Goal: Information Seeking & Learning: Learn about a topic

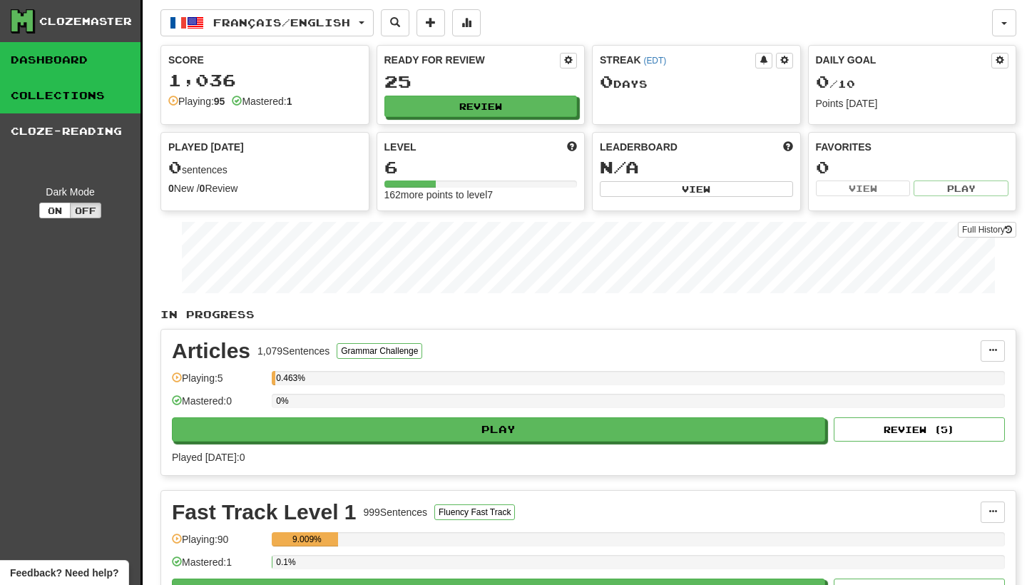
click at [108, 104] on link "Collections" at bounding box center [70, 96] width 140 height 36
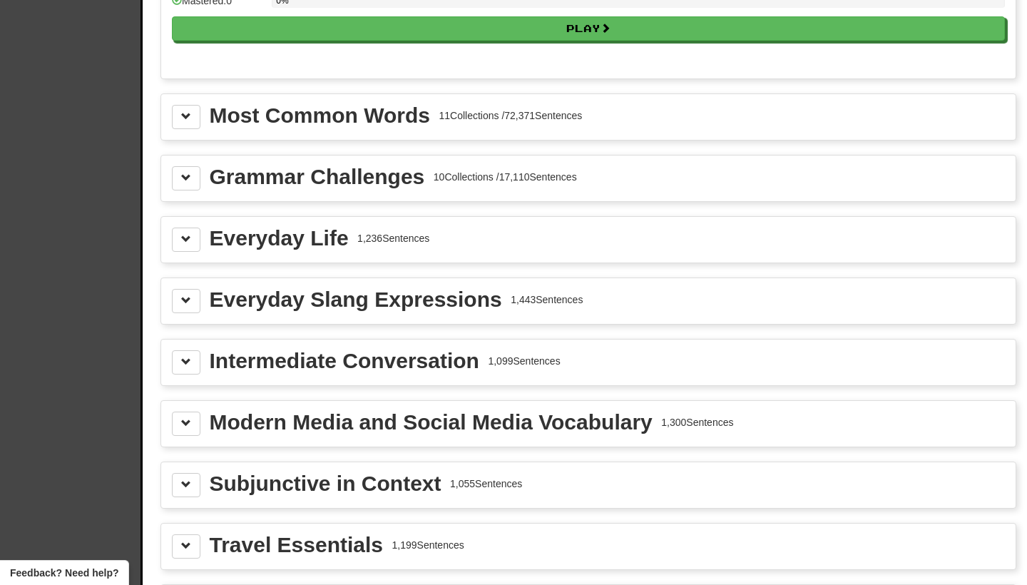
scroll to position [1510, 0]
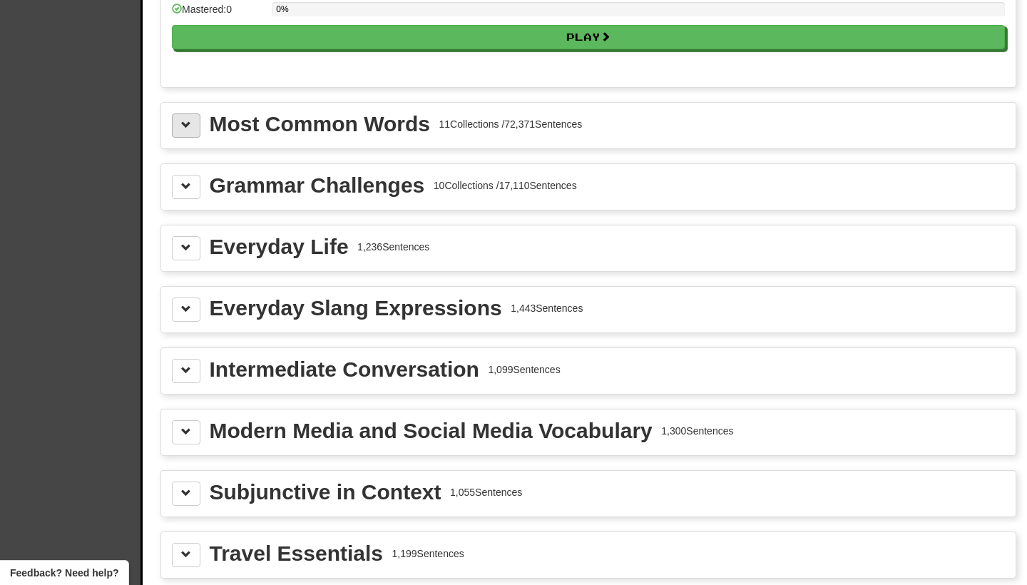
click at [181, 130] on span at bounding box center [186, 125] width 10 height 10
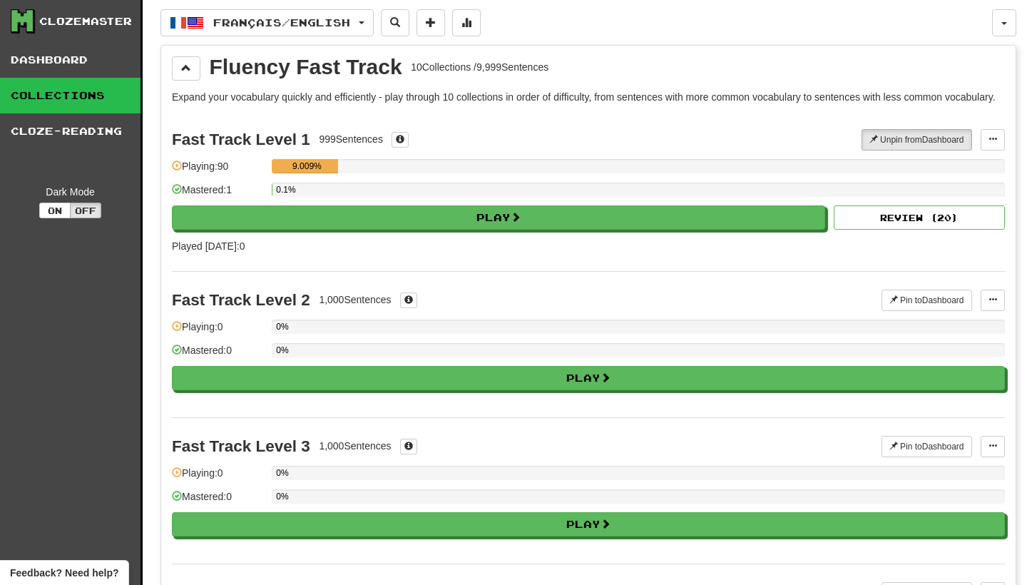
scroll to position [0, 0]
click at [56, 211] on button "On" at bounding box center [54, 210] width 31 height 16
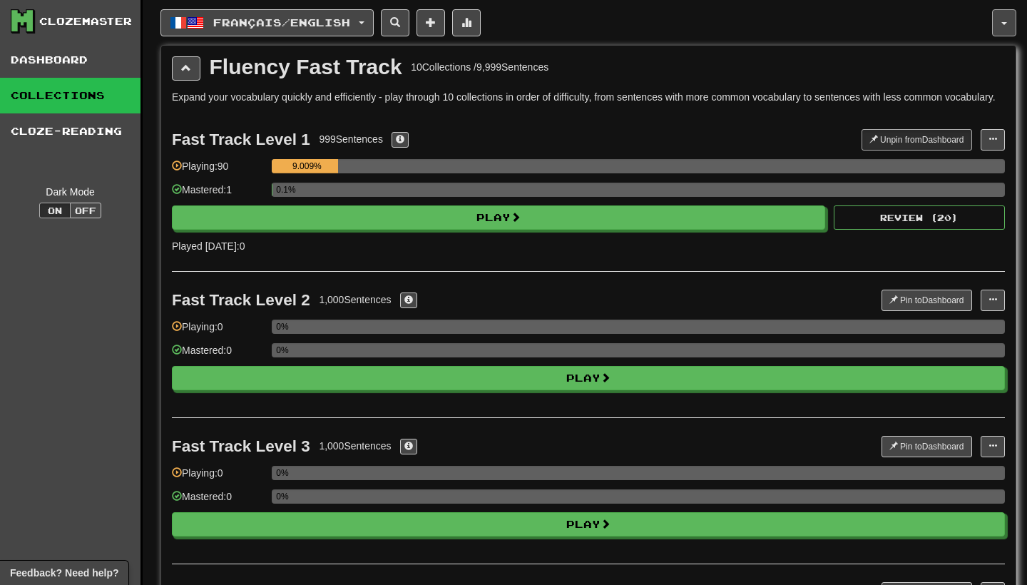
click at [1001, 18] on button "button" at bounding box center [1004, 22] width 24 height 27
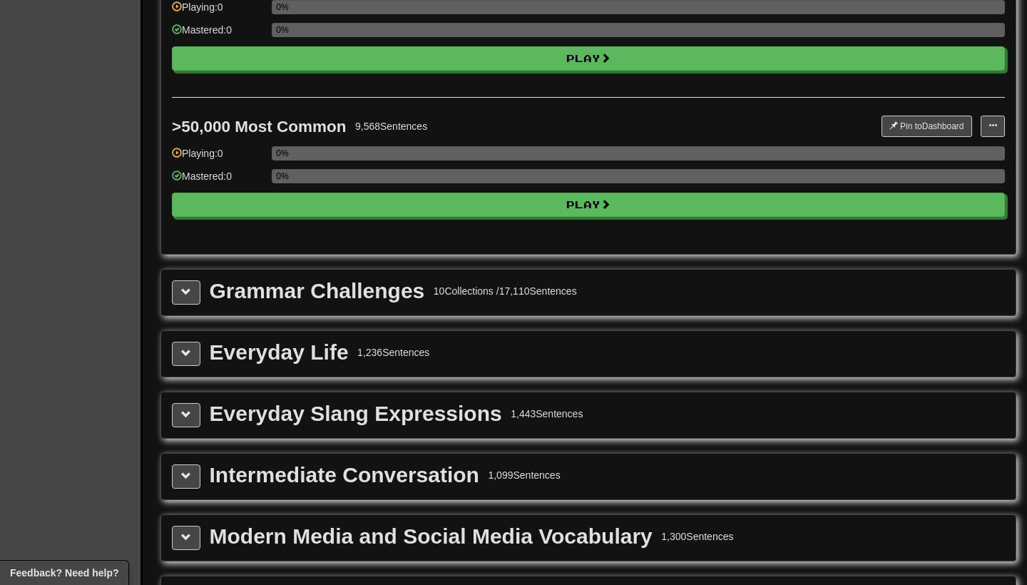
scroll to position [3055, 0]
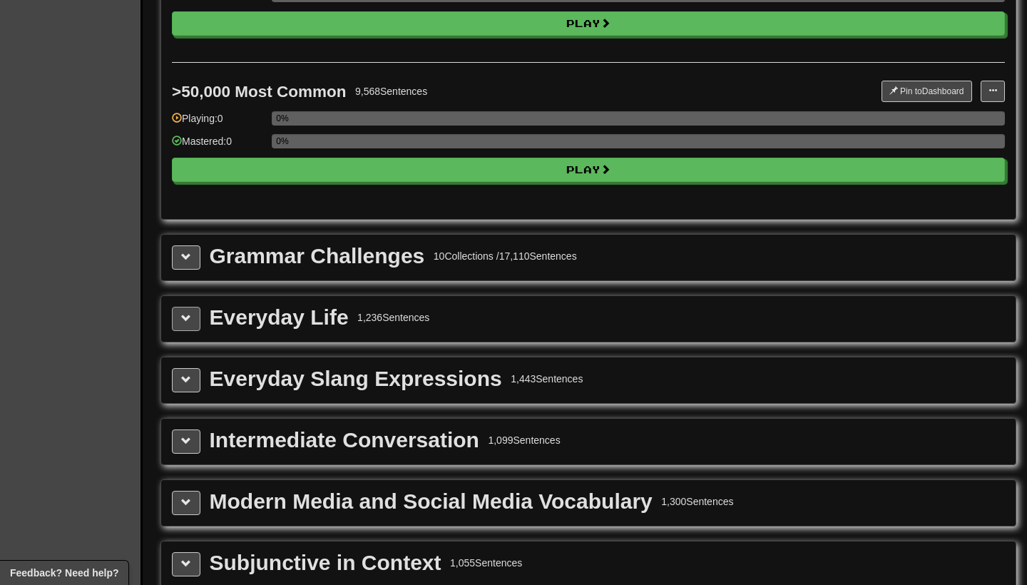
click at [180, 331] on button at bounding box center [186, 319] width 29 height 24
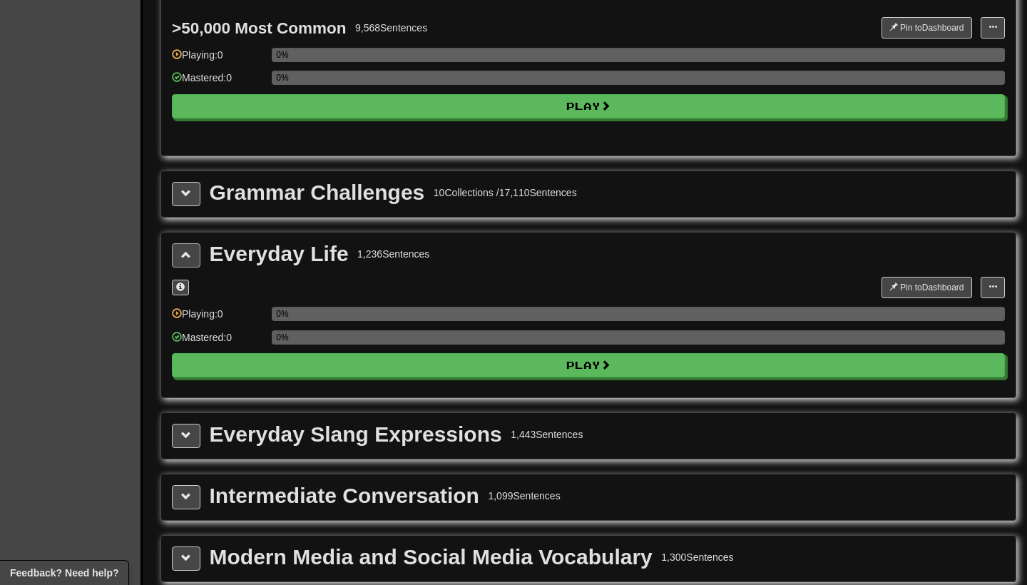
scroll to position [3203, 0]
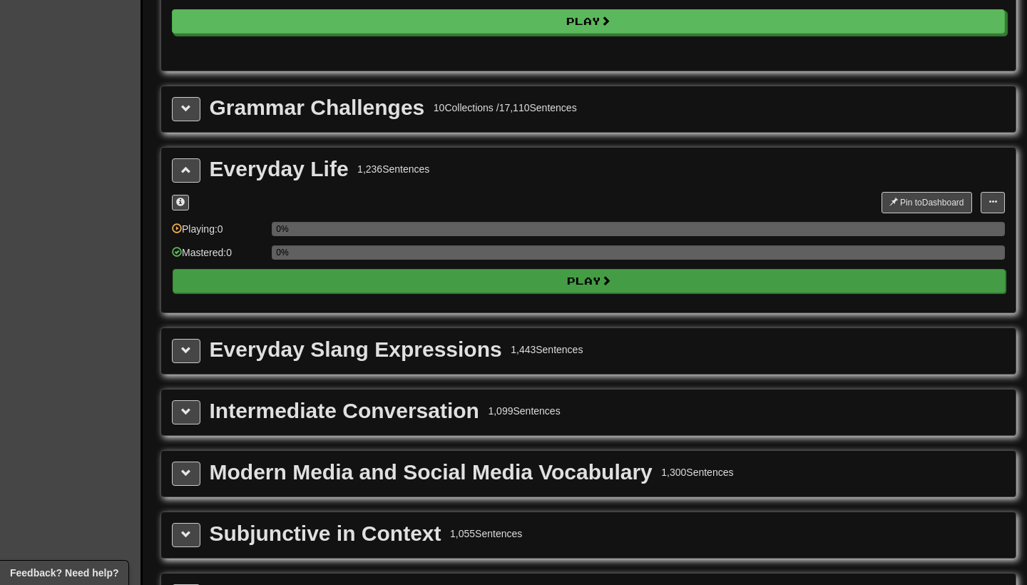
click at [288, 292] on button "Play" at bounding box center [589, 281] width 833 height 24
select select "**"
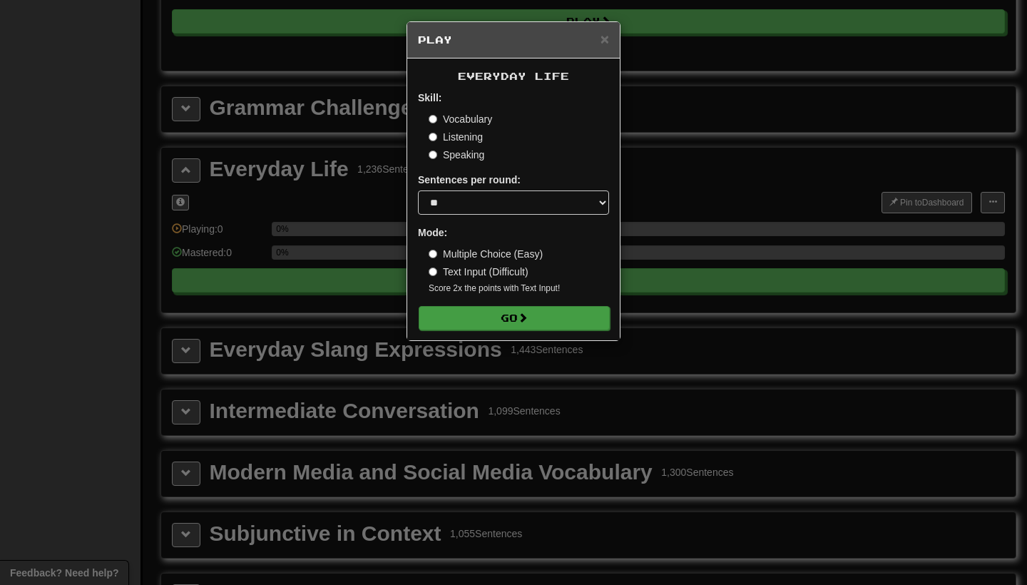
click at [502, 326] on button "Go" at bounding box center [513, 318] width 191 height 24
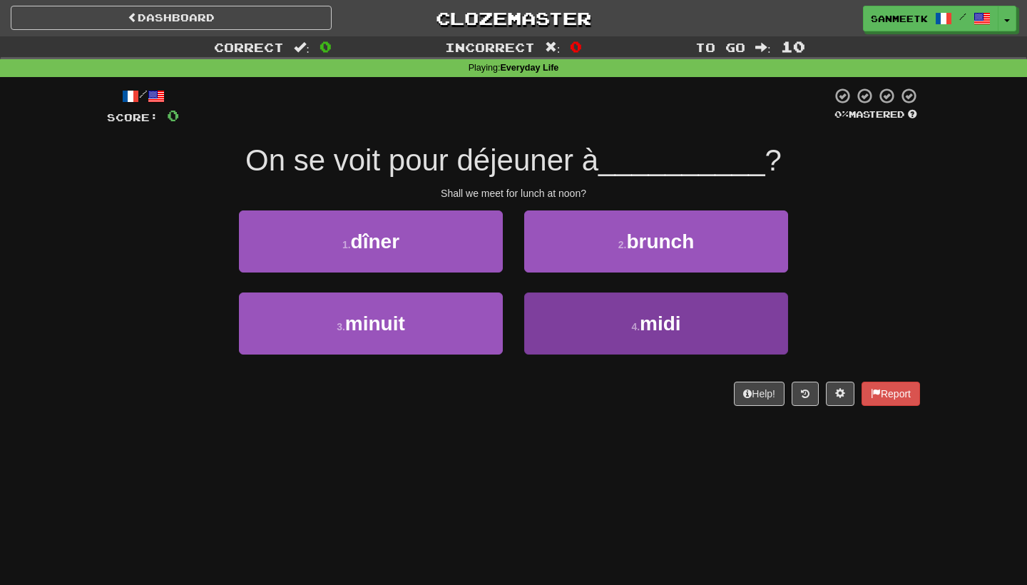
click at [587, 326] on button "4 . midi" at bounding box center [656, 323] width 264 height 62
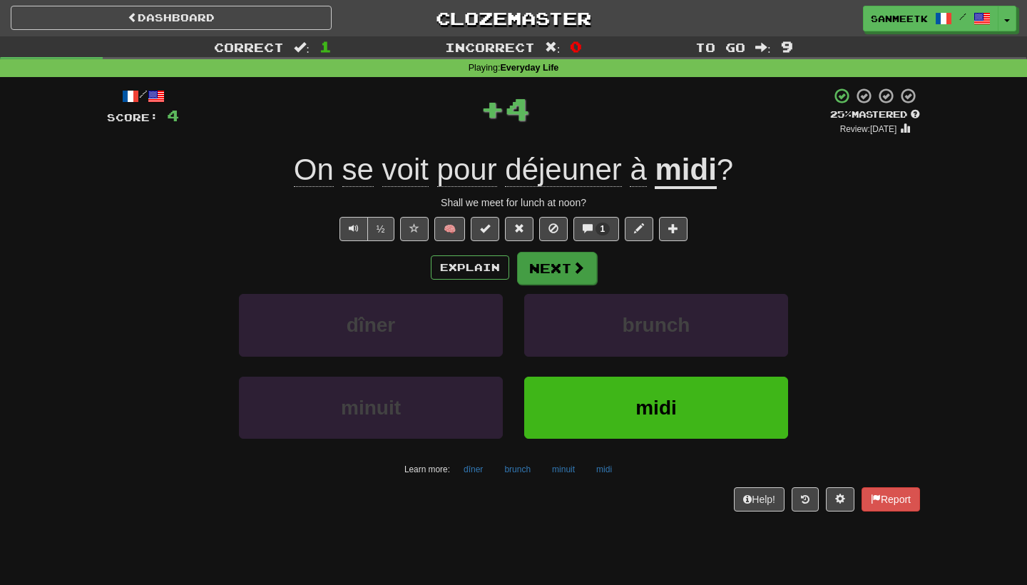
click at [562, 279] on button "Next" at bounding box center [557, 268] width 80 height 33
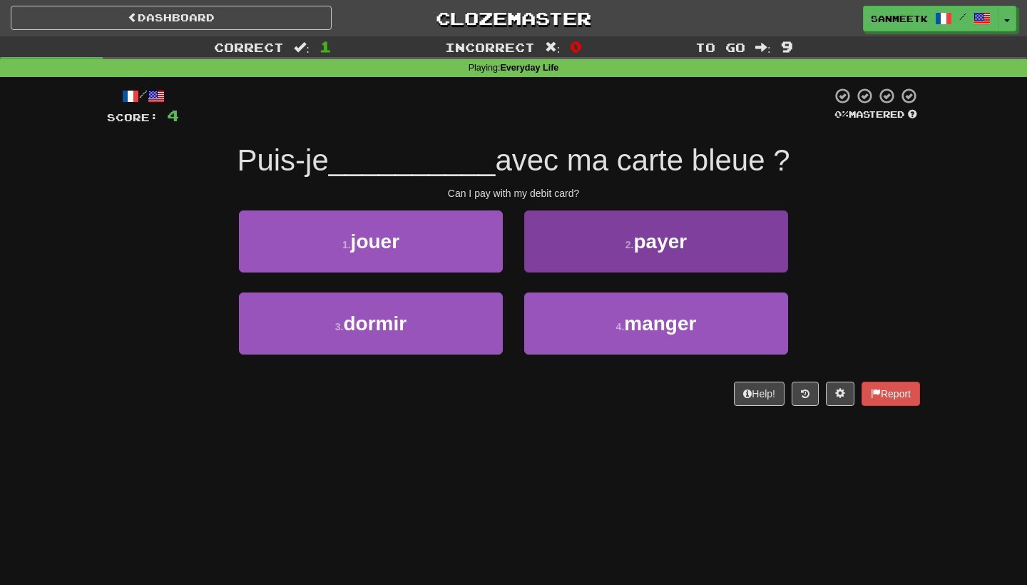
click at [620, 234] on button "2 . payer" at bounding box center [656, 241] width 264 height 62
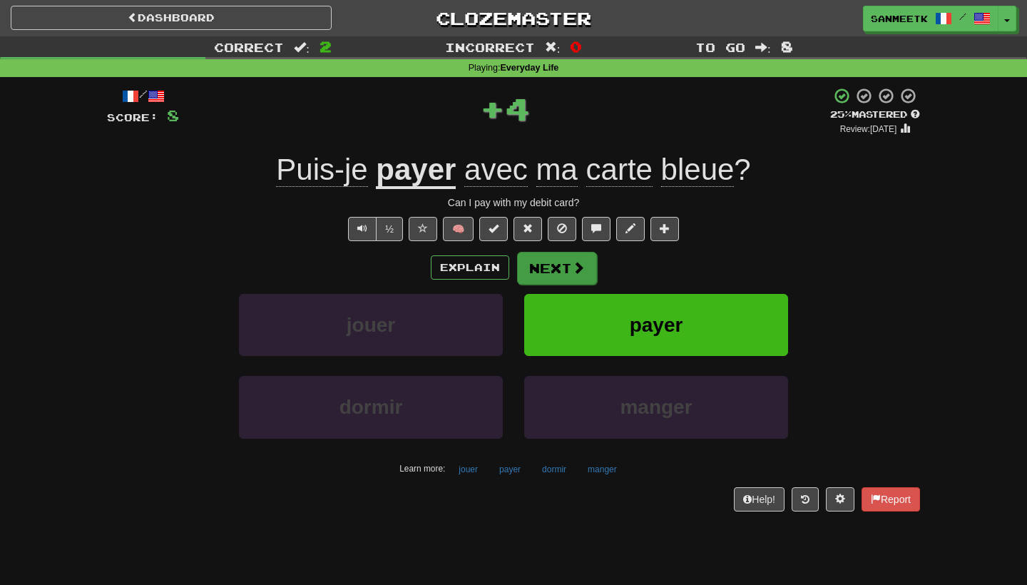
click at [587, 273] on button "Next" at bounding box center [557, 268] width 80 height 33
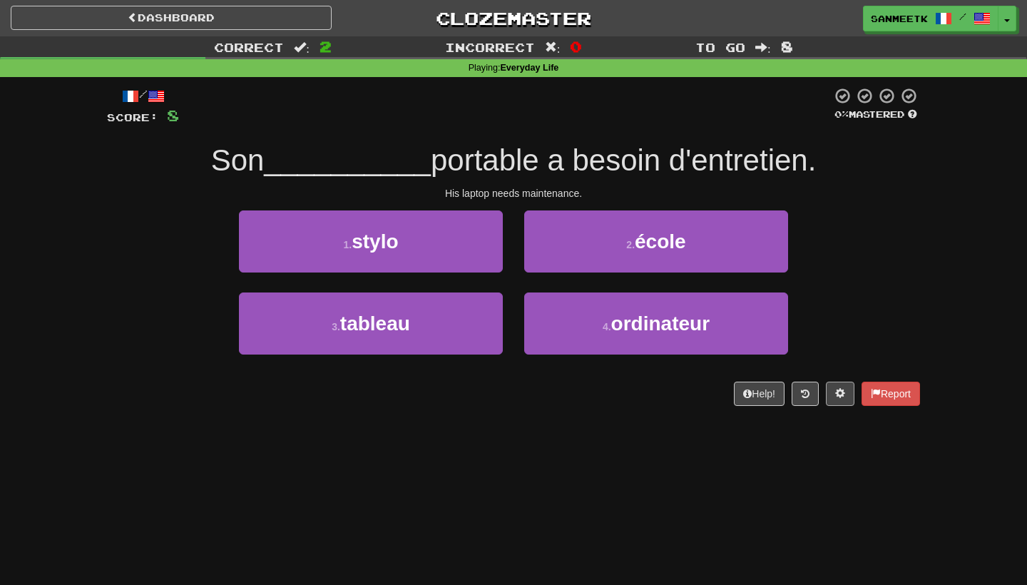
click at [835, 394] on span at bounding box center [840, 393] width 10 height 10
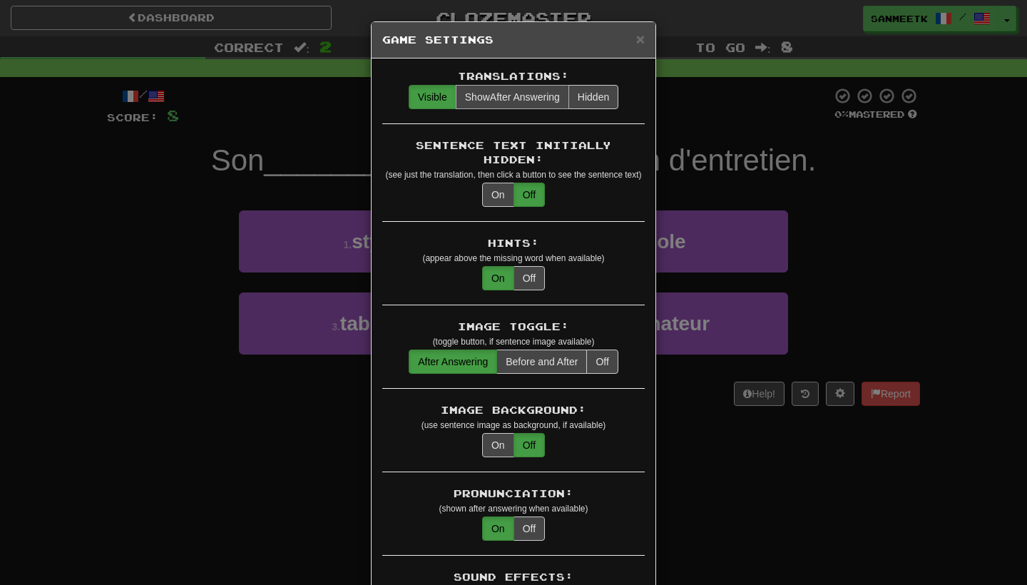
click at [518, 104] on button "Show After Answering" at bounding box center [512, 97] width 113 height 24
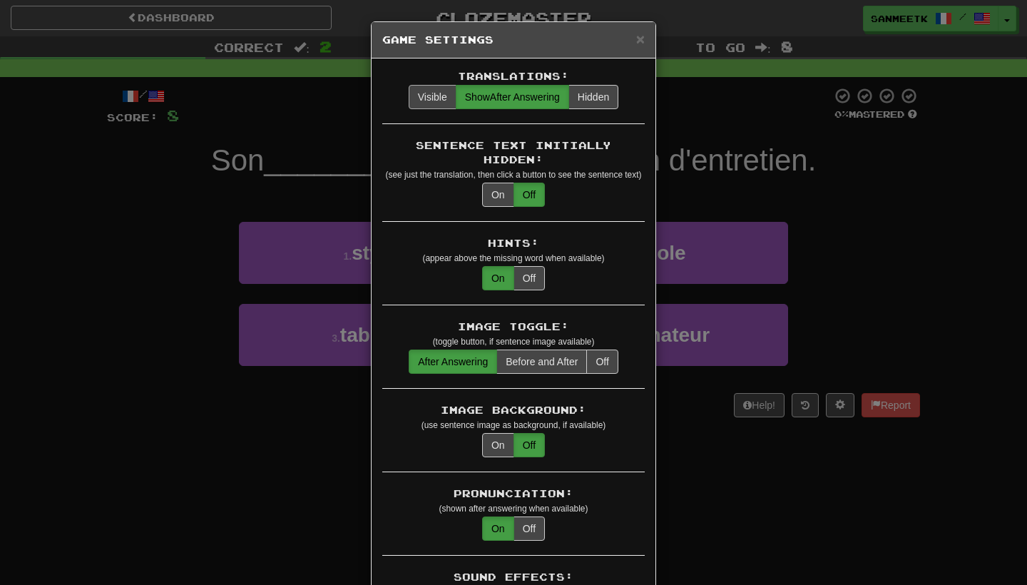
click at [431, 97] on button "Visible" at bounding box center [433, 97] width 48 height 24
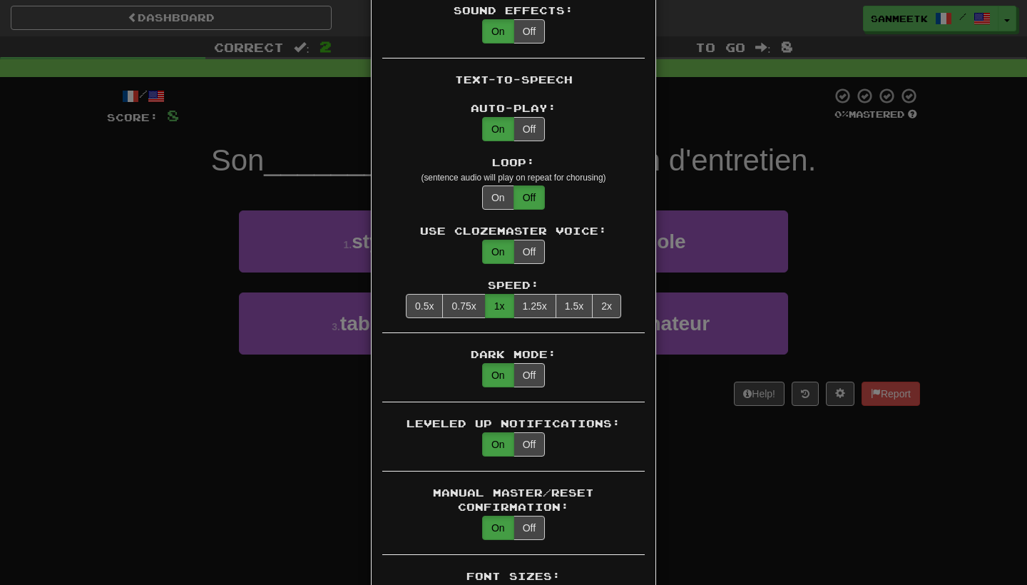
scroll to position [567, 0]
click at [461, 299] on button "0.75x" at bounding box center [463, 305] width 43 height 24
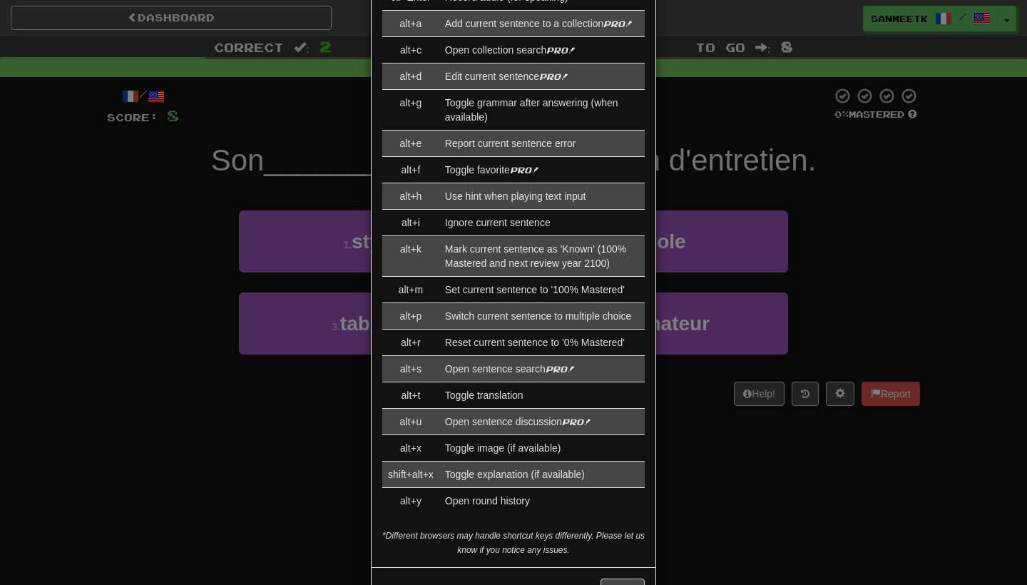
scroll to position [1518, 0]
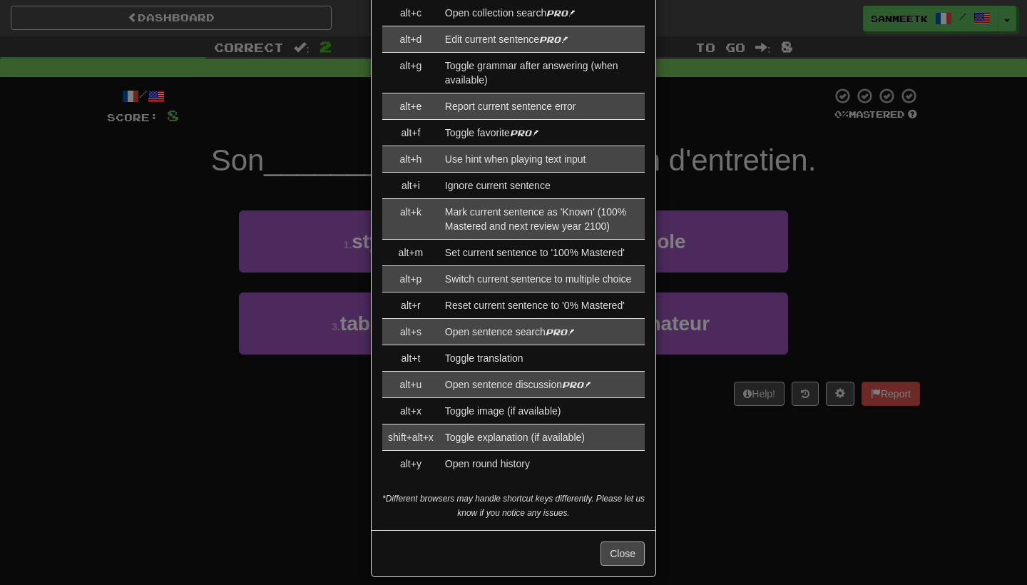
click at [609, 545] on button "Close" at bounding box center [622, 553] width 44 height 24
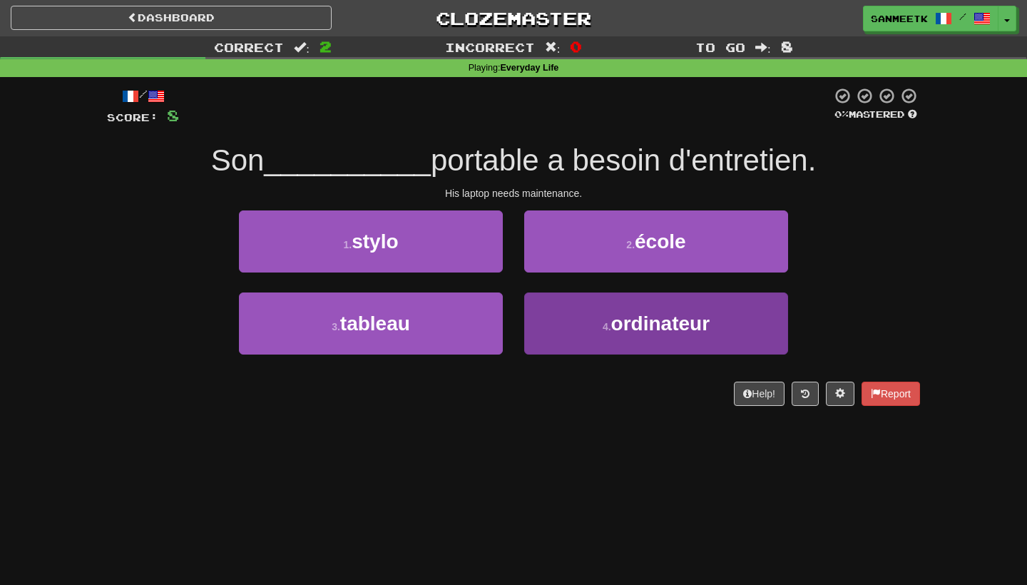
click at [585, 332] on button "4 . ordinateur" at bounding box center [656, 323] width 264 height 62
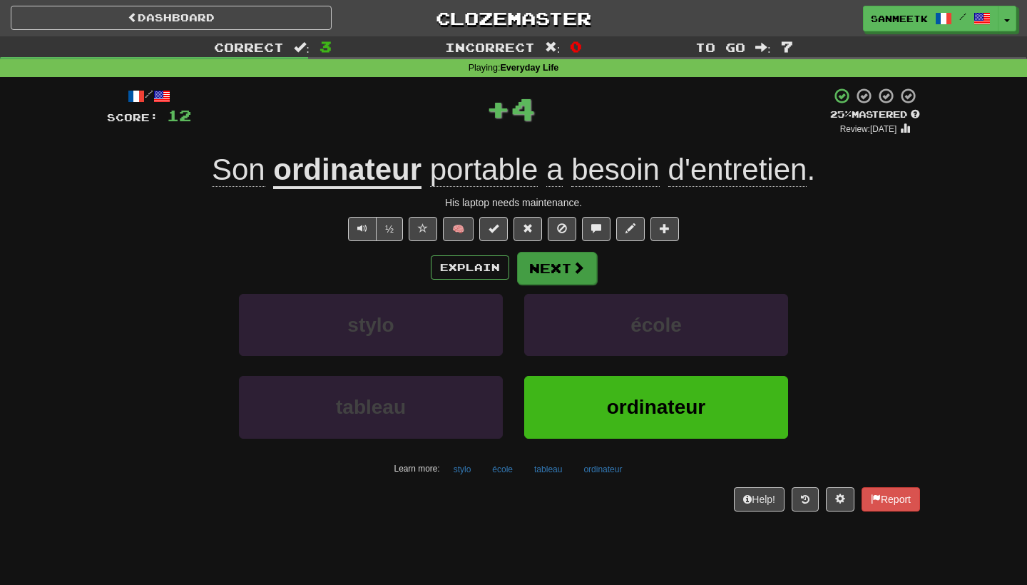
click at [577, 278] on button "Next" at bounding box center [557, 268] width 80 height 33
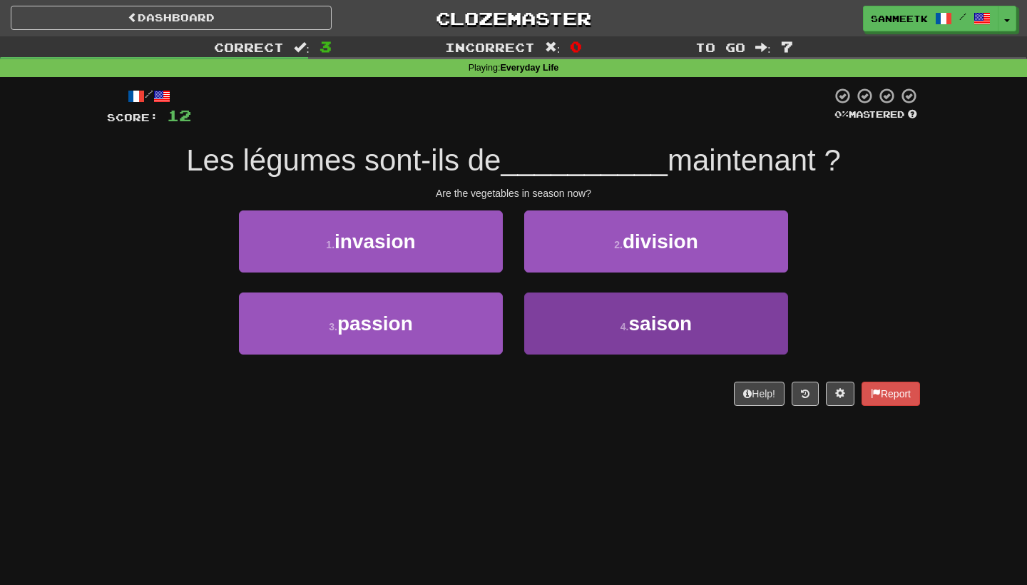
click at [591, 307] on button "4 . saison" at bounding box center [656, 323] width 264 height 62
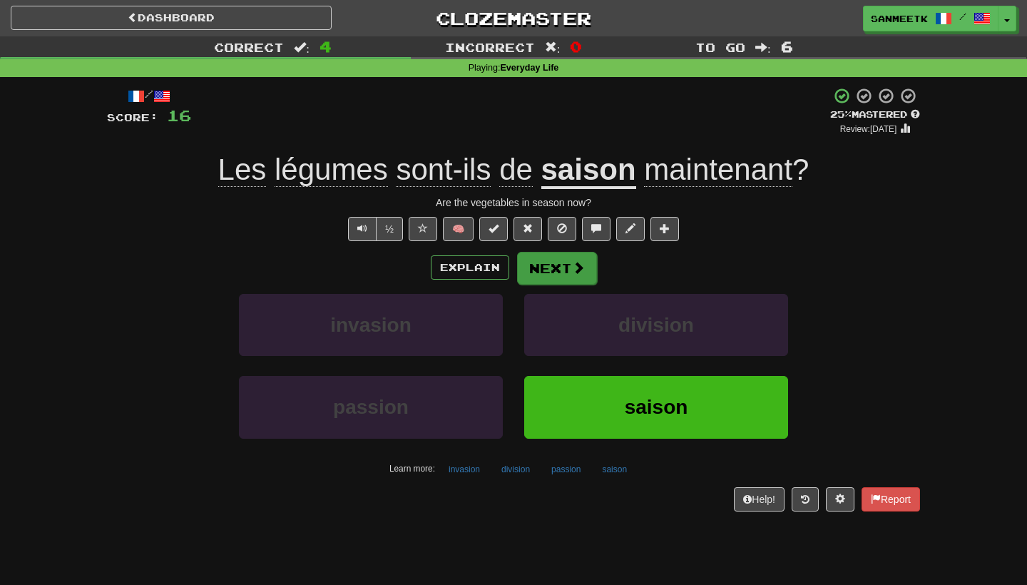
click at [565, 276] on button "Next" at bounding box center [557, 268] width 80 height 33
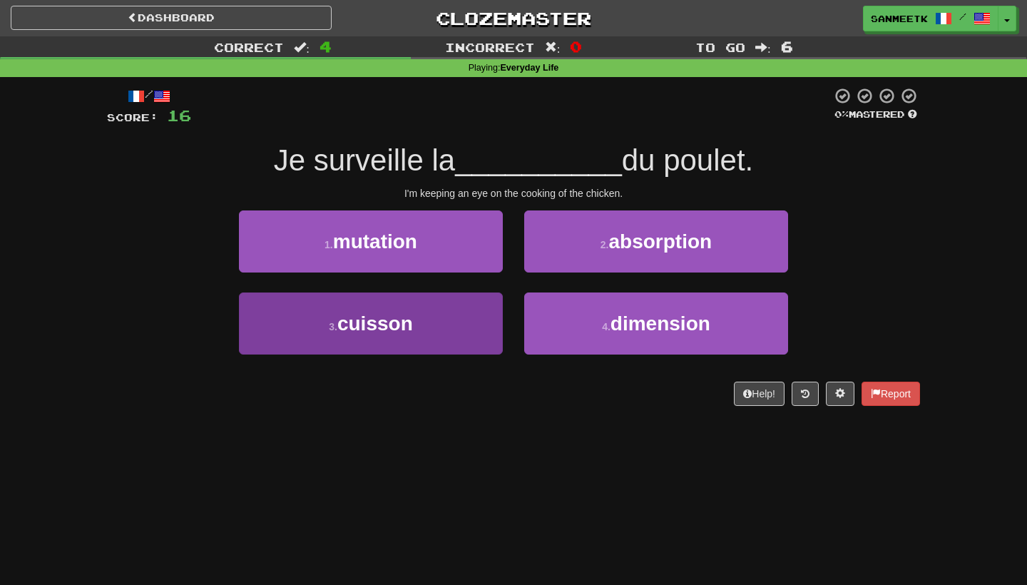
click at [404, 330] on span "cuisson" at bounding box center [375, 323] width 76 height 22
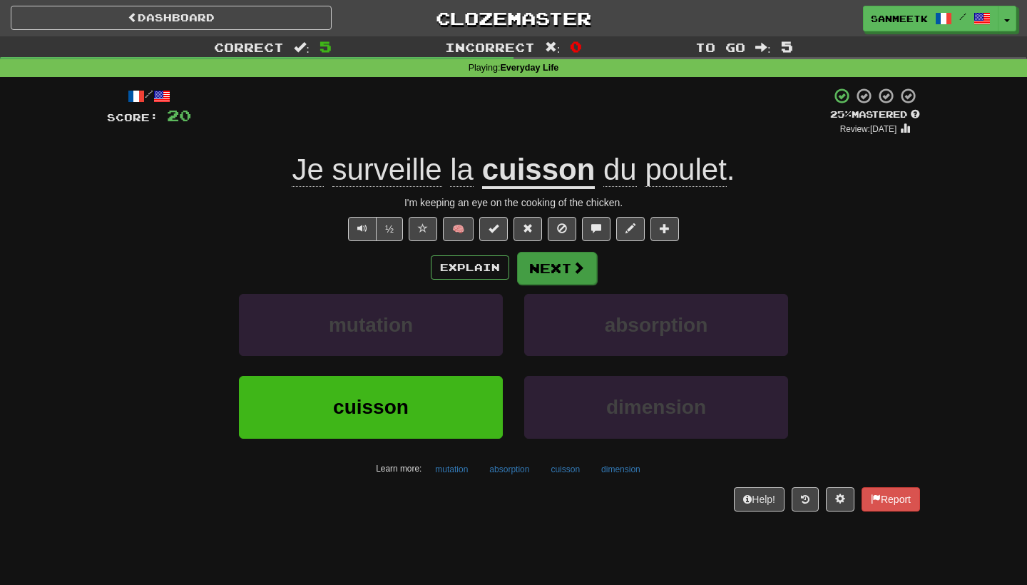
click at [547, 267] on button "Next" at bounding box center [557, 268] width 80 height 33
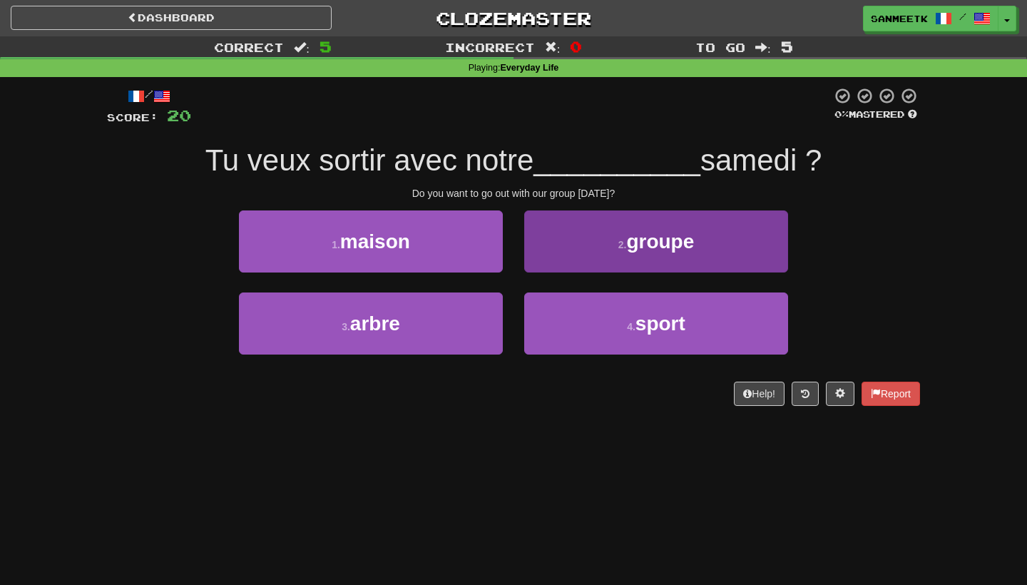
click at [637, 245] on span "groupe" at bounding box center [660, 241] width 68 height 22
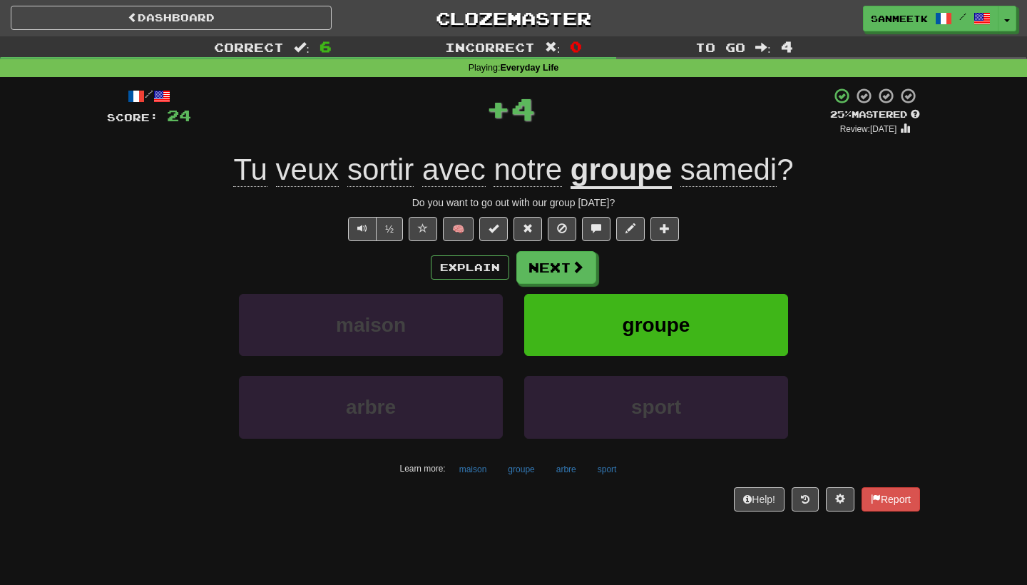
click at [570, 245] on div "/ Score: 24 + 4 25 % Mastered Review: 2025-09-21 Tu veux sortir avec notre grou…" at bounding box center [513, 298] width 813 height 423
click at [557, 273] on button "Next" at bounding box center [557, 268] width 80 height 33
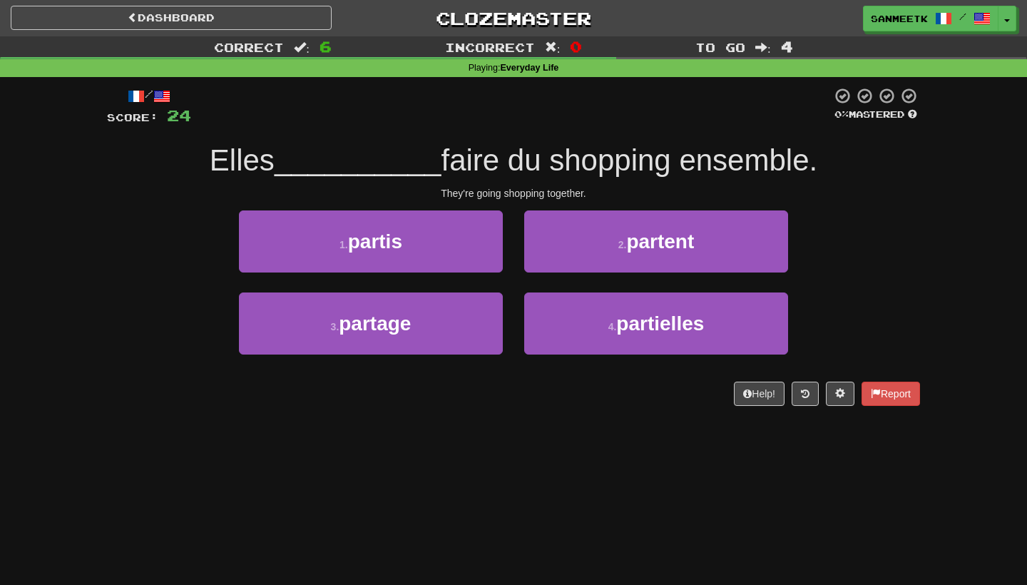
click at [399, 423] on div "/ Score: 24 0 % Mastered Elles __________ faire du shopping ensemble. They're g…" at bounding box center [513, 251] width 813 height 349
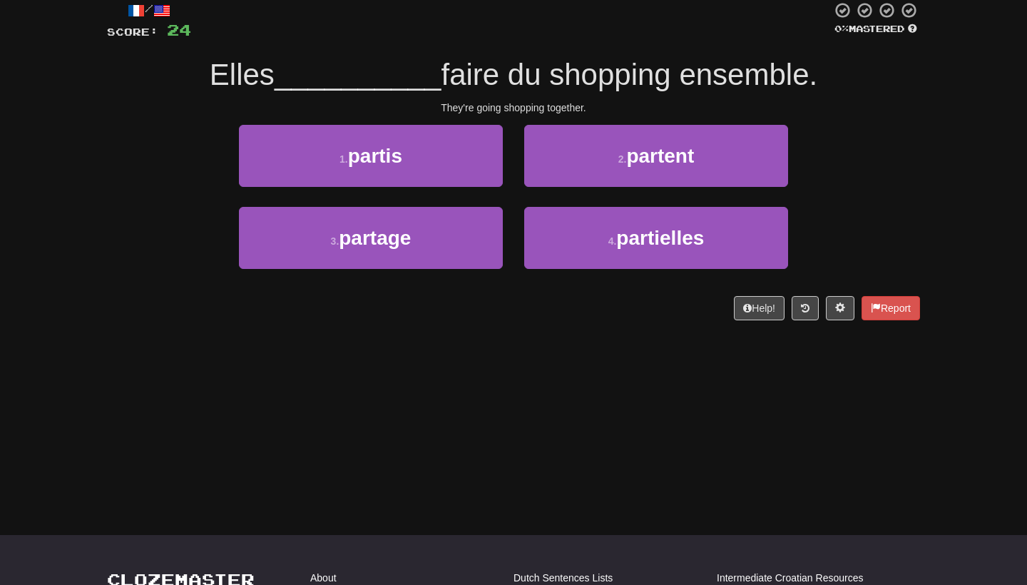
scroll to position [93, 0]
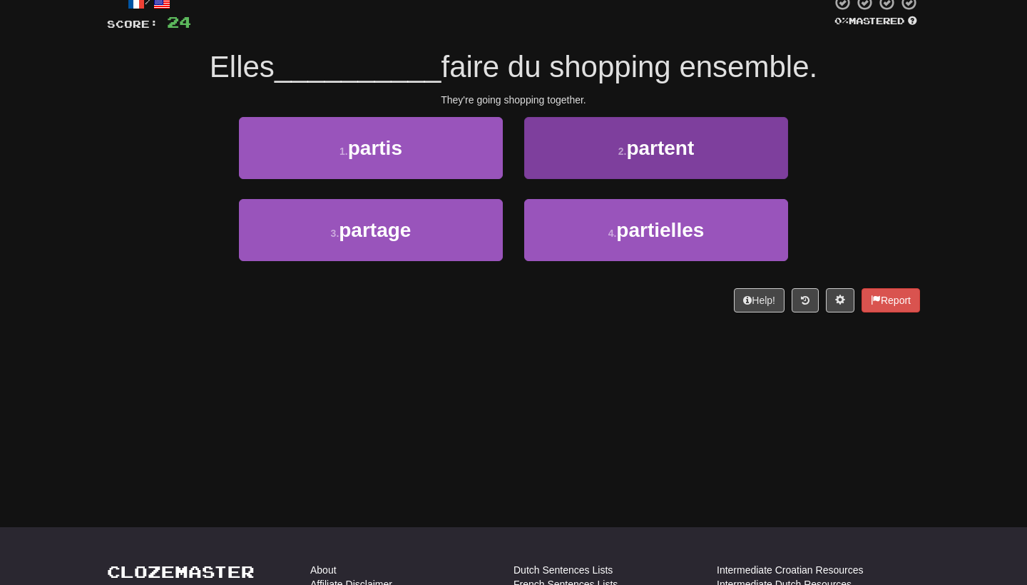
click at [611, 147] on button "2 . partent" at bounding box center [656, 148] width 264 height 62
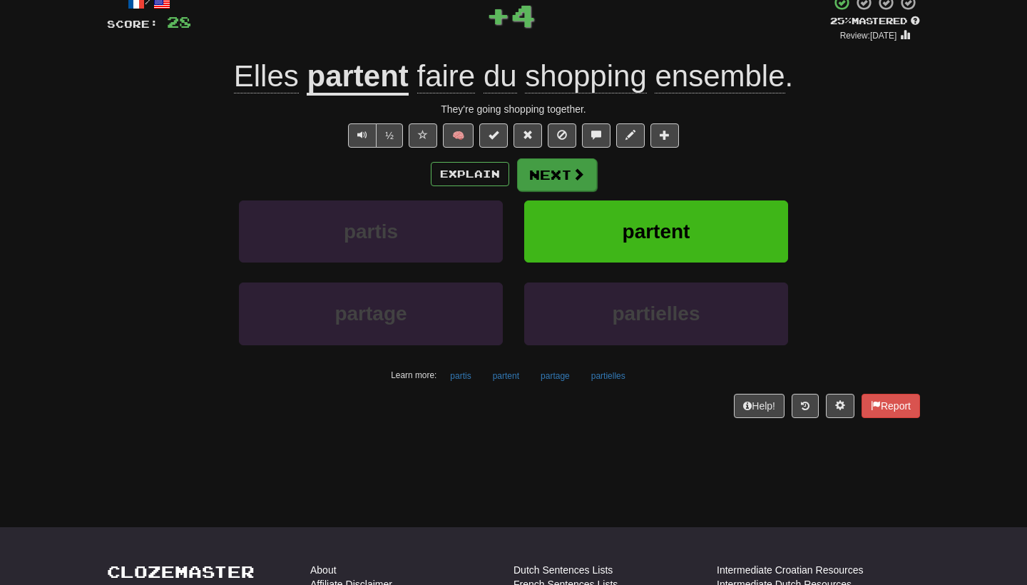
click at [572, 178] on span at bounding box center [578, 174] width 13 height 13
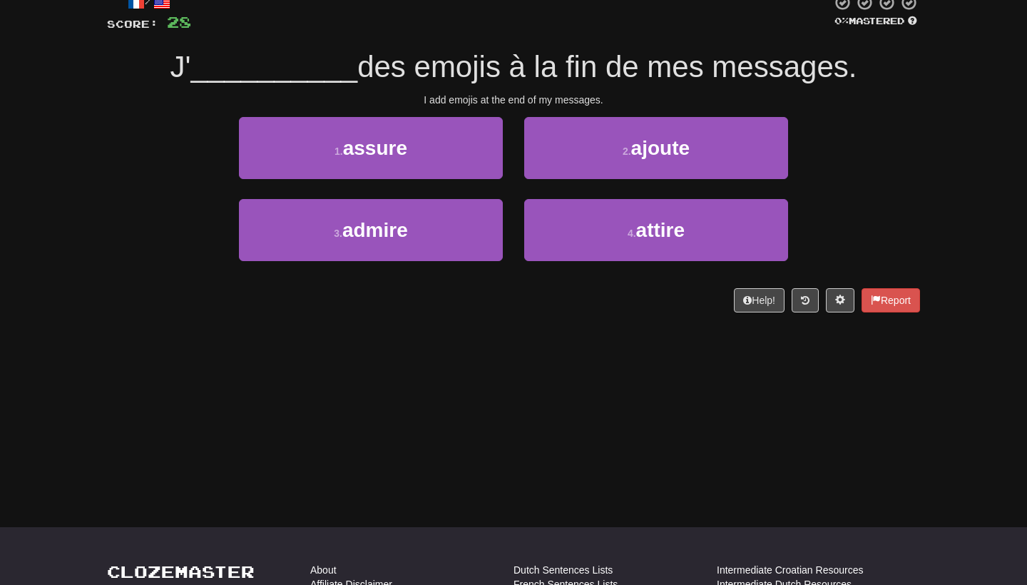
click at [523, 374] on div "Dashboard Clozemaster Sanmeetk / Toggle Dropdown Dashboard Leaderboard Activity…" at bounding box center [513, 199] width 1027 height 585
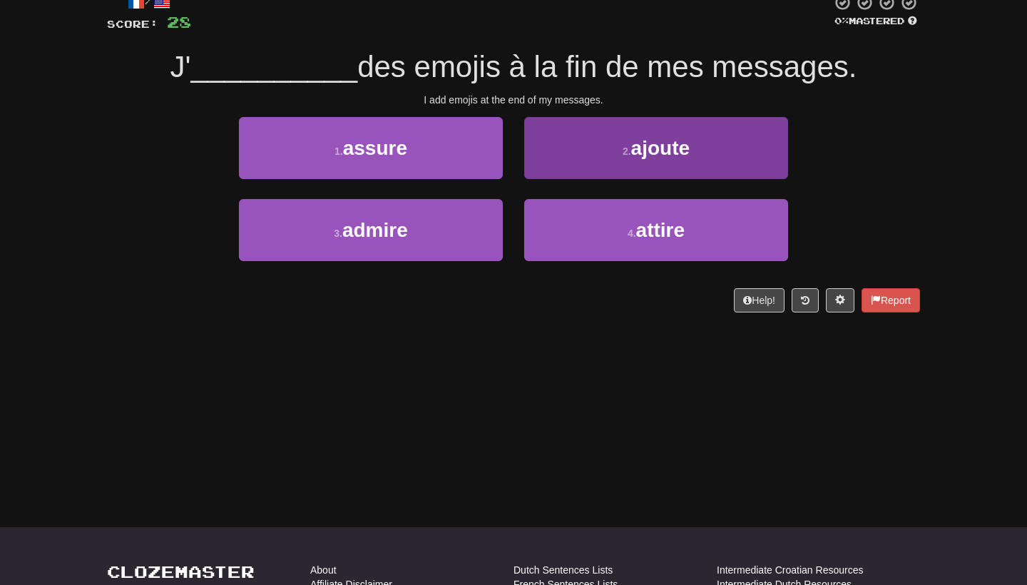
click at [659, 153] on span "ajoute" at bounding box center [660, 148] width 58 height 22
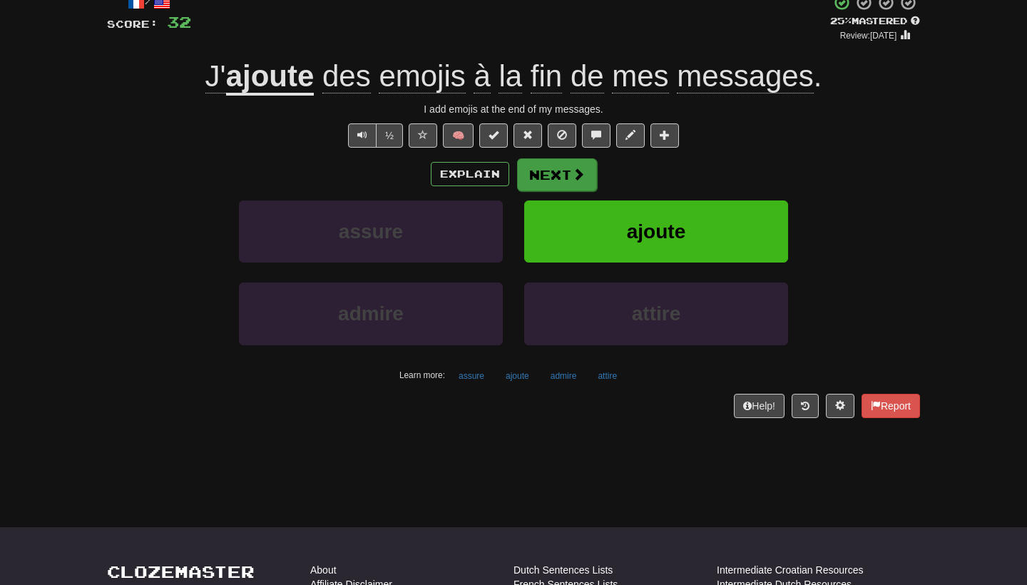
click at [580, 168] on span at bounding box center [578, 174] width 13 height 13
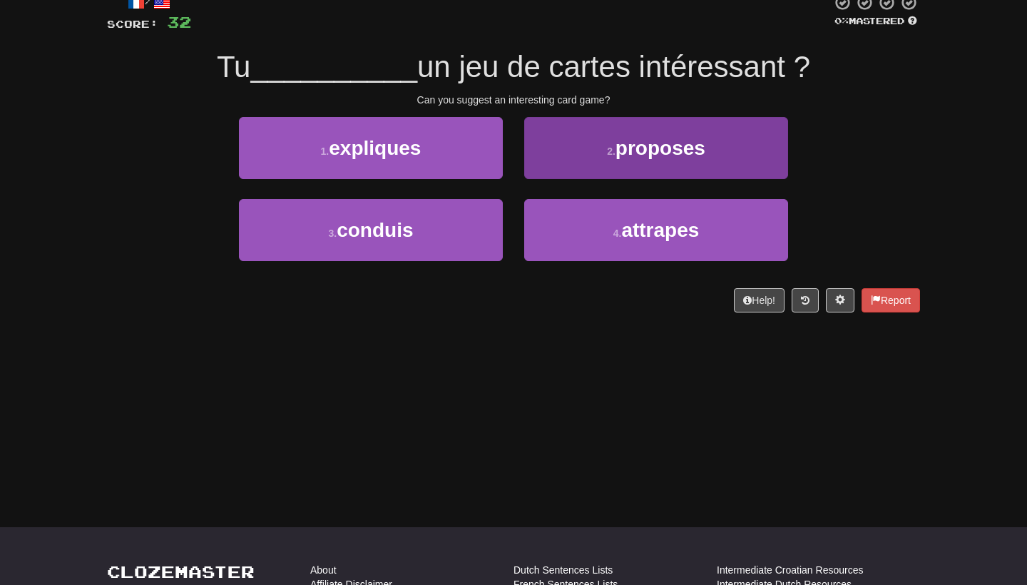
click at [649, 154] on span "proposes" at bounding box center [660, 148] width 90 height 22
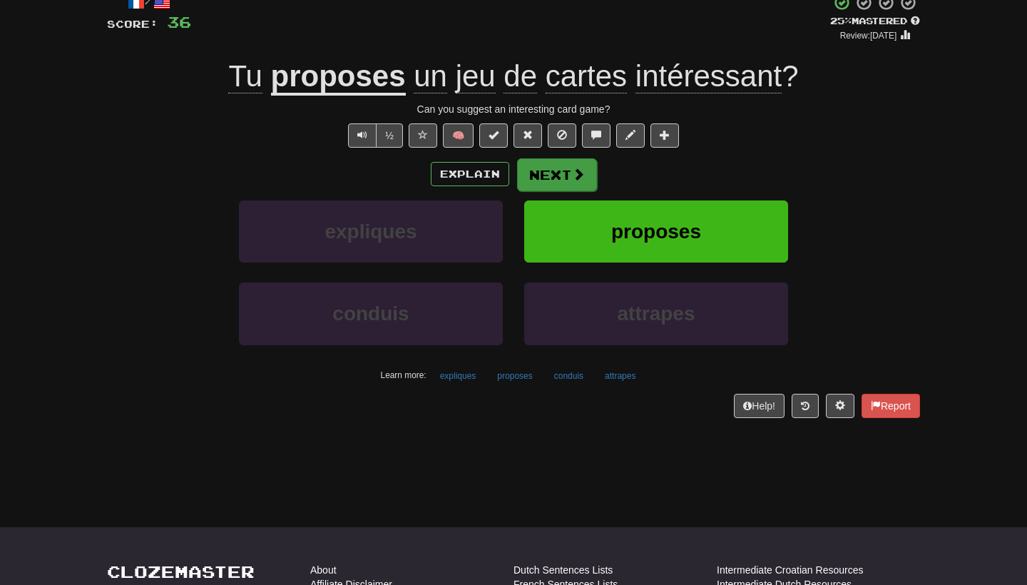
click at [578, 176] on span at bounding box center [578, 174] width 13 height 13
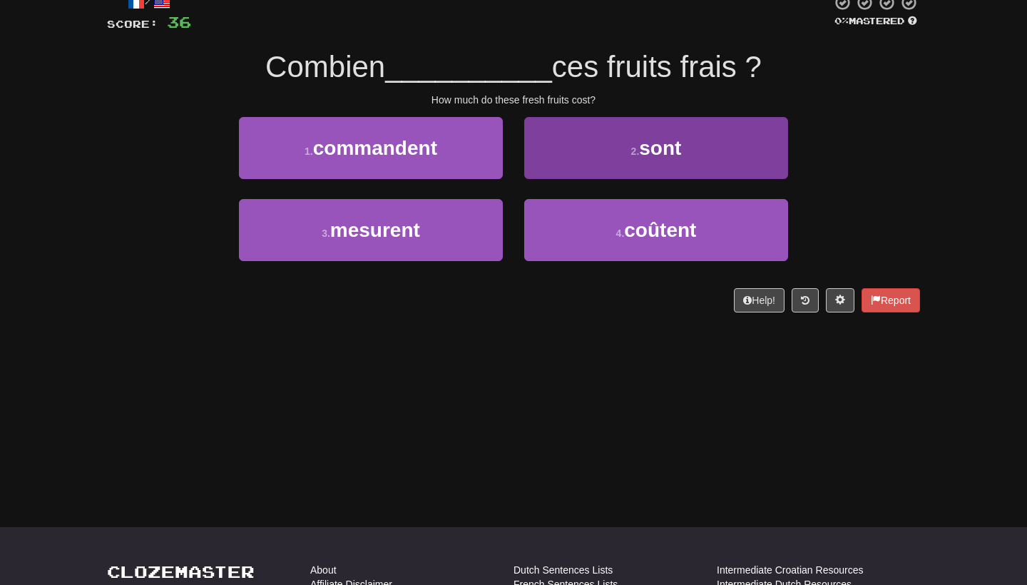
click at [585, 234] on button "4 . coûtent" at bounding box center [656, 230] width 264 height 62
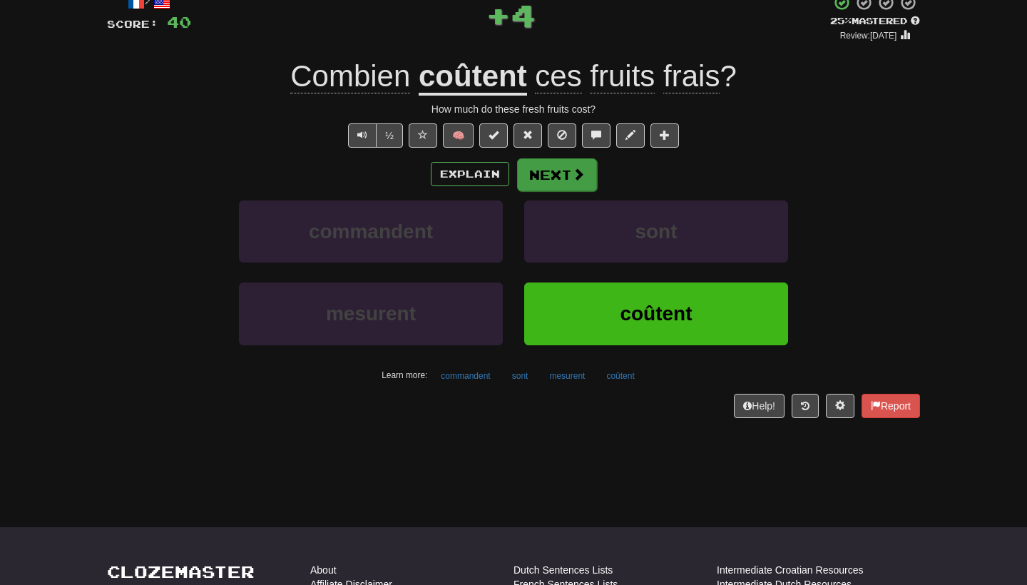
click at [561, 181] on button "Next" at bounding box center [557, 174] width 80 height 33
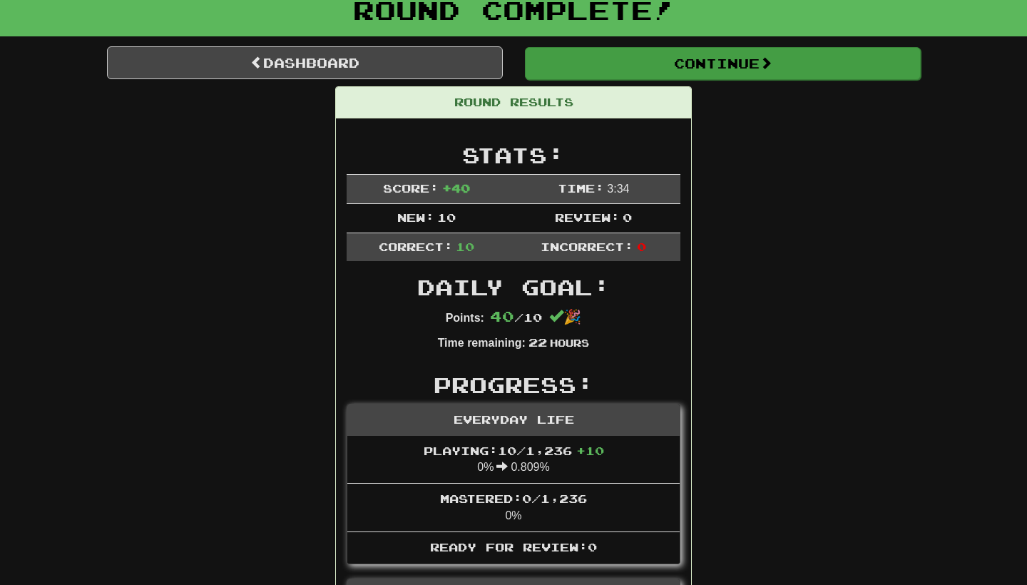
click at [642, 58] on button "Continue" at bounding box center [723, 63] width 396 height 33
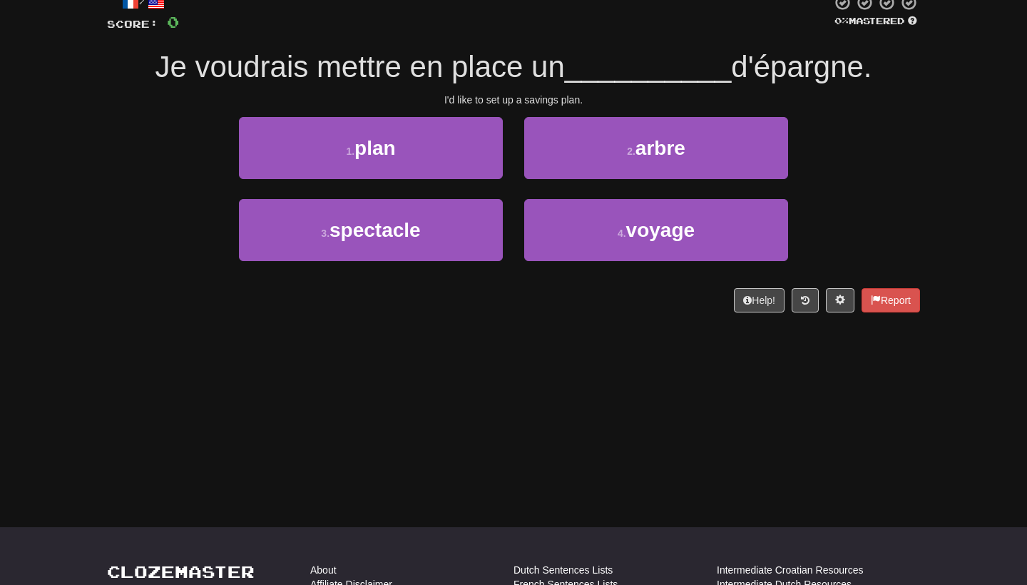
click at [801, 58] on span "d'épargne." at bounding box center [801, 67] width 140 height 34
click at [800, 66] on span "d'épargne." at bounding box center [801, 67] width 140 height 34
click at [875, 160] on div "1 . plan 2 . arbre" at bounding box center [514, 158] width 856 height 82
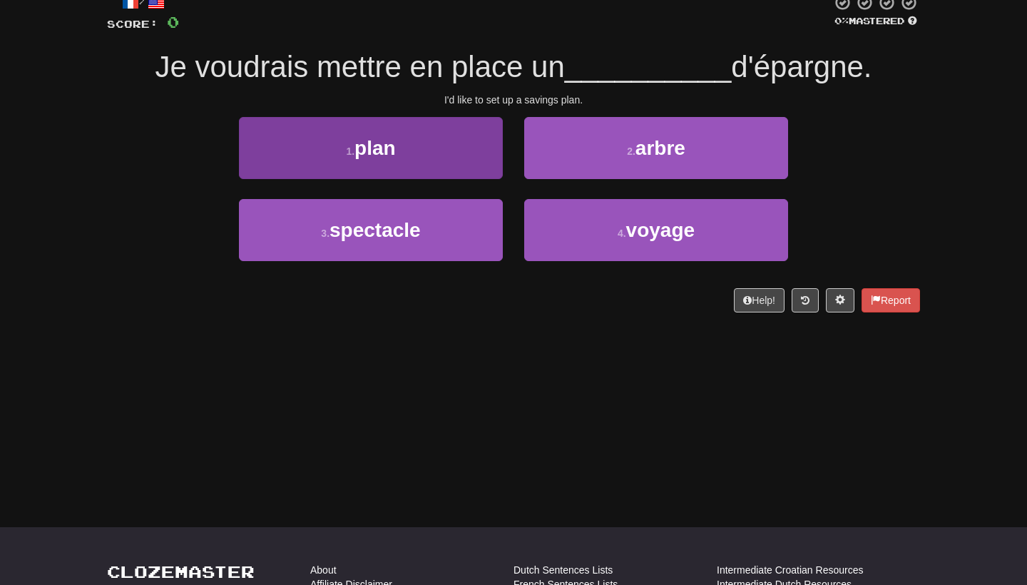
click at [273, 155] on button "1 . plan" at bounding box center [371, 148] width 264 height 62
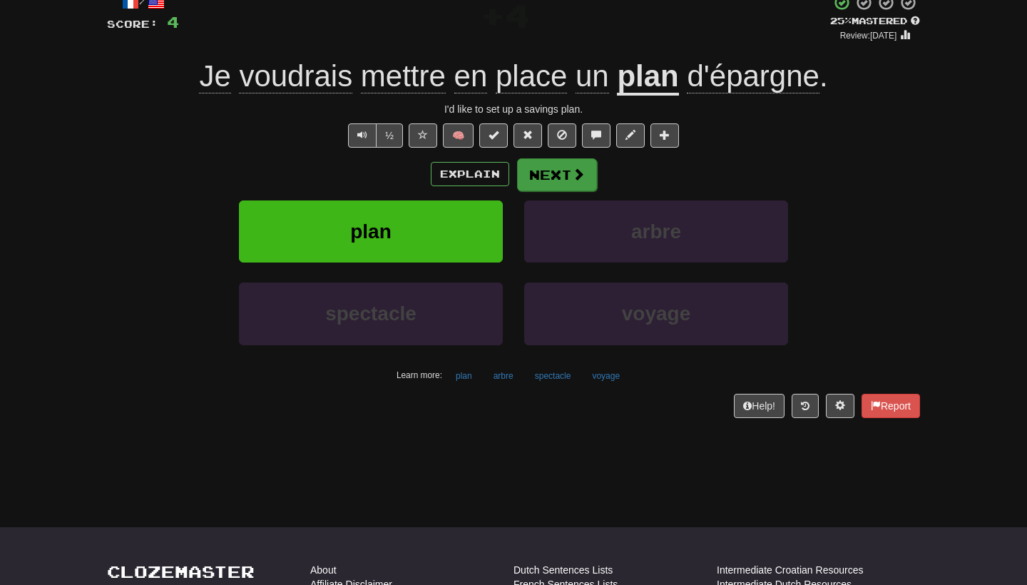
click at [581, 179] on span at bounding box center [578, 174] width 13 height 13
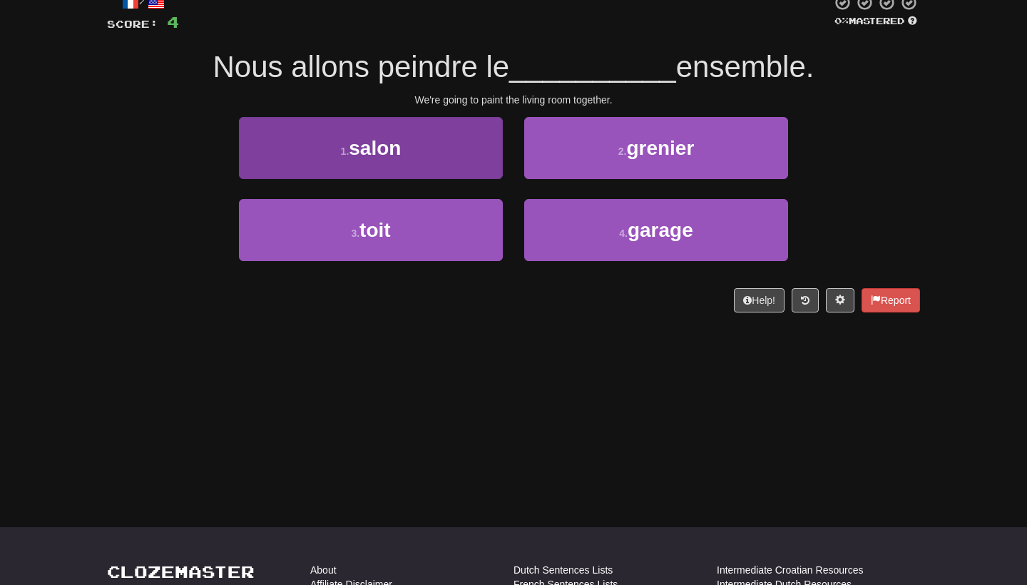
click at [350, 130] on button "1 . salon" at bounding box center [371, 148] width 264 height 62
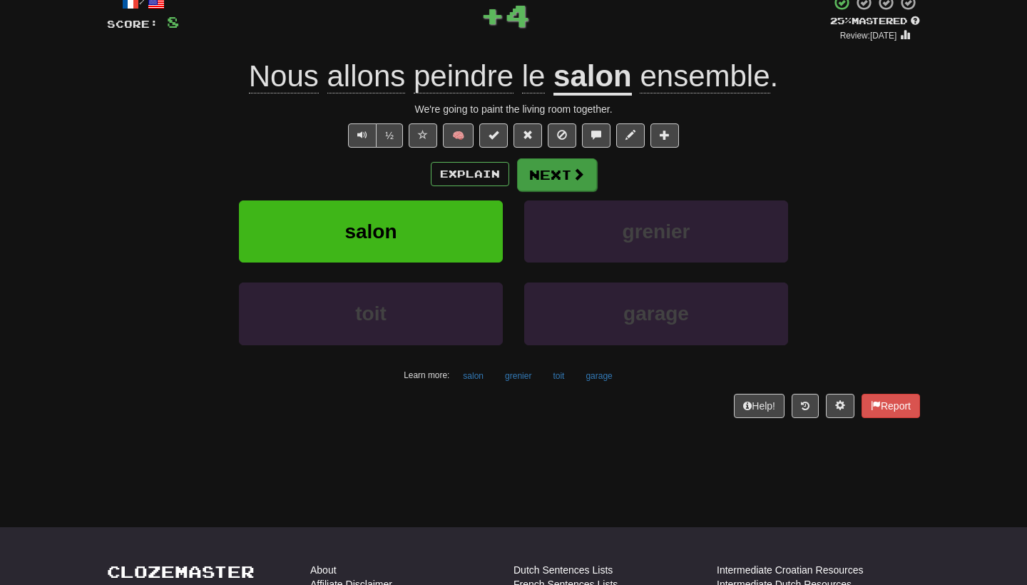
click at [583, 188] on button "Next" at bounding box center [557, 174] width 80 height 33
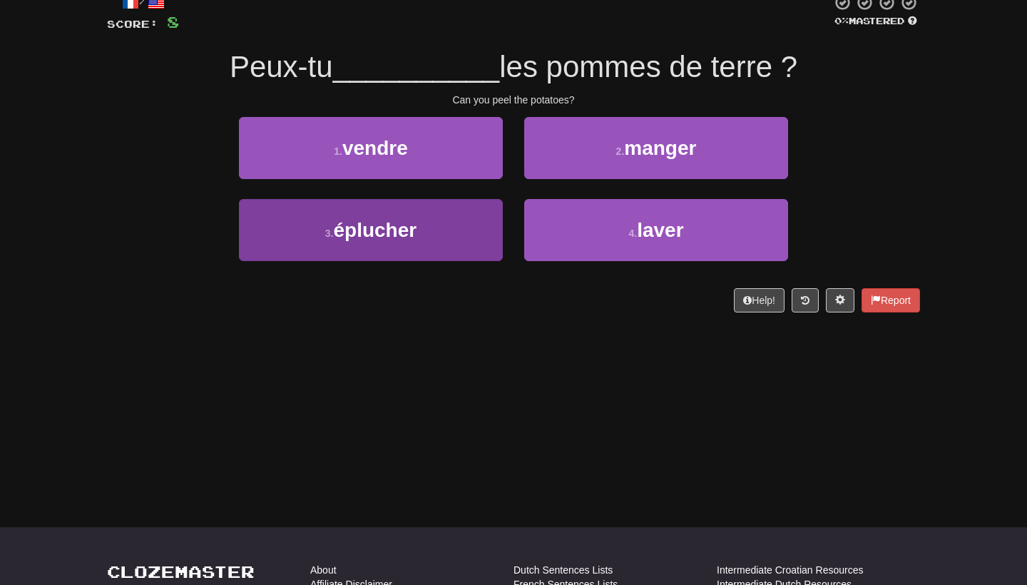
click at [478, 254] on button "3 . éplucher" at bounding box center [371, 230] width 264 height 62
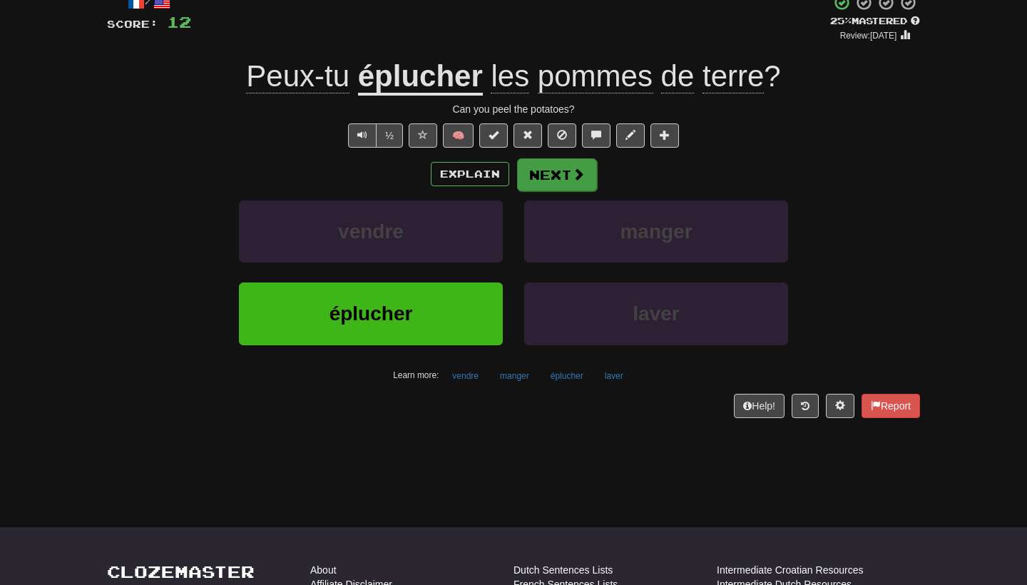
click at [569, 173] on button "Next" at bounding box center [557, 174] width 80 height 33
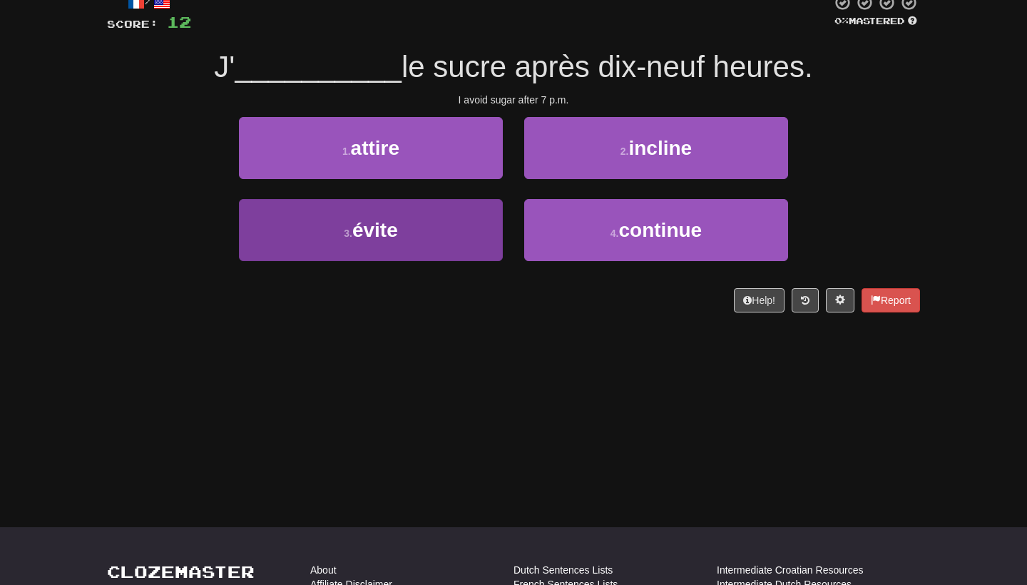
click at [379, 250] on button "3 . évite" at bounding box center [371, 230] width 264 height 62
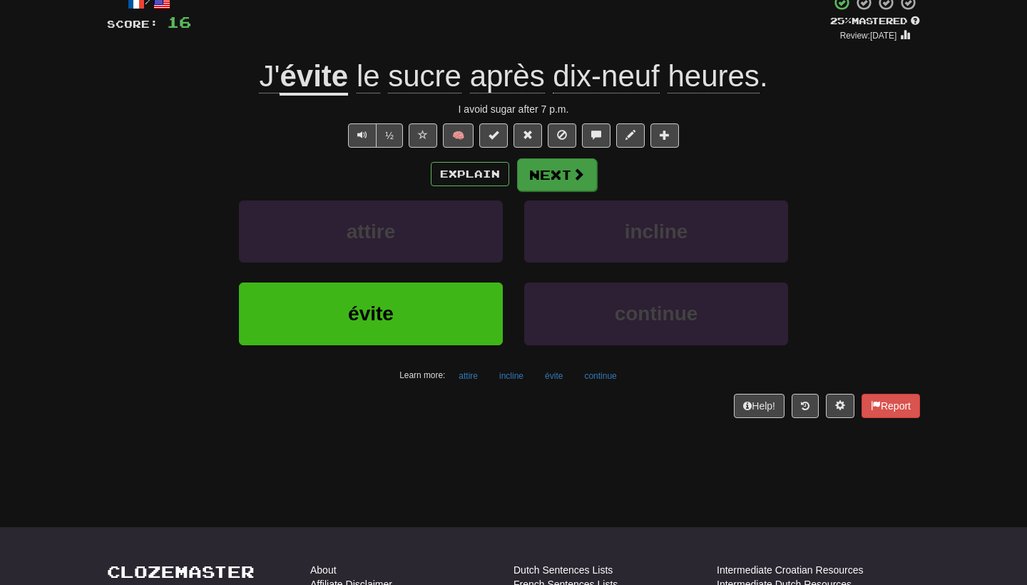
click at [558, 175] on button "Next" at bounding box center [557, 174] width 80 height 33
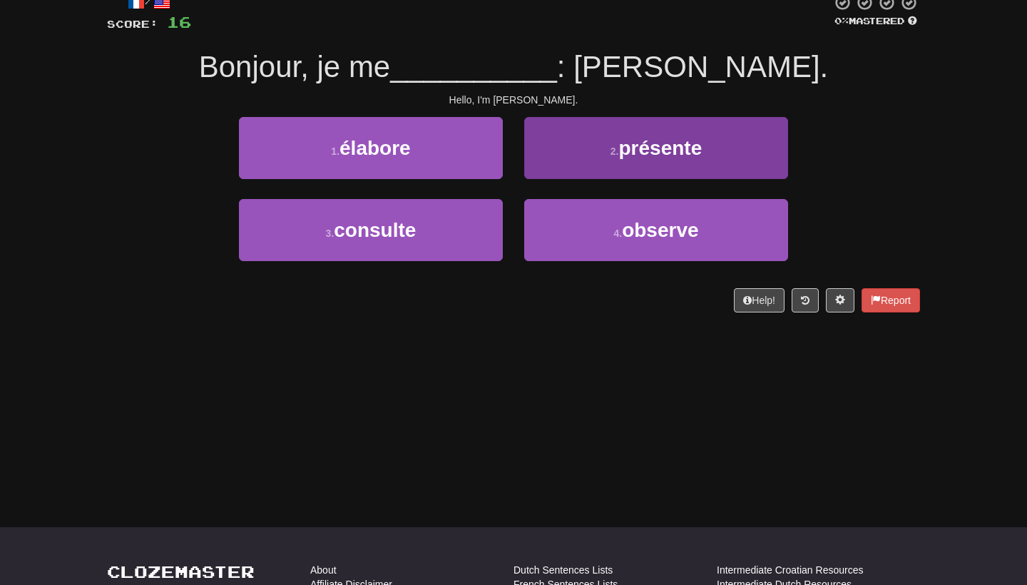
click at [600, 144] on button "2 . présente" at bounding box center [656, 148] width 264 height 62
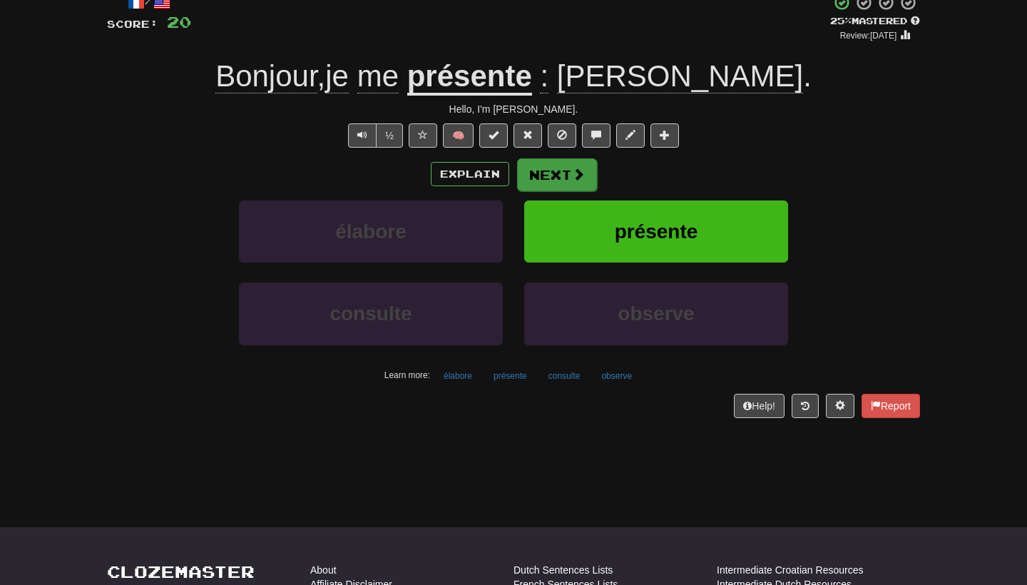
click at [548, 159] on button "Next" at bounding box center [557, 174] width 80 height 33
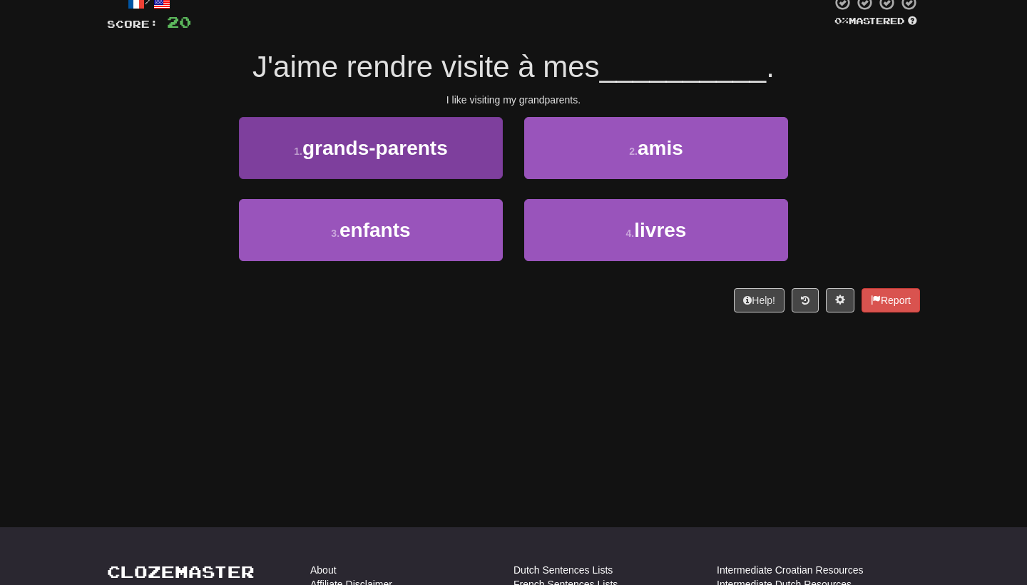
click at [471, 172] on button "1 . grands-parents" at bounding box center [371, 148] width 264 height 62
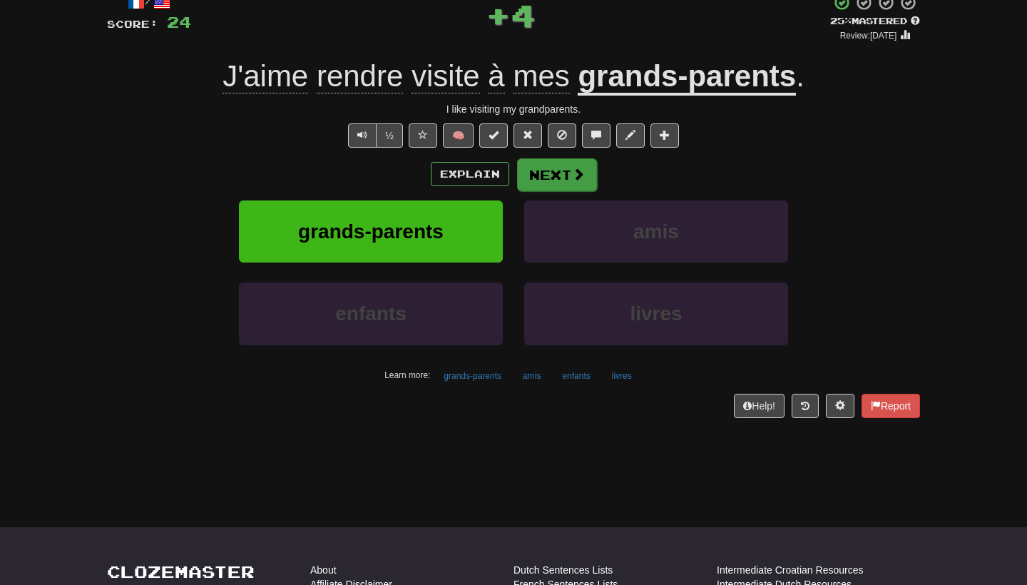
click at [575, 176] on span at bounding box center [578, 174] width 13 height 13
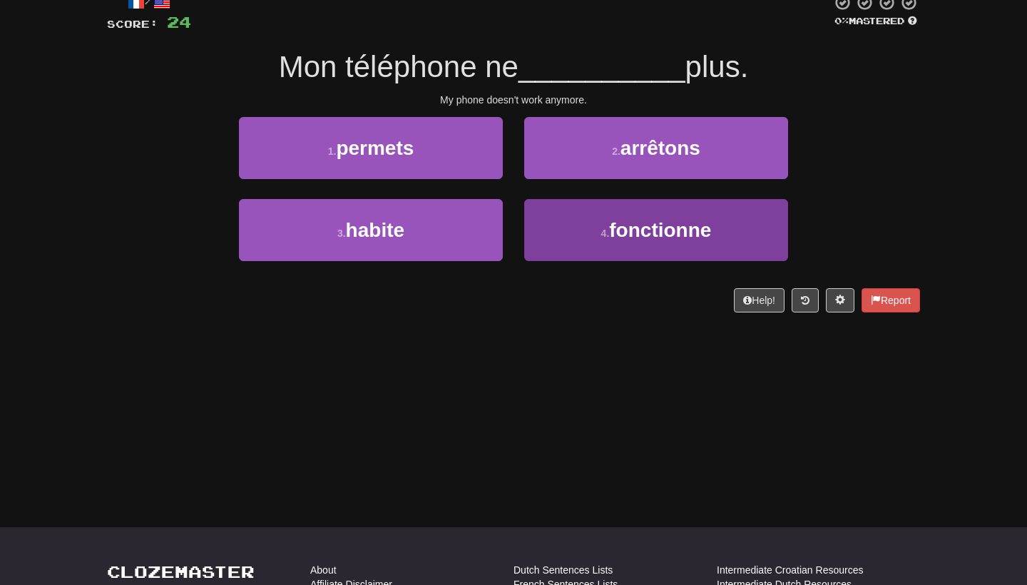
click at [604, 221] on button "4 . fonctionne" at bounding box center [656, 230] width 264 height 62
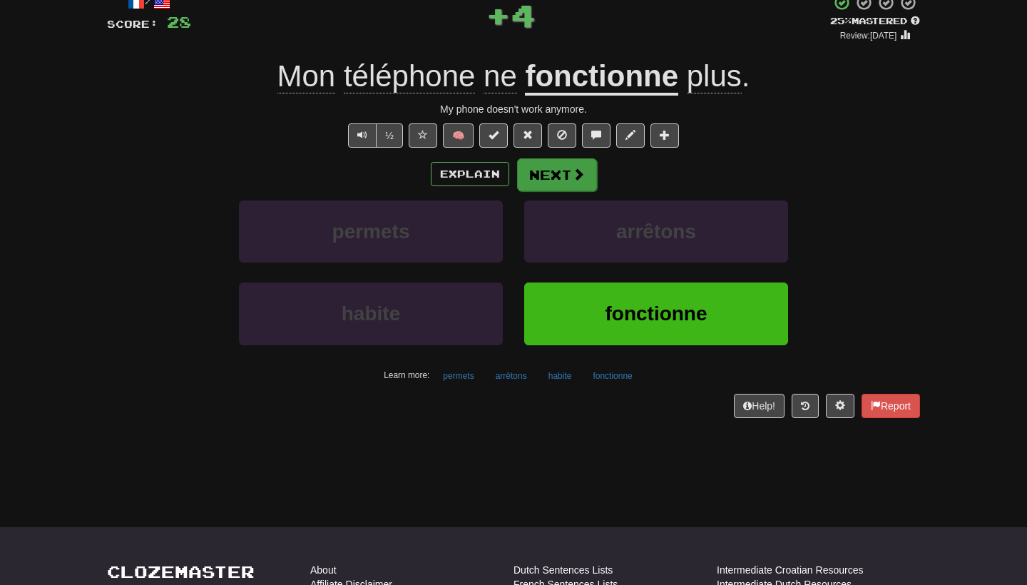
click at [577, 183] on button "Next" at bounding box center [557, 174] width 80 height 33
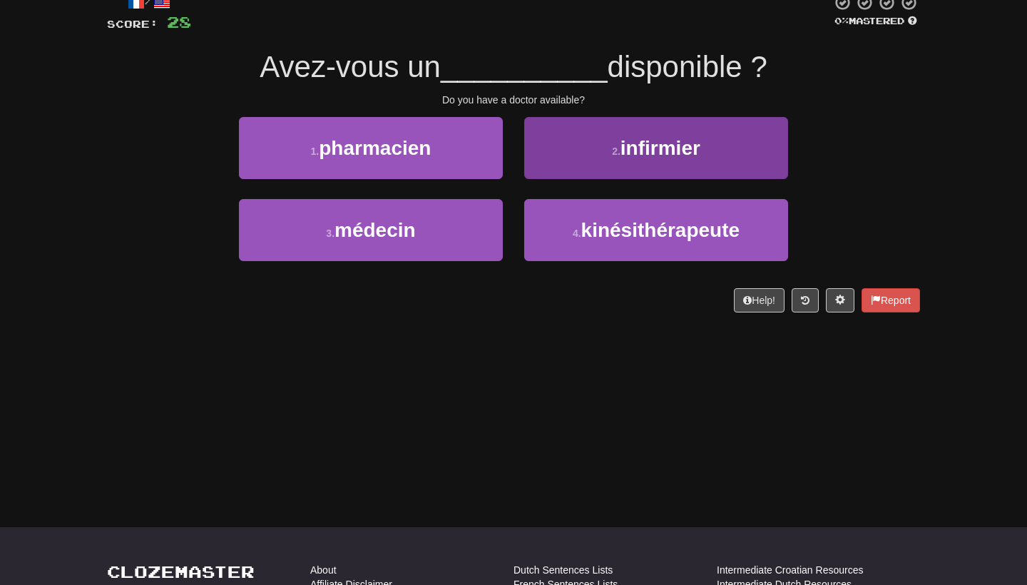
click at [684, 167] on button "2 . infirmier" at bounding box center [656, 148] width 264 height 62
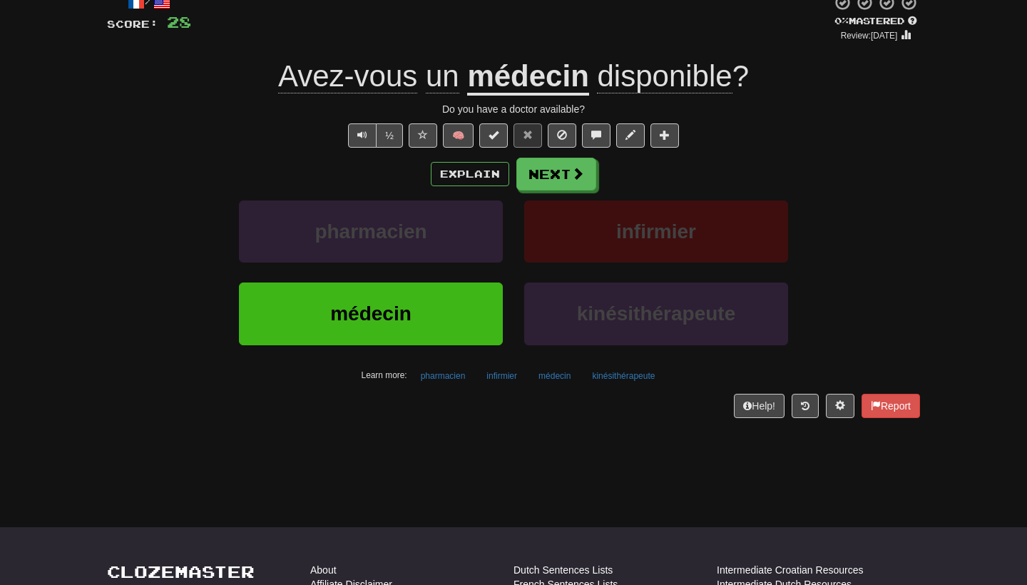
click at [669, 81] on span "disponible" at bounding box center [664, 76] width 135 height 34
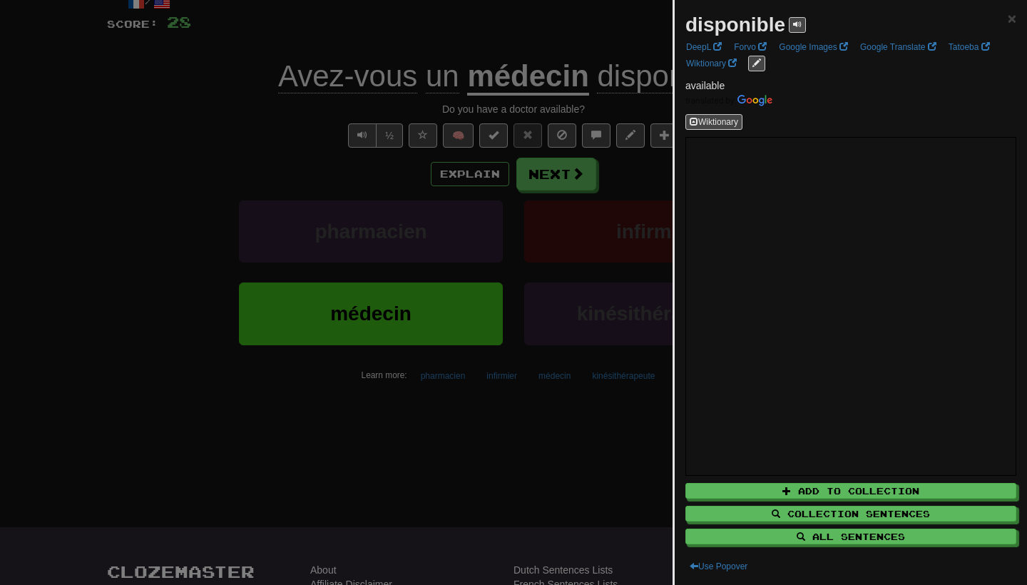
click at [617, 200] on div at bounding box center [513, 292] width 1027 height 585
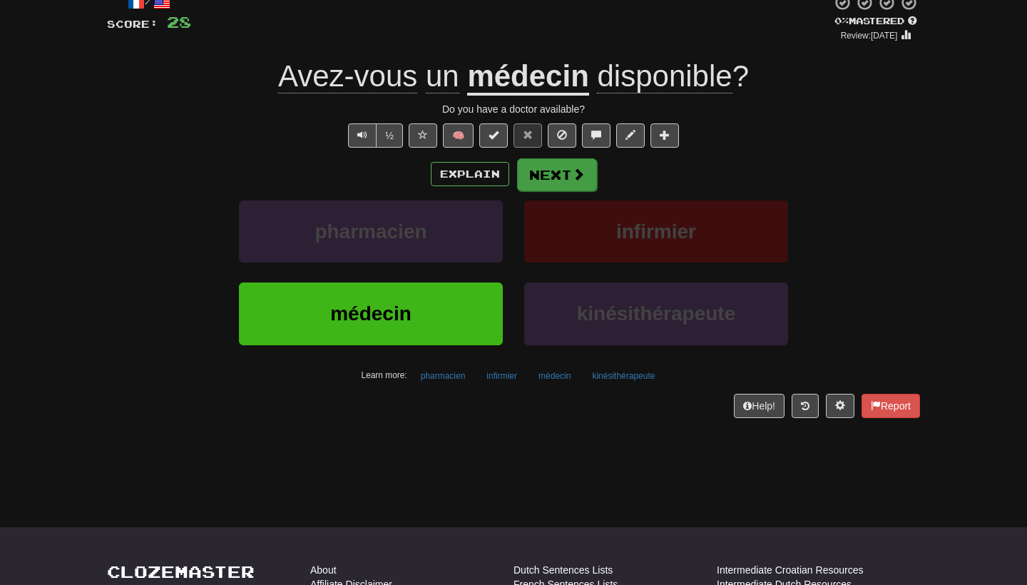
click at [567, 169] on button "Next" at bounding box center [557, 174] width 80 height 33
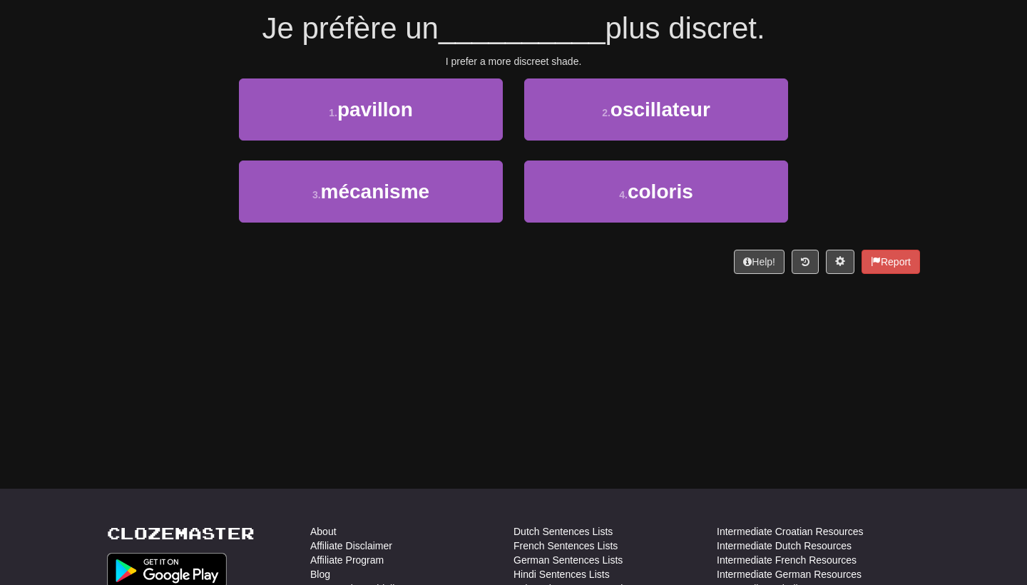
scroll to position [131, 0]
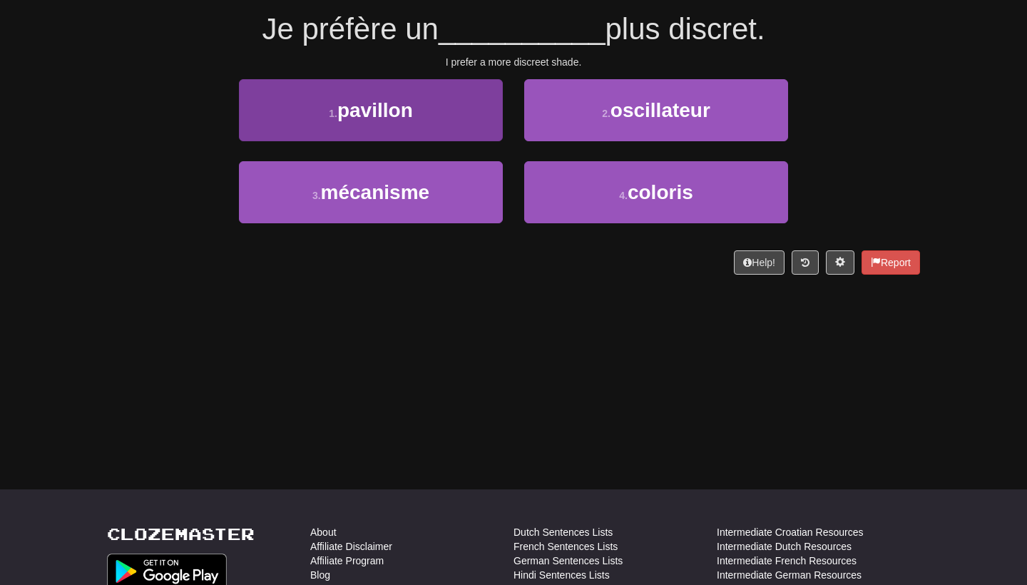
click at [380, 138] on button "1 . pavillon" at bounding box center [371, 110] width 264 height 62
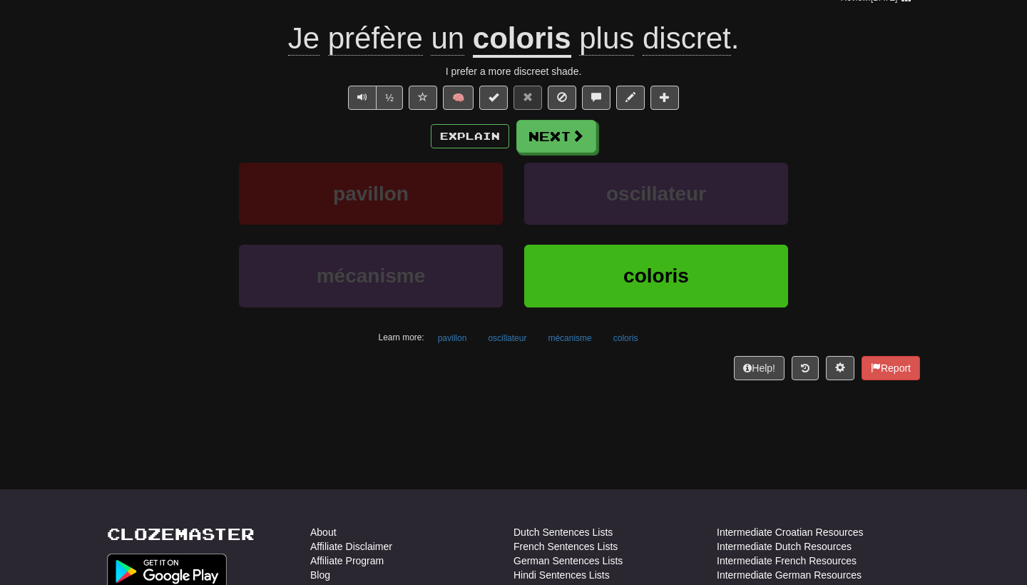
click at [503, 38] on u "coloris" at bounding box center [522, 39] width 98 height 36
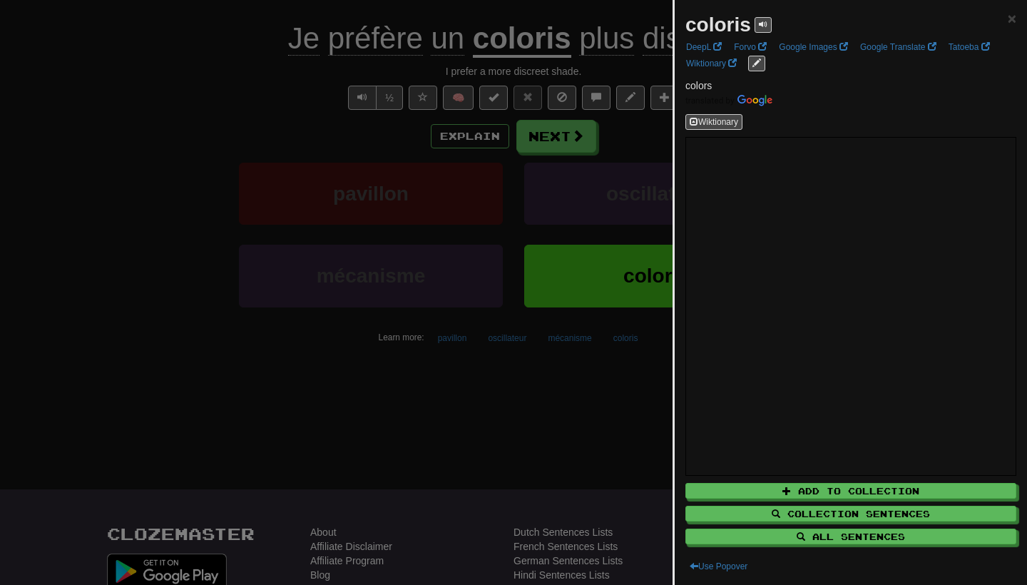
click at [605, 208] on div at bounding box center [513, 292] width 1027 height 585
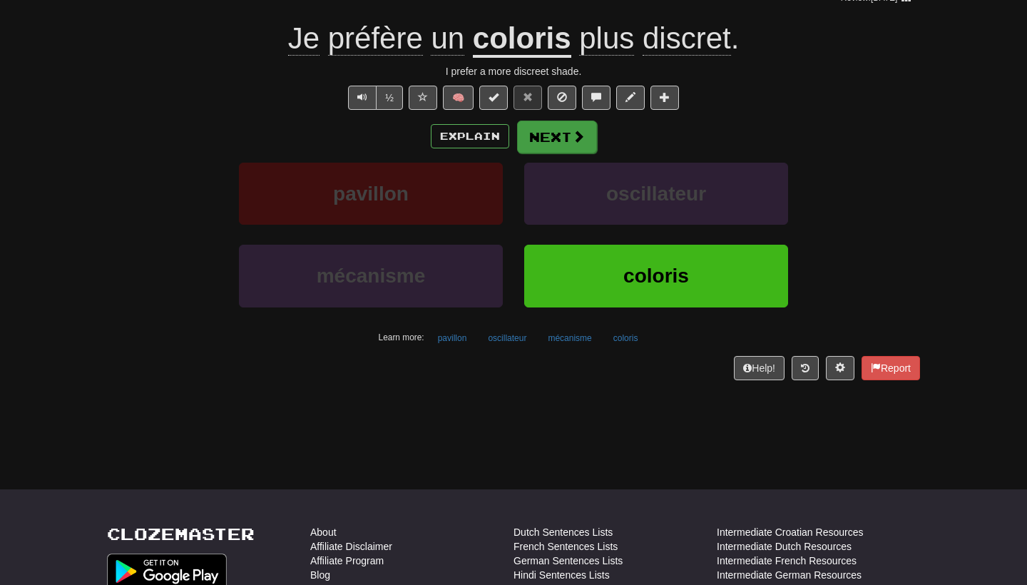
click at [554, 125] on button "Next" at bounding box center [557, 136] width 80 height 33
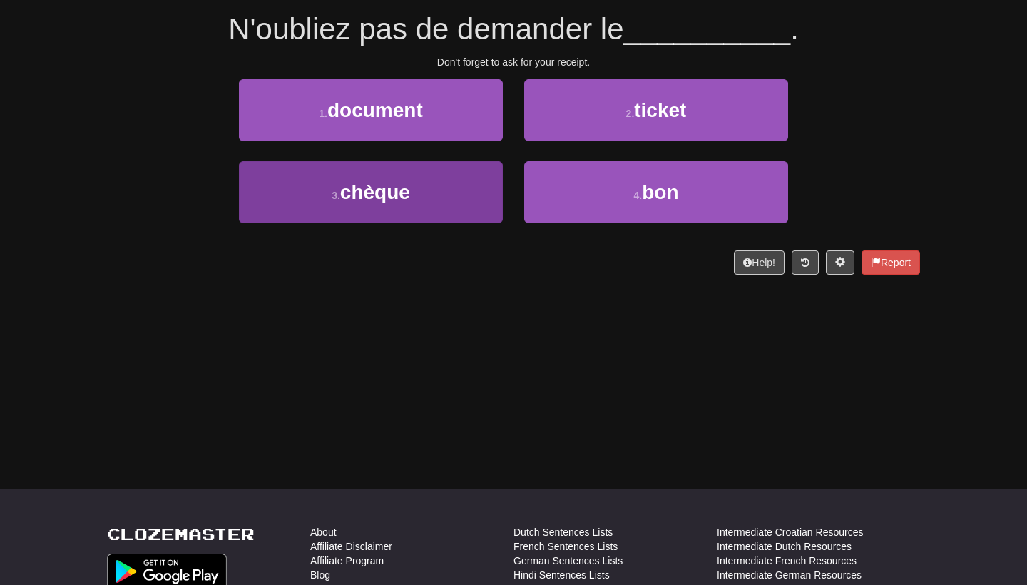
click at [468, 165] on button "3 . chèque" at bounding box center [371, 192] width 264 height 62
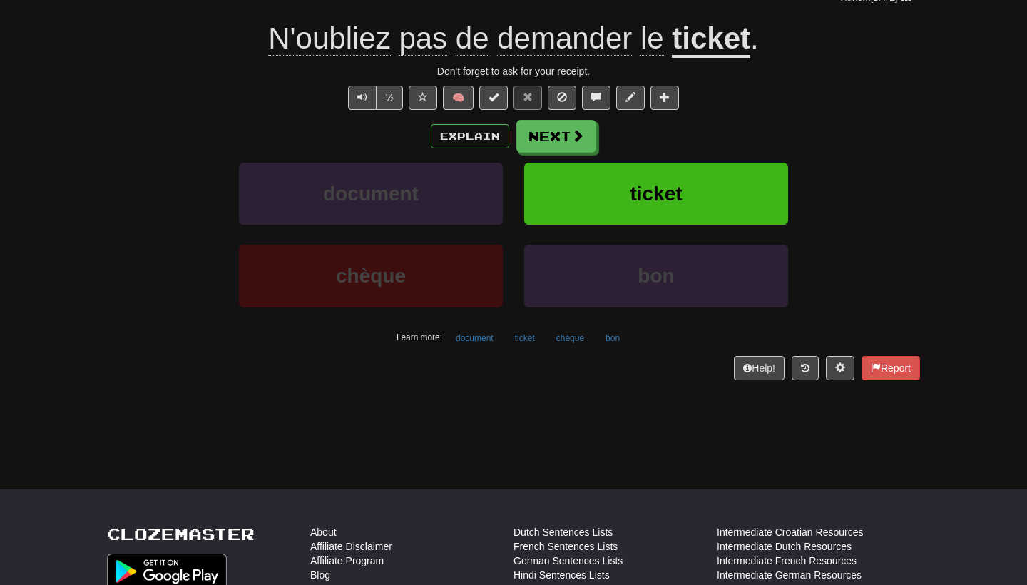
click at [744, 26] on u "ticket" at bounding box center [711, 39] width 78 height 36
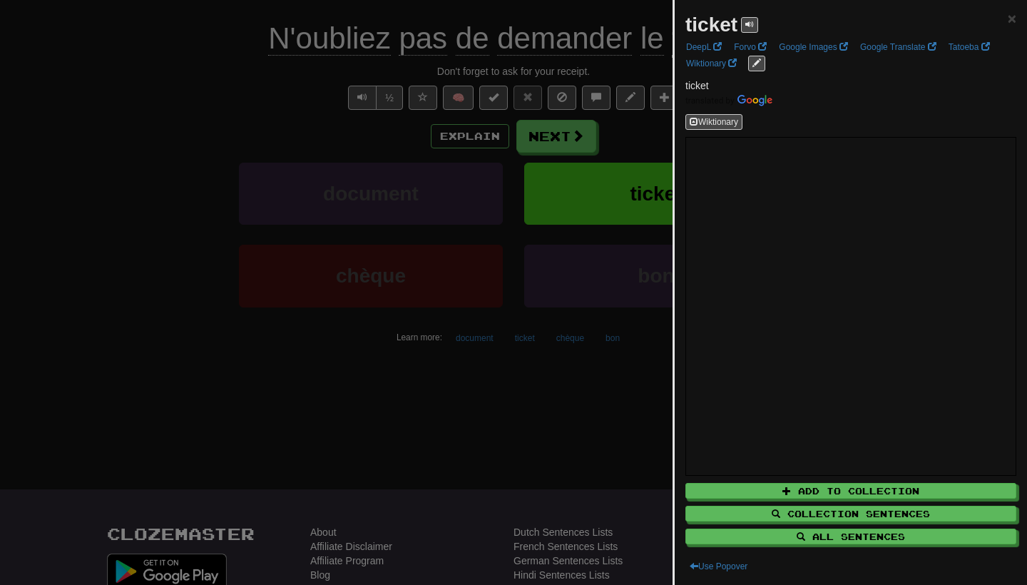
click at [641, 282] on div at bounding box center [513, 292] width 1027 height 585
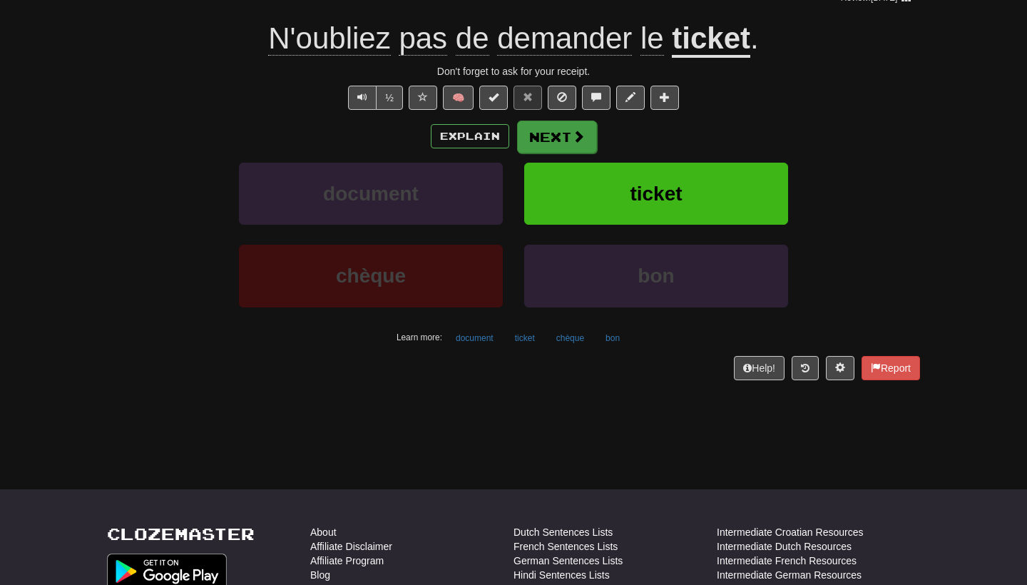
click at [582, 145] on button "Next" at bounding box center [557, 136] width 80 height 33
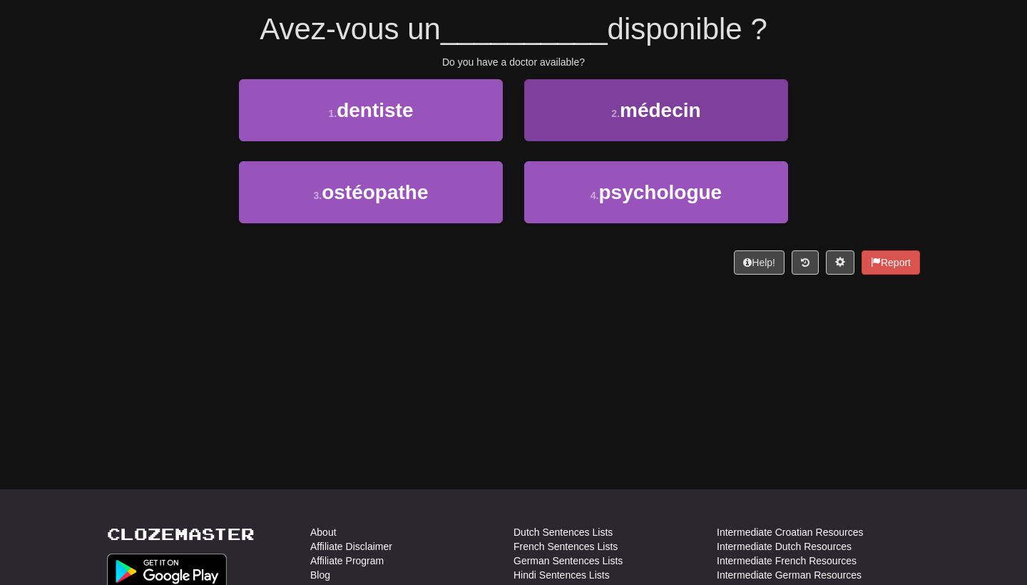
click at [581, 110] on button "2 . médecin" at bounding box center [656, 110] width 264 height 62
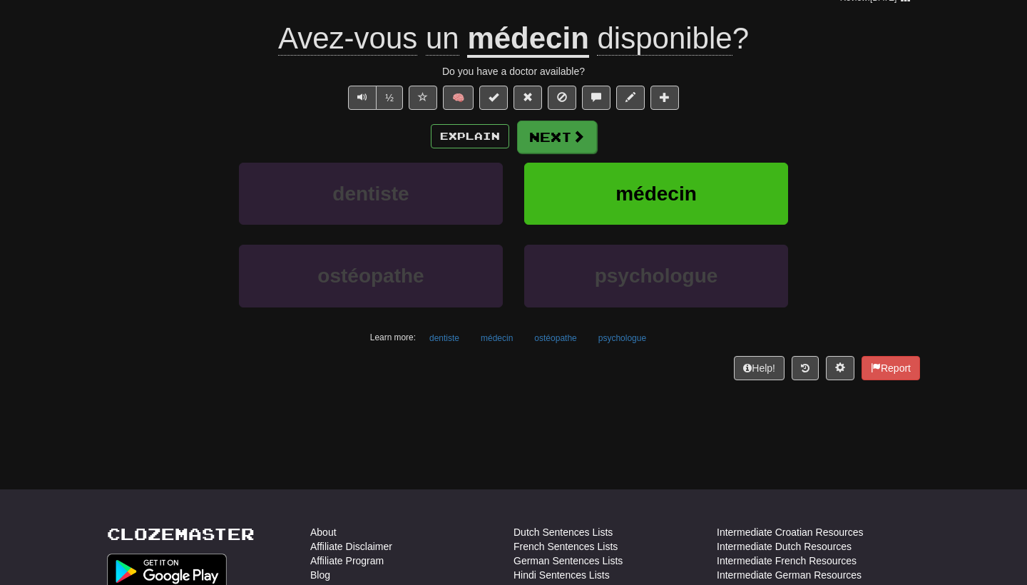
click at [576, 134] on span at bounding box center [578, 136] width 13 height 13
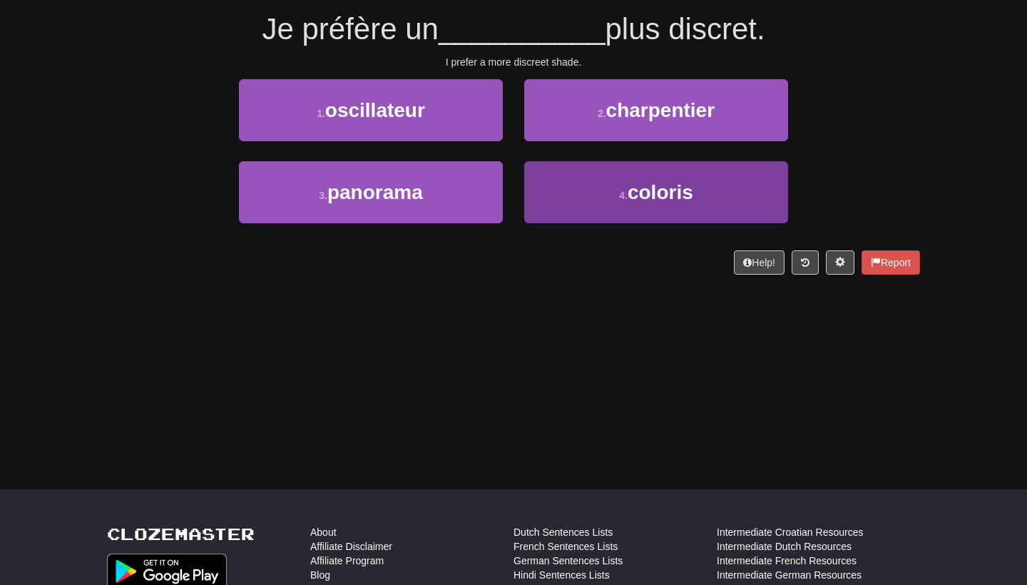
click at [598, 209] on button "4 . coloris" at bounding box center [656, 192] width 264 height 62
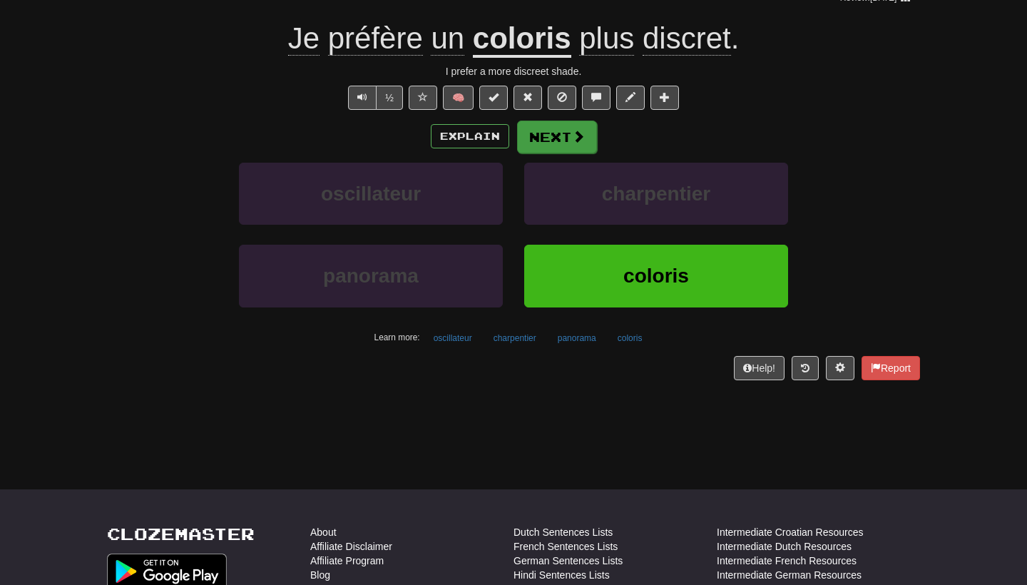
click at [579, 143] on span at bounding box center [578, 136] width 13 height 13
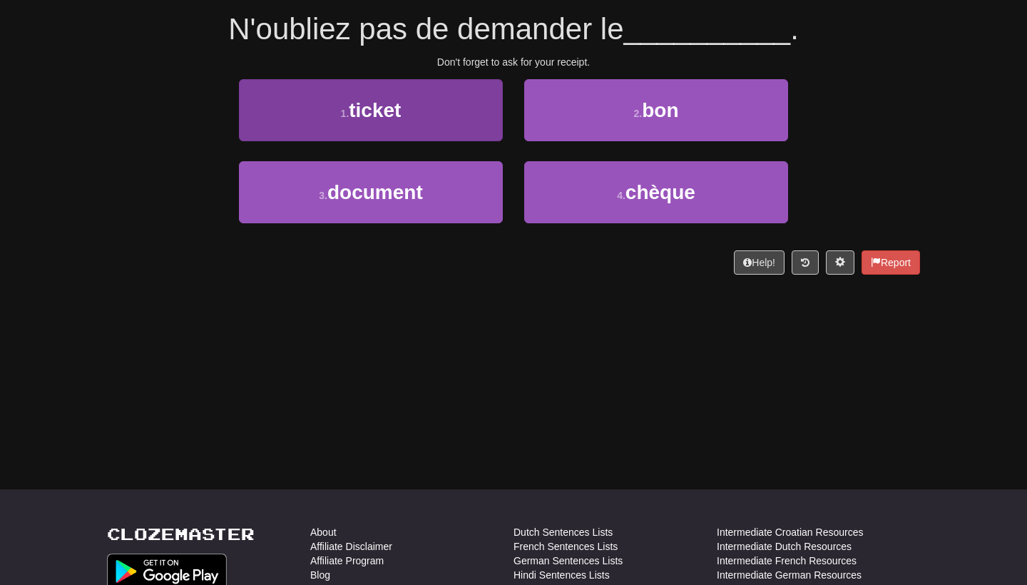
click at [414, 103] on button "1 . ticket" at bounding box center [371, 110] width 264 height 62
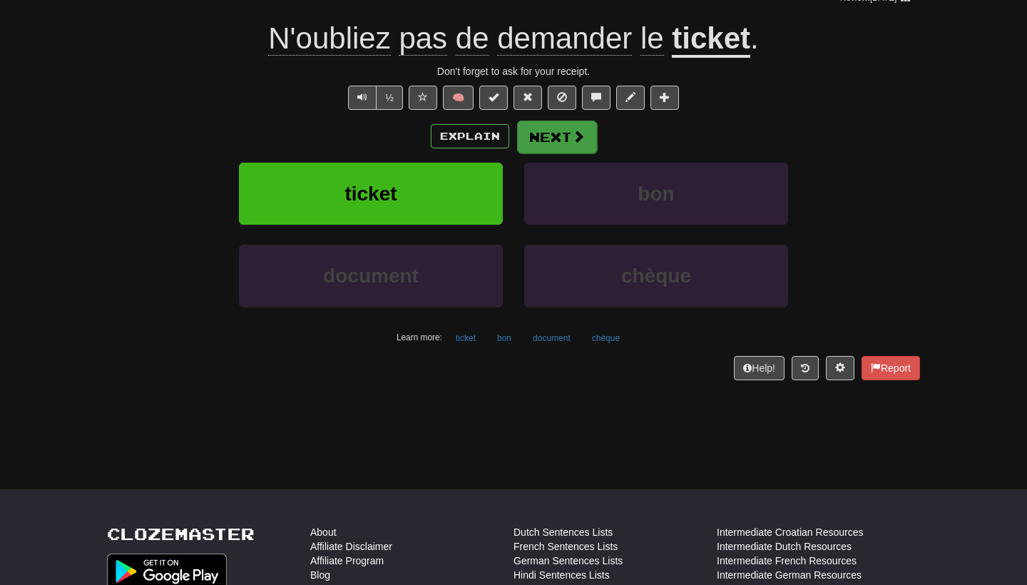
click at [577, 143] on span at bounding box center [578, 136] width 13 height 13
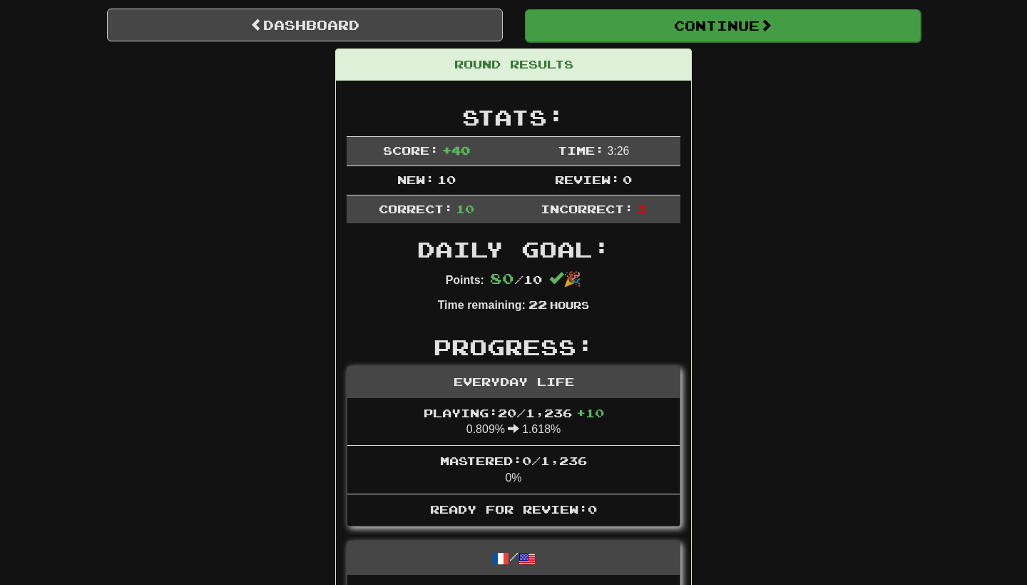
click at [687, 20] on button "Continue" at bounding box center [723, 25] width 396 height 33
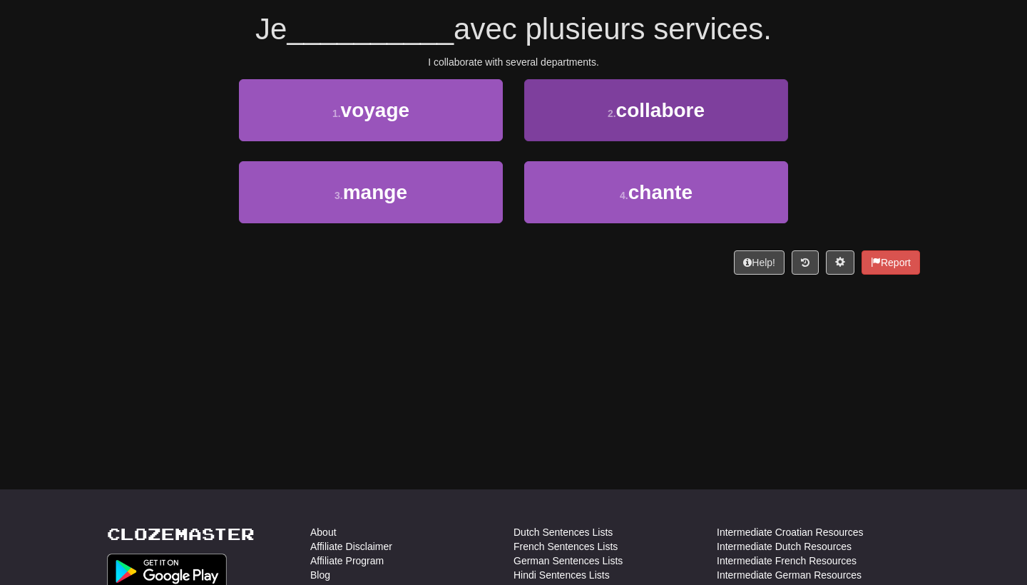
click at [640, 107] on span "collabore" at bounding box center [660, 110] width 88 height 22
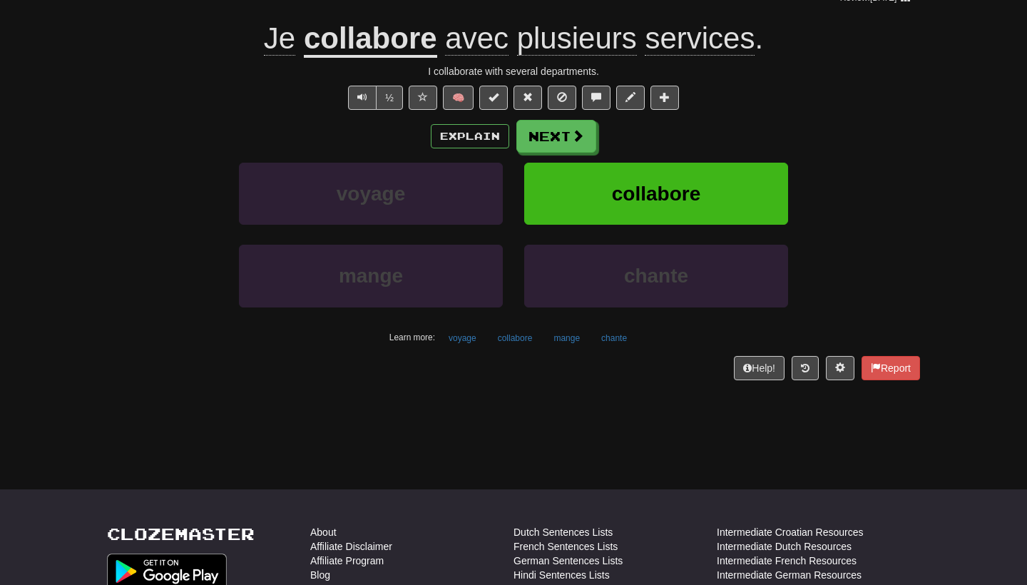
click at [717, 41] on span "services" at bounding box center [700, 38] width 110 height 34
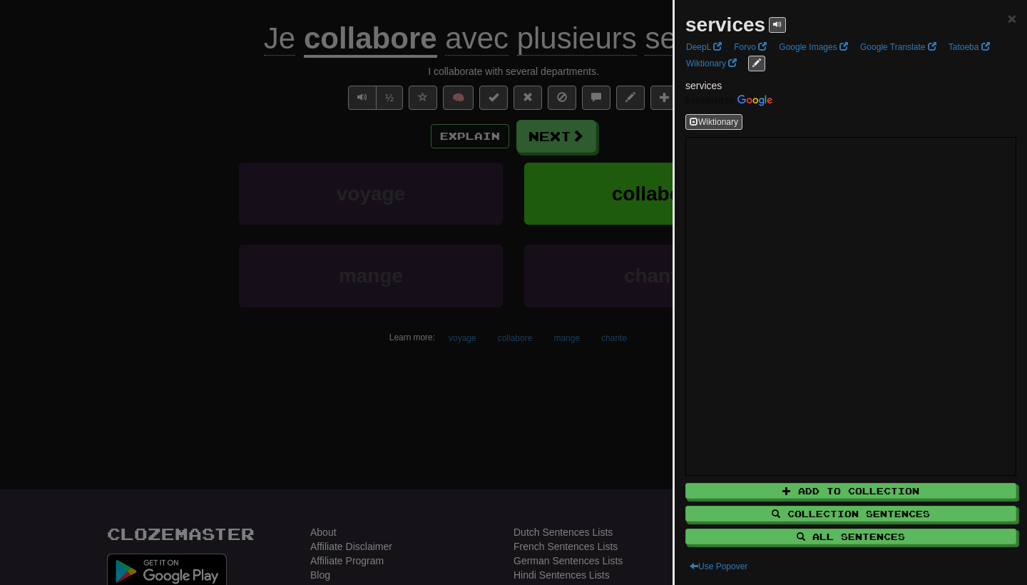
click at [622, 153] on div at bounding box center [513, 292] width 1027 height 585
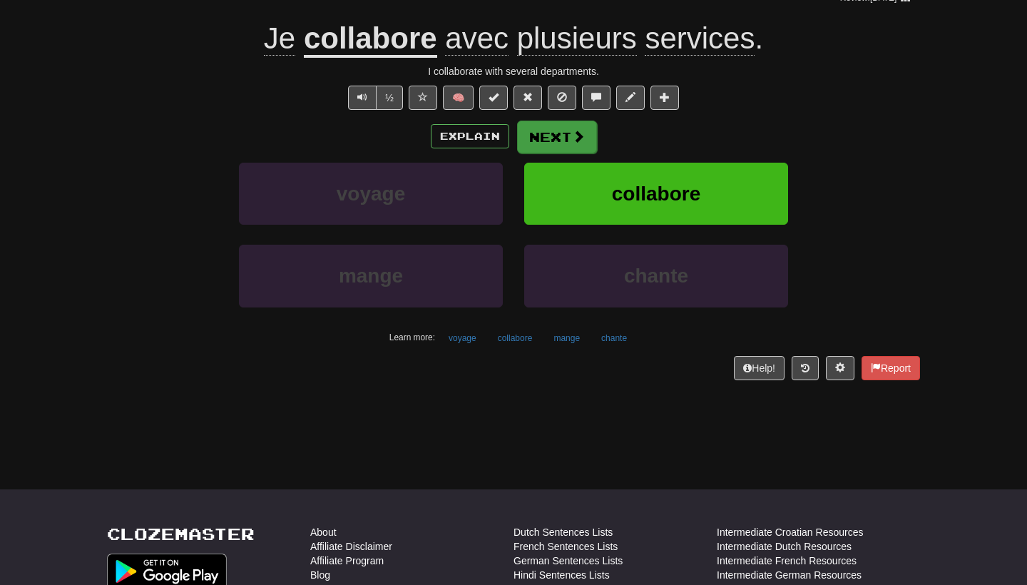
click at [566, 140] on button "Next" at bounding box center [557, 136] width 80 height 33
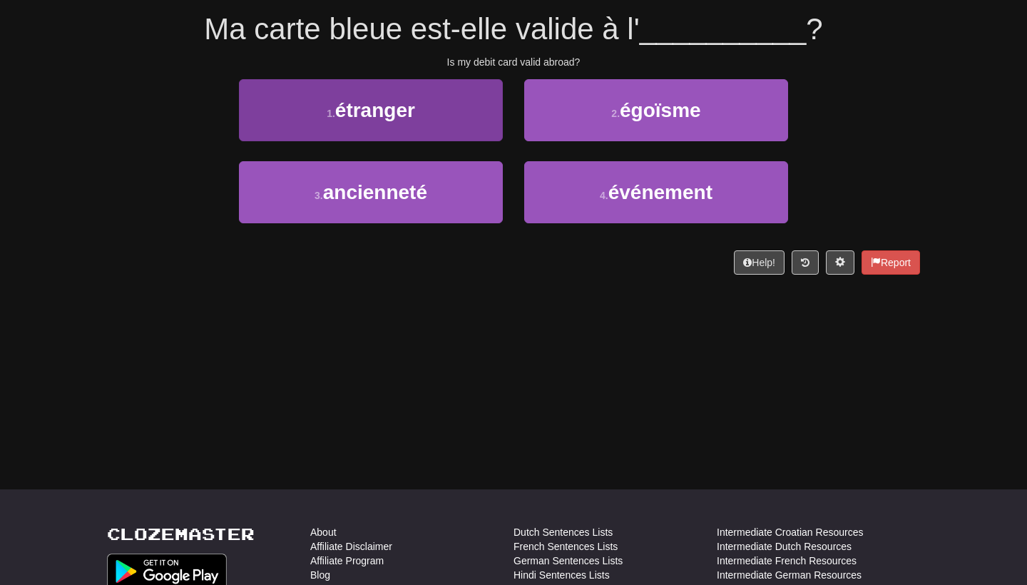
click at [446, 101] on button "1 . étranger" at bounding box center [371, 110] width 264 height 62
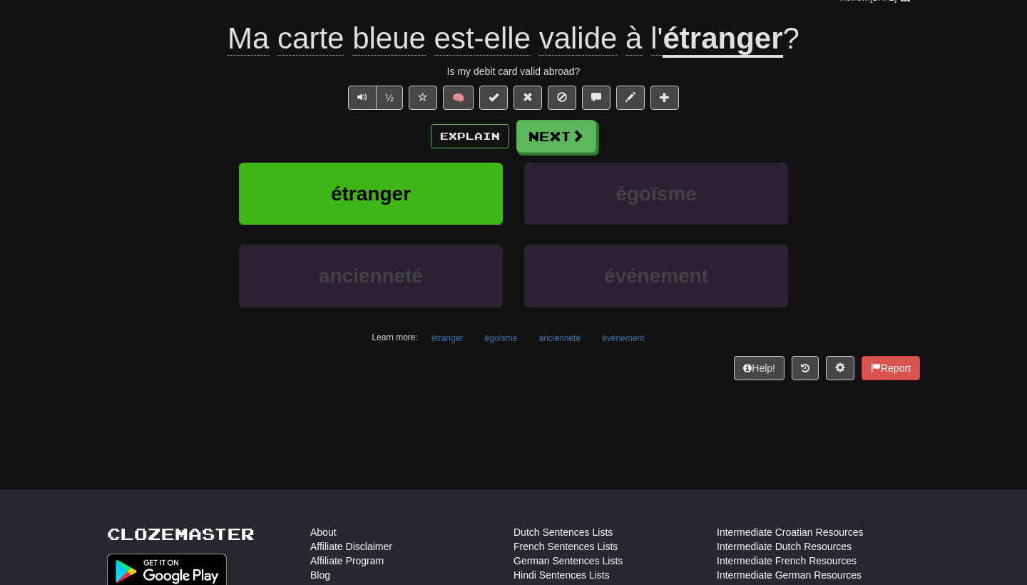
click at [383, 41] on span "bleue" at bounding box center [388, 38] width 73 height 34
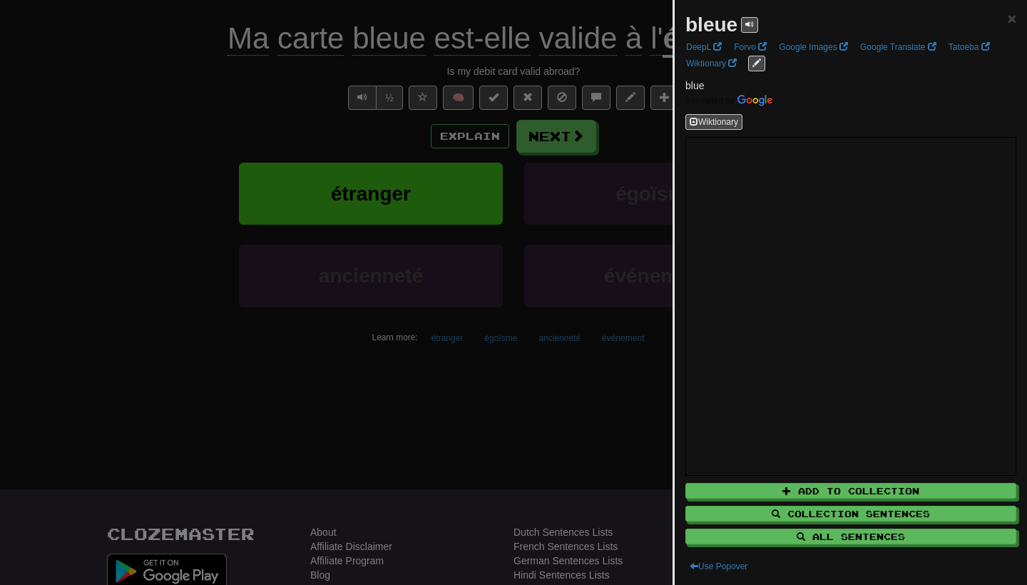
click at [658, 133] on div at bounding box center [513, 292] width 1027 height 585
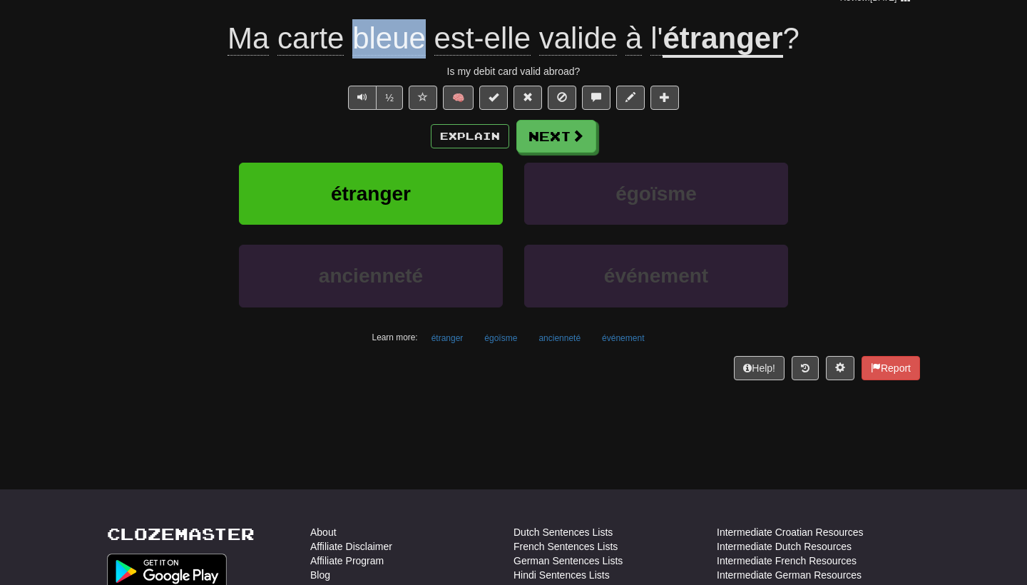
click at [264, 75] on div "Is my debit card valid abroad?" at bounding box center [513, 71] width 813 height 14
click at [525, 135] on button "Next" at bounding box center [557, 136] width 80 height 33
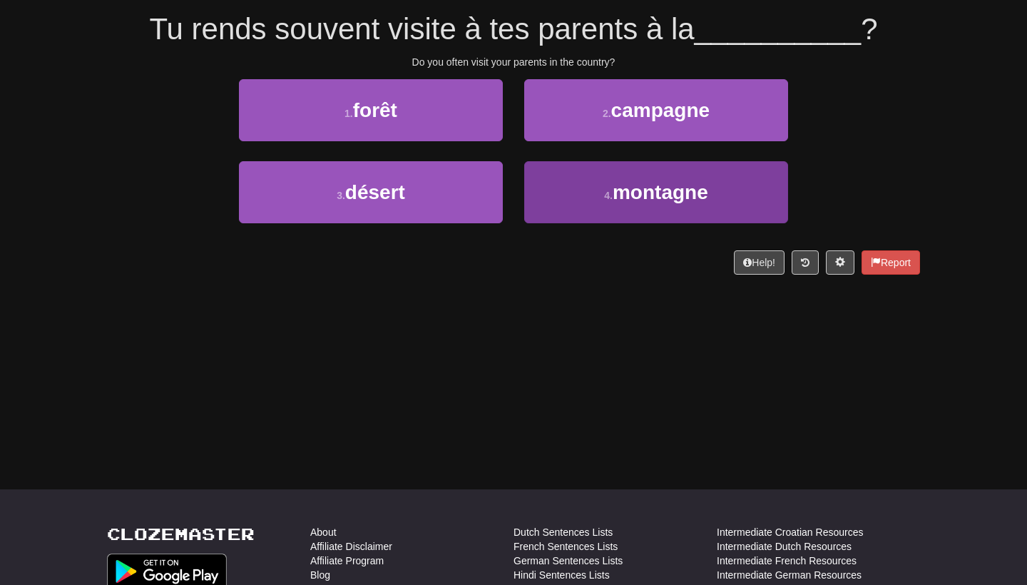
click at [634, 200] on span "montagne" at bounding box center [660, 192] width 96 height 22
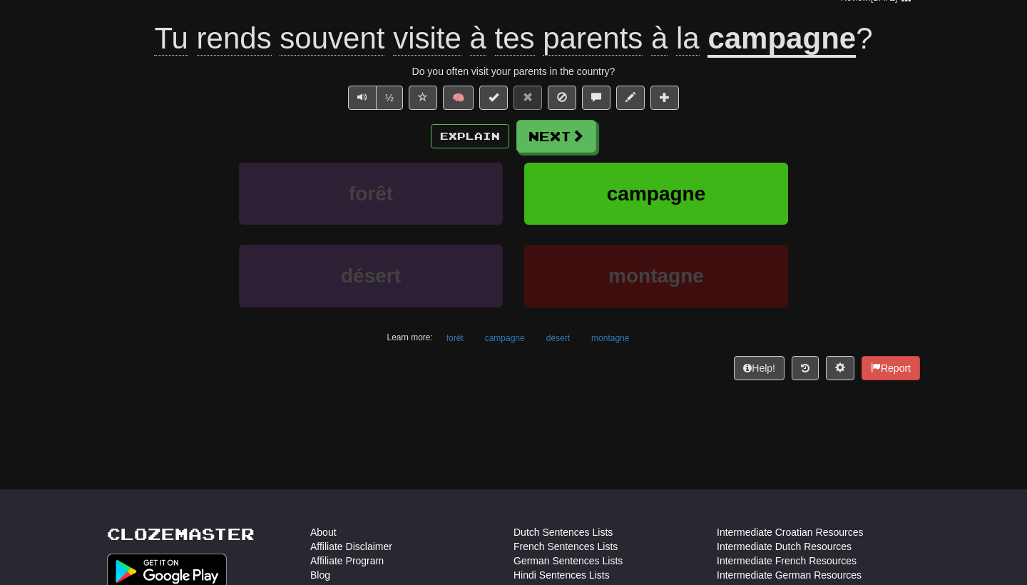
click at [808, 44] on u "campagne" at bounding box center [781, 39] width 148 height 36
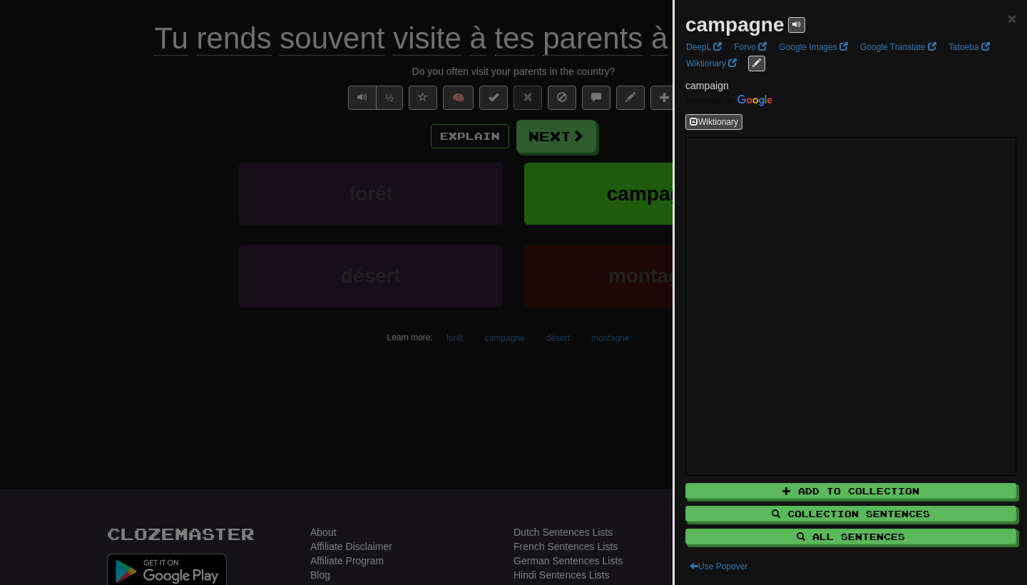
click at [631, 409] on div at bounding box center [513, 292] width 1027 height 585
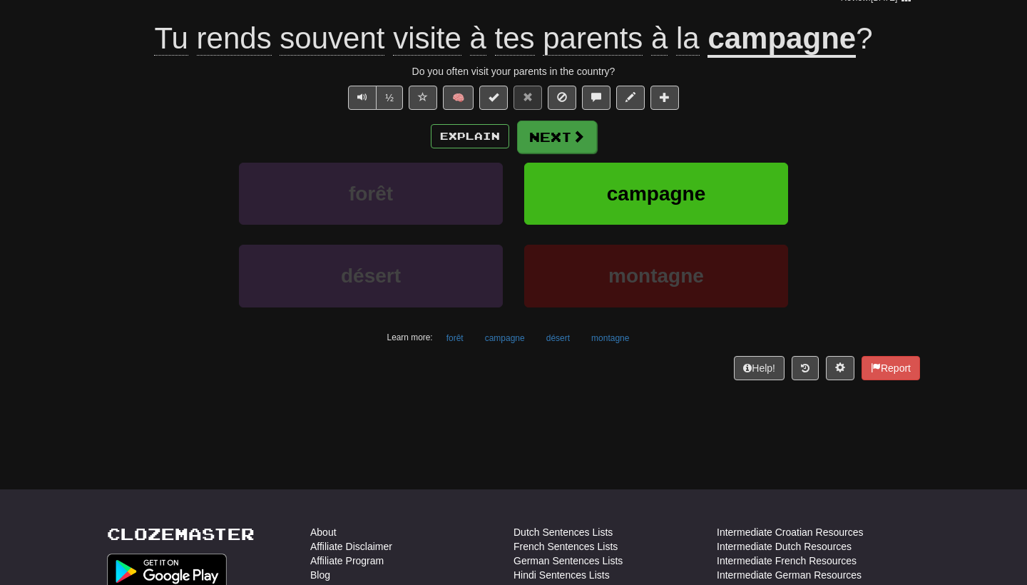
click at [548, 141] on button "Next" at bounding box center [557, 136] width 80 height 33
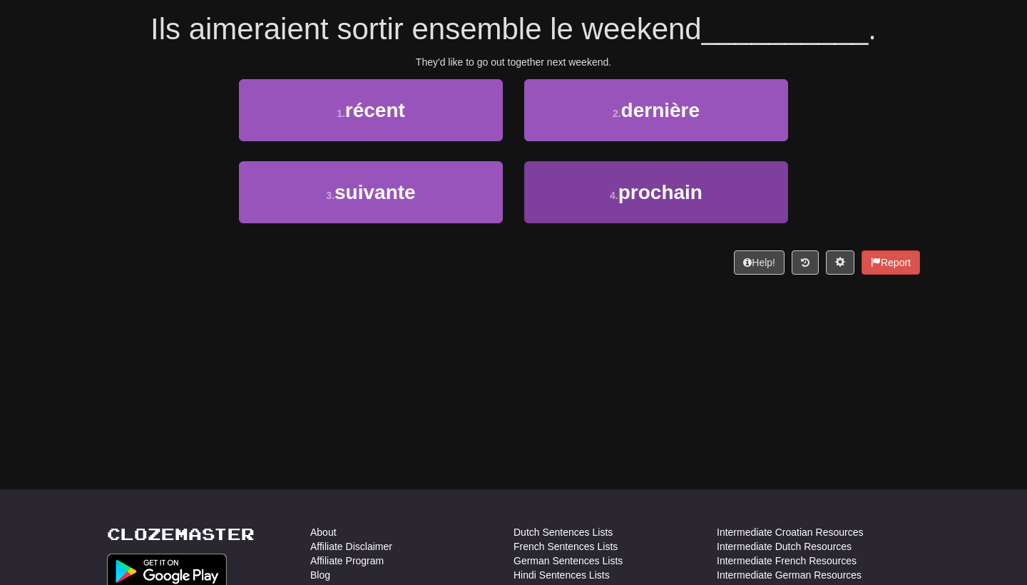
click at [582, 183] on button "4 . prochain" at bounding box center [656, 192] width 264 height 62
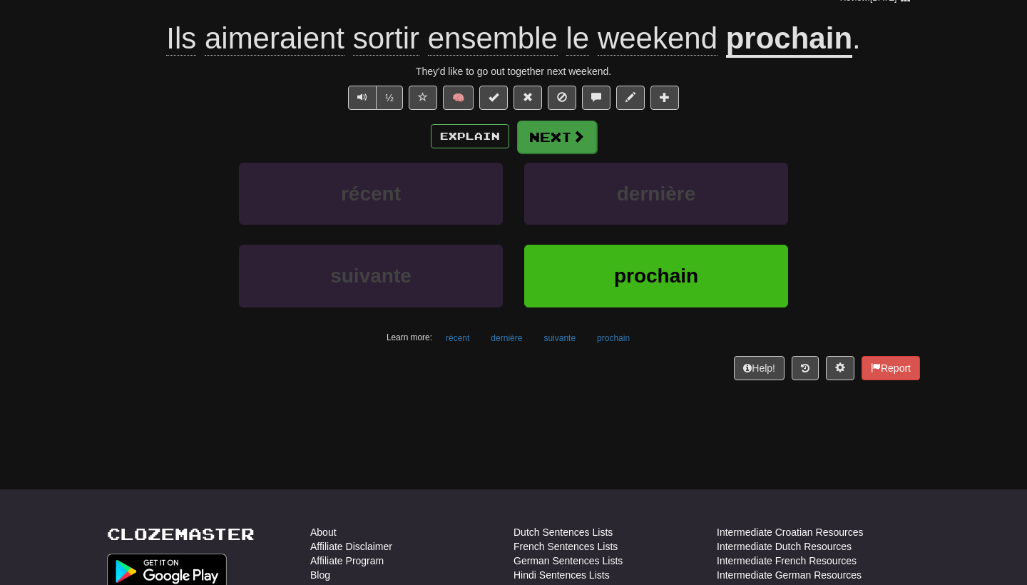
click at [577, 149] on button "Next" at bounding box center [557, 136] width 80 height 33
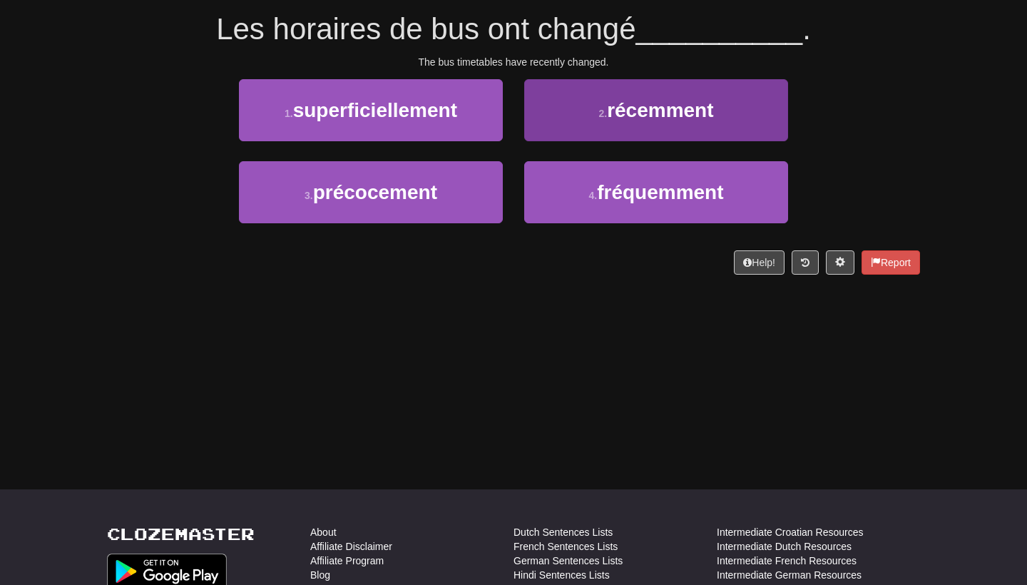
click at [595, 85] on button "2 . récemment" at bounding box center [656, 110] width 264 height 62
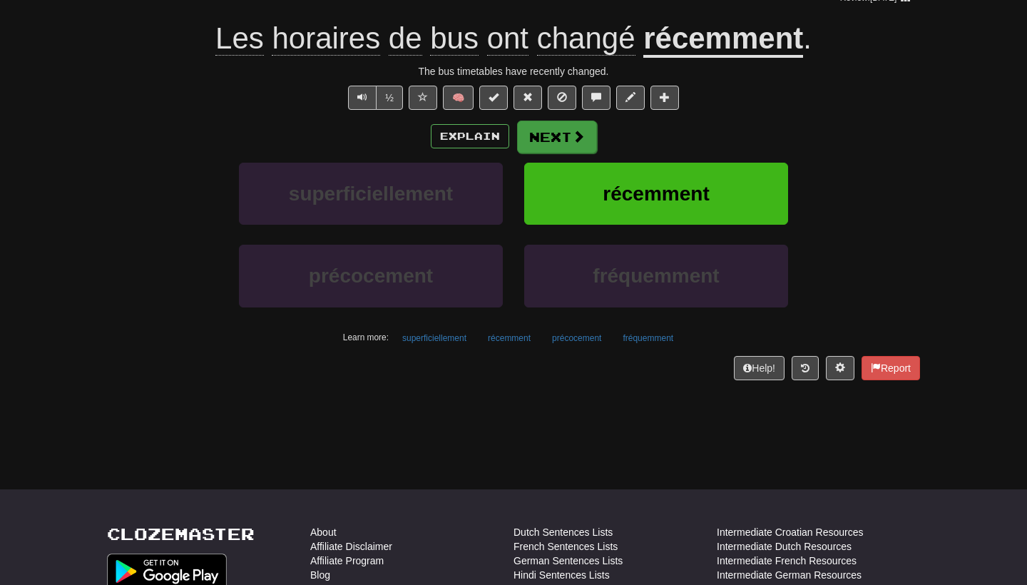
click at [580, 134] on span at bounding box center [578, 136] width 13 height 13
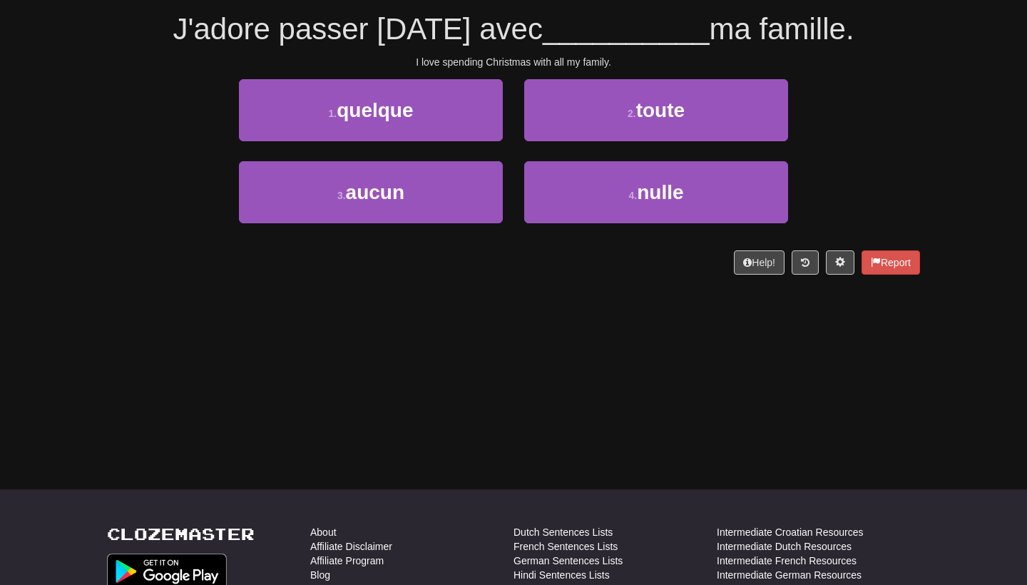
click at [580, 134] on button "2 . toute" at bounding box center [656, 110] width 264 height 62
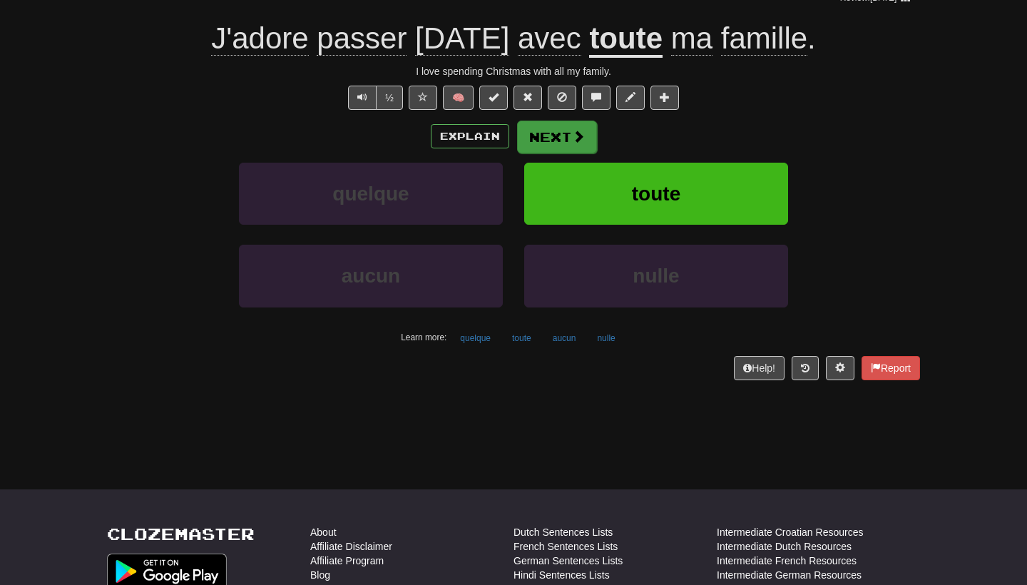
click at [570, 131] on button "Next" at bounding box center [557, 136] width 80 height 33
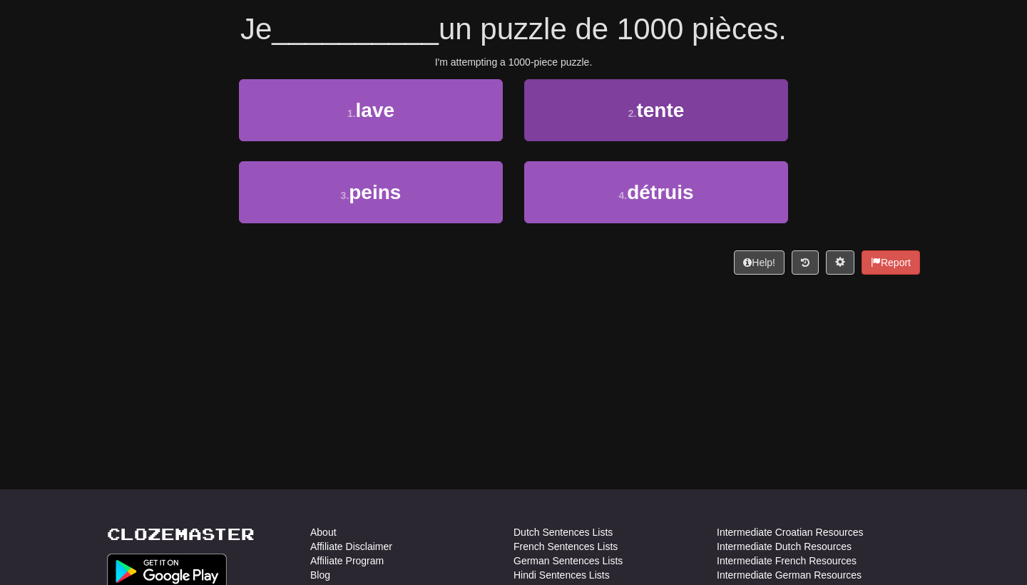
click at [590, 103] on button "2 . tente" at bounding box center [656, 110] width 264 height 62
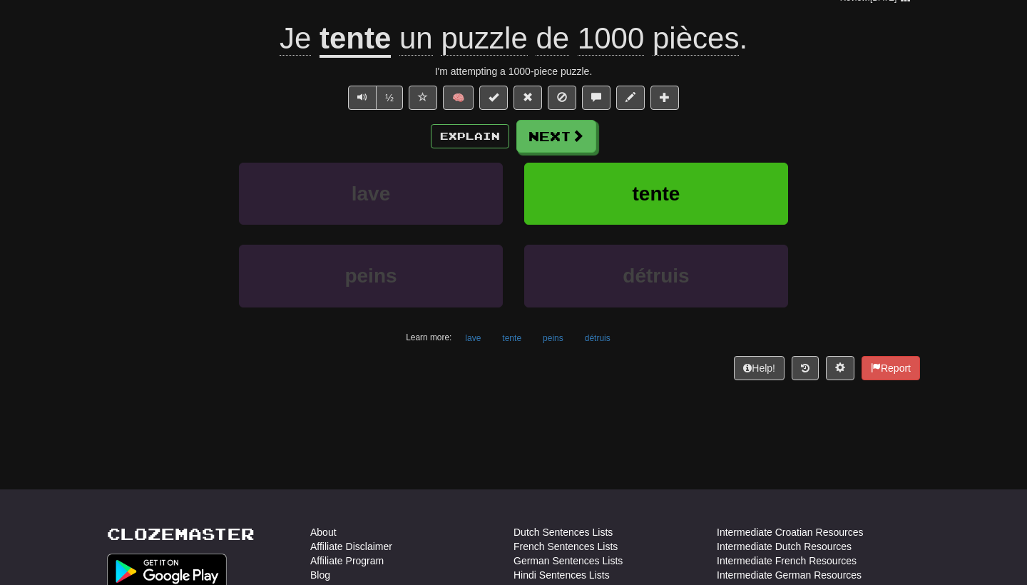
click at [376, 46] on u "tente" at bounding box center [354, 39] width 71 height 36
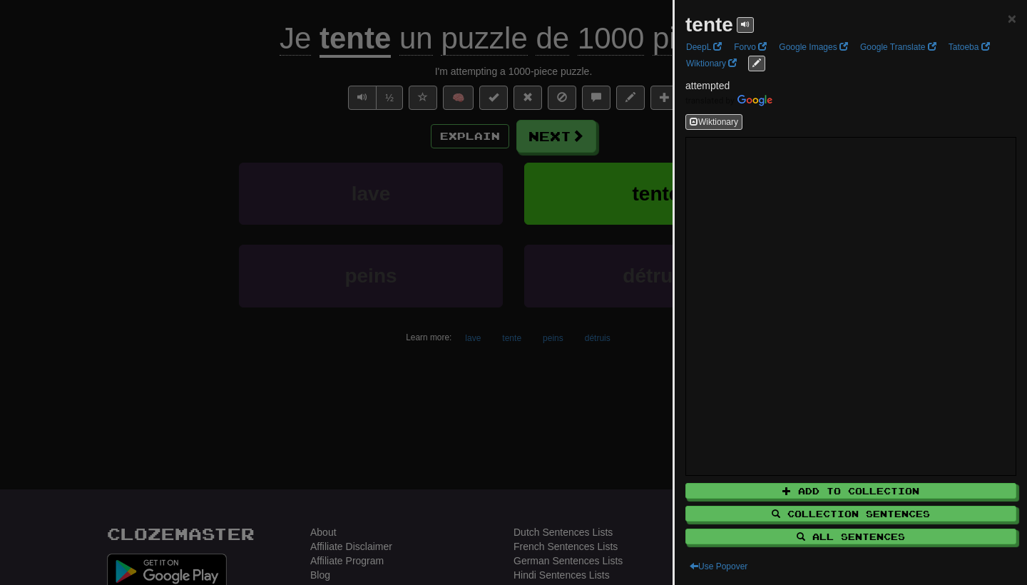
click at [524, 379] on div at bounding box center [513, 292] width 1027 height 585
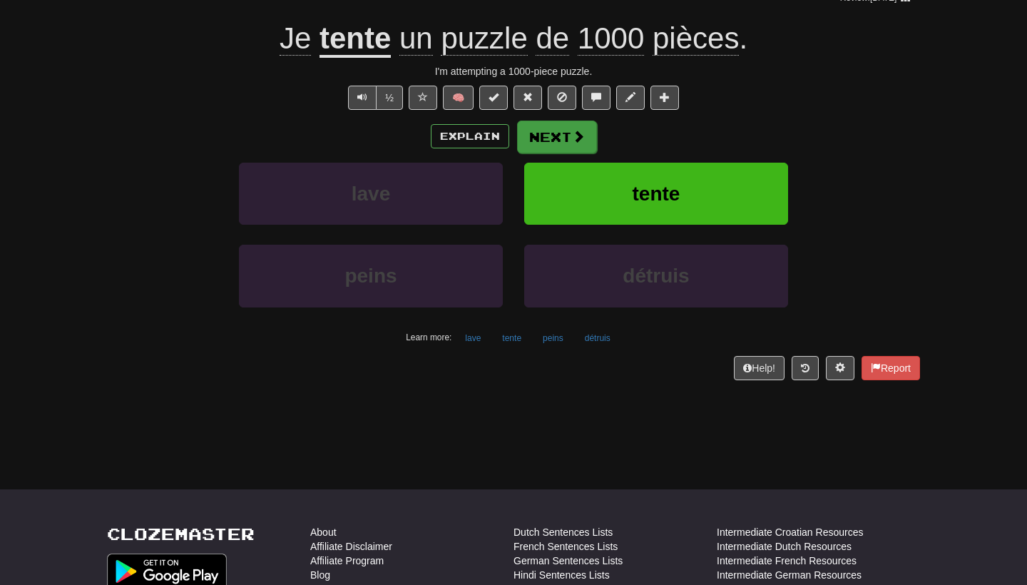
click at [555, 144] on button "Next" at bounding box center [557, 136] width 80 height 33
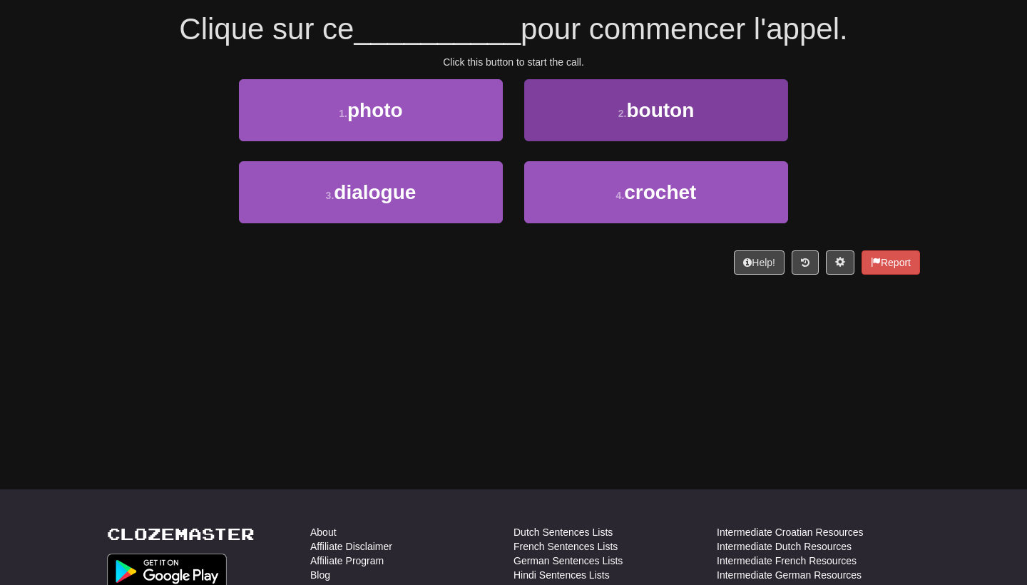
click at [577, 135] on button "2 . bouton" at bounding box center [656, 110] width 264 height 62
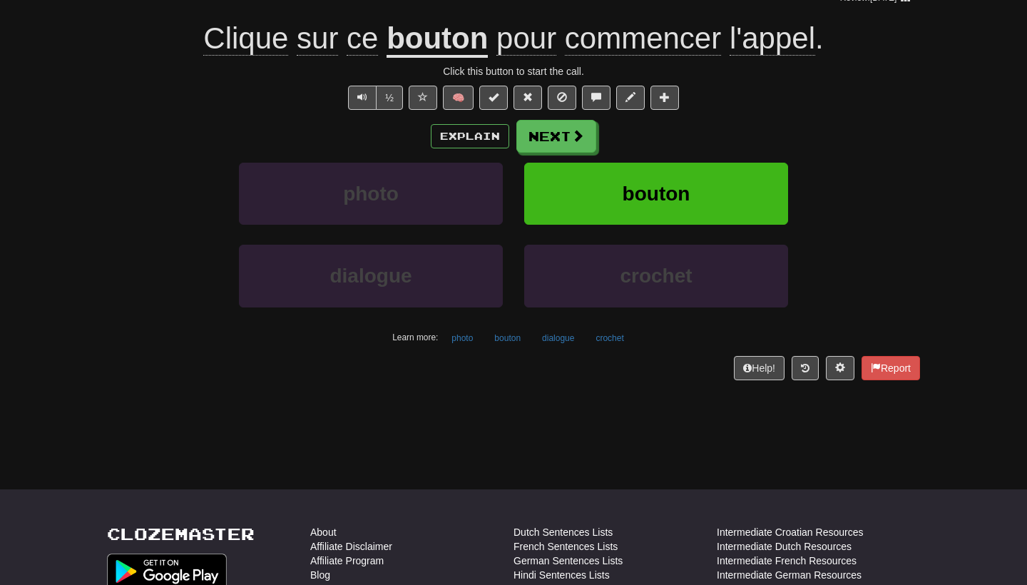
click at [577, 135] on span at bounding box center [577, 135] width 13 height 13
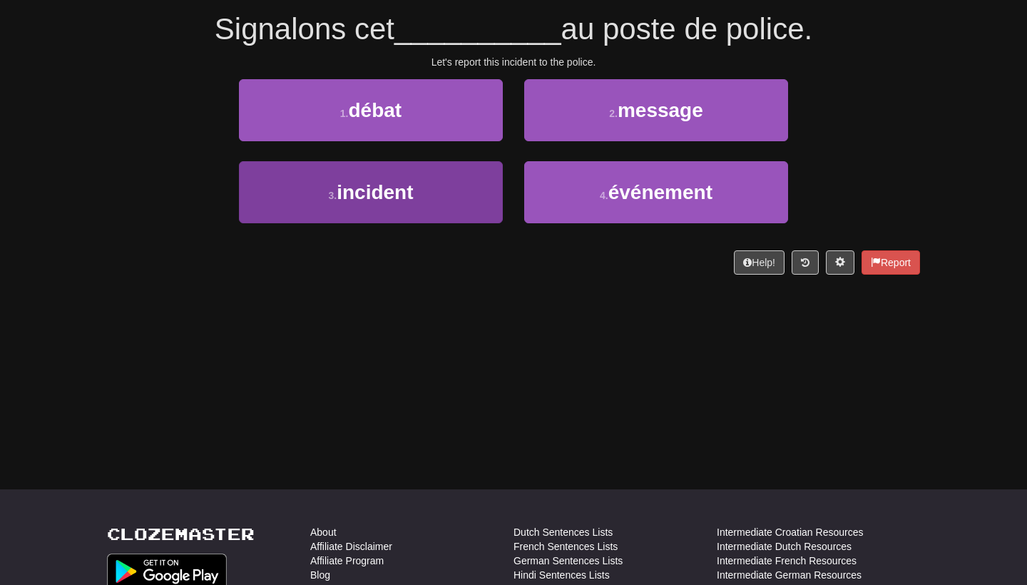
click at [408, 170] on button "3 . incident" at bounding box center [371, 192] width 264 height 62
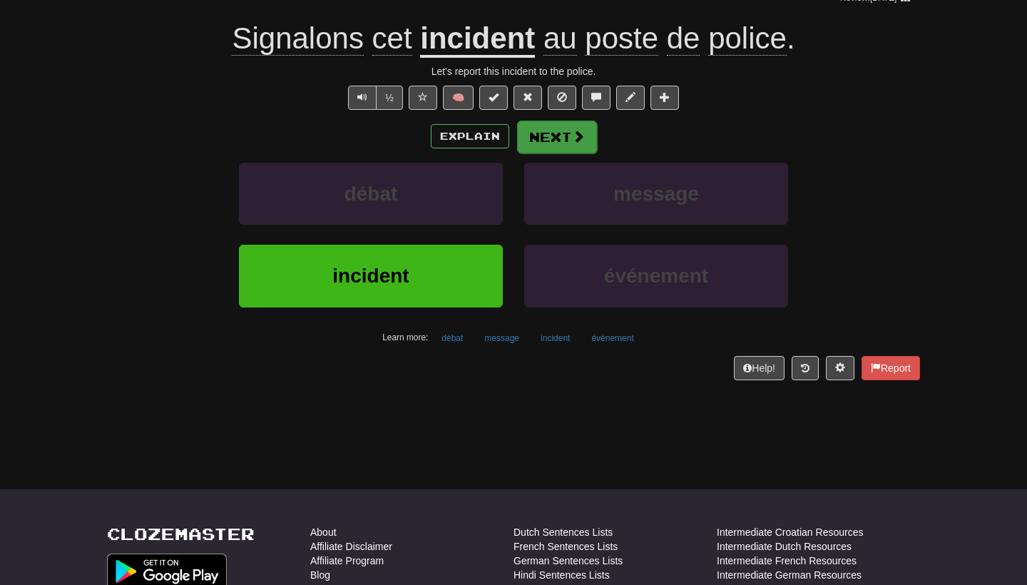
click at [558, 133] on button "Next" at bounding box center [557, 136] width 80 height 33
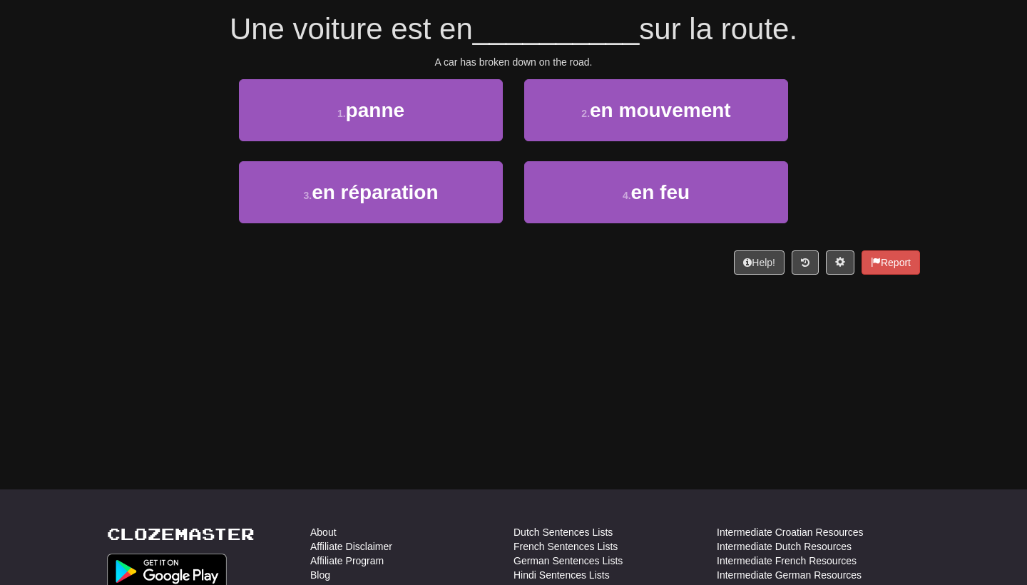
click at [490, 290] on div "/ Score: 32 0 % Mastered Une voiture est en __________ sur la route. A car has …" at bounding box center [513, 120] width 813 height 349
click at [481, 346] on div "Dashboard Clozemaster Sanmeetk / Toggle Dropdown Dashboard Leaderboard Activity…" at bounding box center [513, 161] width 1027 height 585
click at [427, 317] on div "Dashboard Clozemaster Sanmeetk / Toggle Dropdown Dashboard Leaderboard Activity…" at bounding box center [513, 161] width 1027 height 585
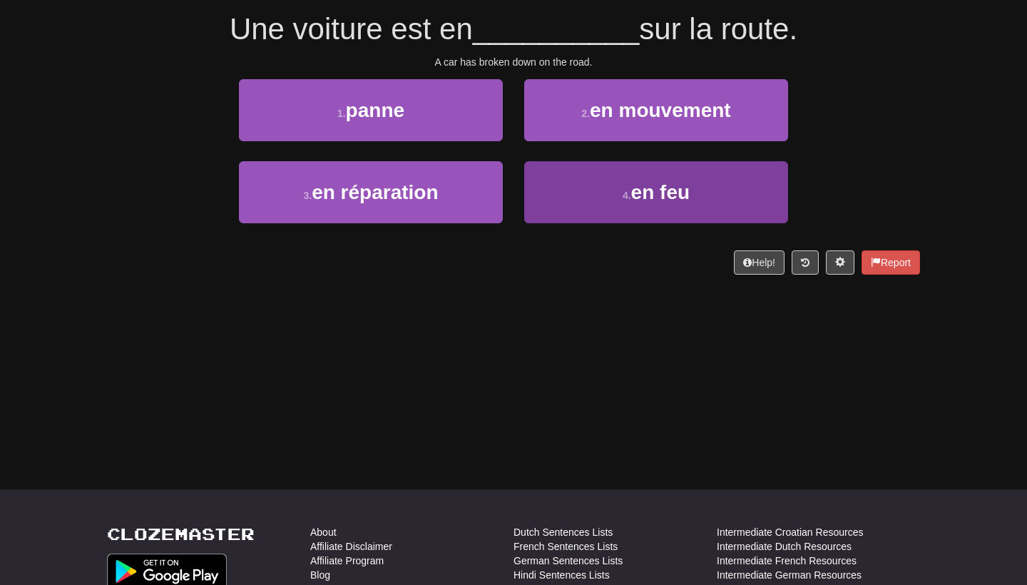
click at [561, 209] on button "4 . en feu" at bounding box center [656, 192] width 264 height 62
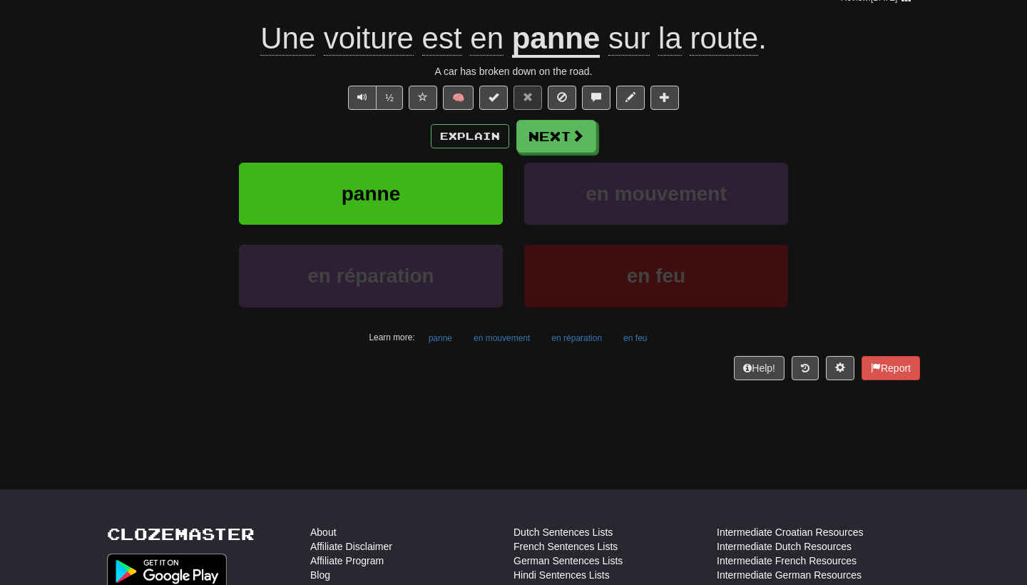
click at [569, 31] on u "panne" at bounding box center [556, 39] width 88 height 36
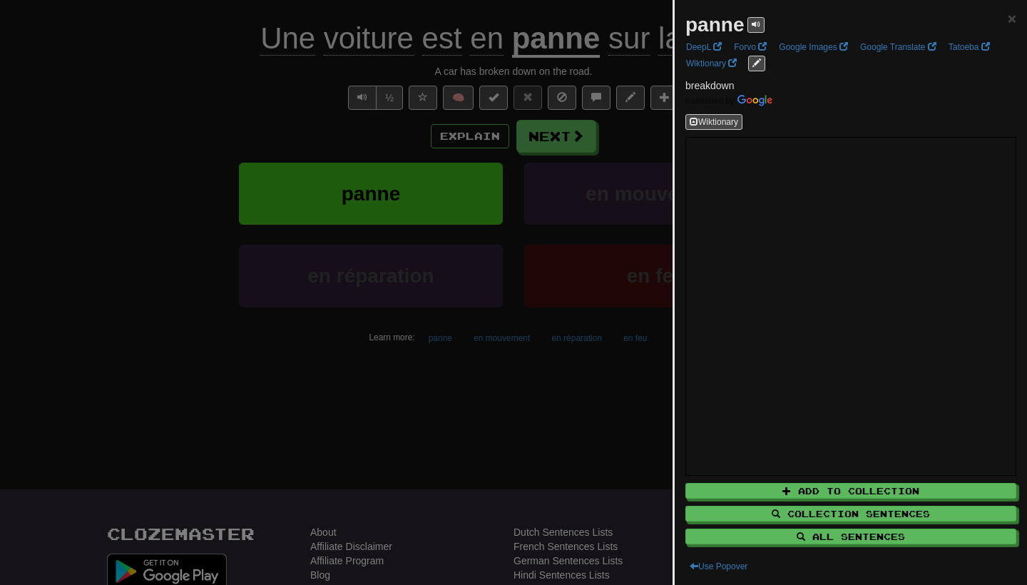
click at [522, 373] on div at bounding box center [513, 292] width 1027 height 585
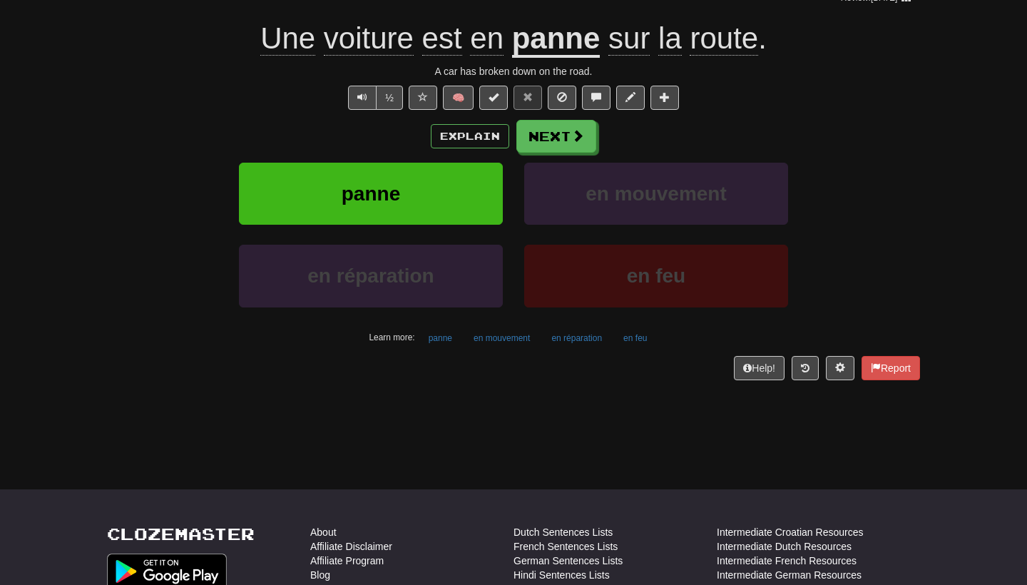
click at [573, 55] on u "panne" at bounding box center [556, 39] width 88 height 36
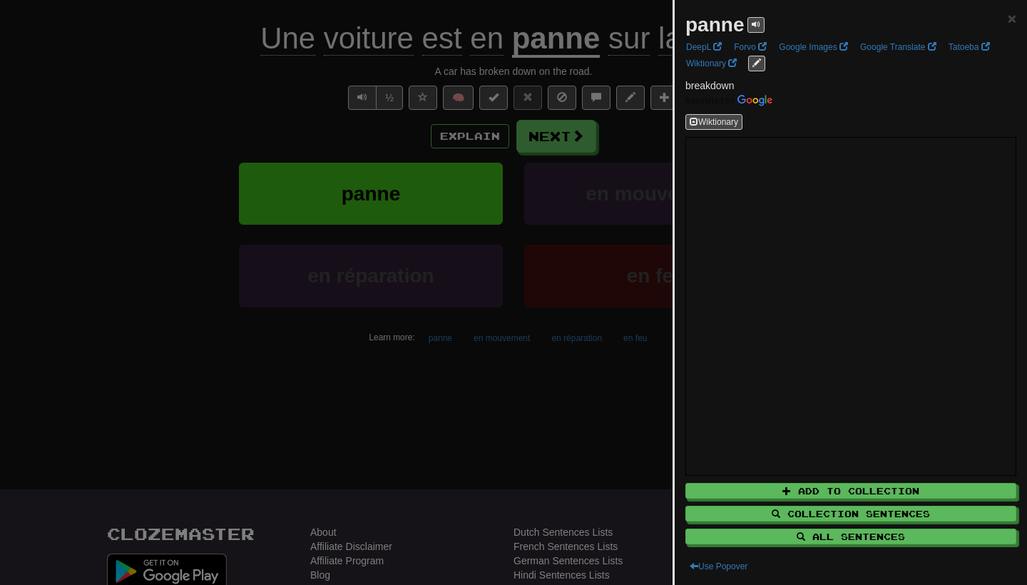
click at [629, 394] on div at bounding box center [513, 292] width 1027 height 585
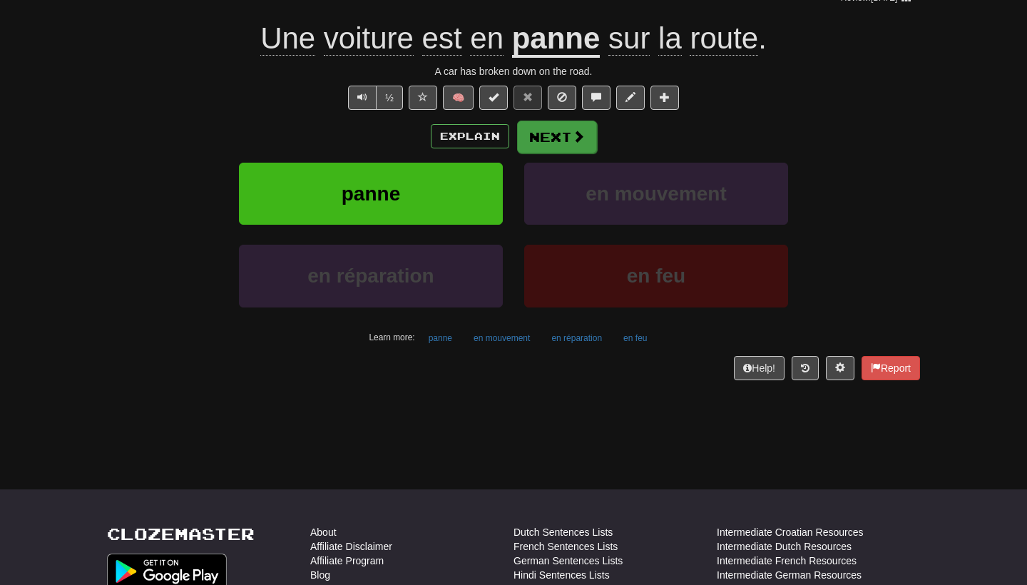
click at [568, 146] on button "Next" at bounding box center [557, 136] width 80 height 33
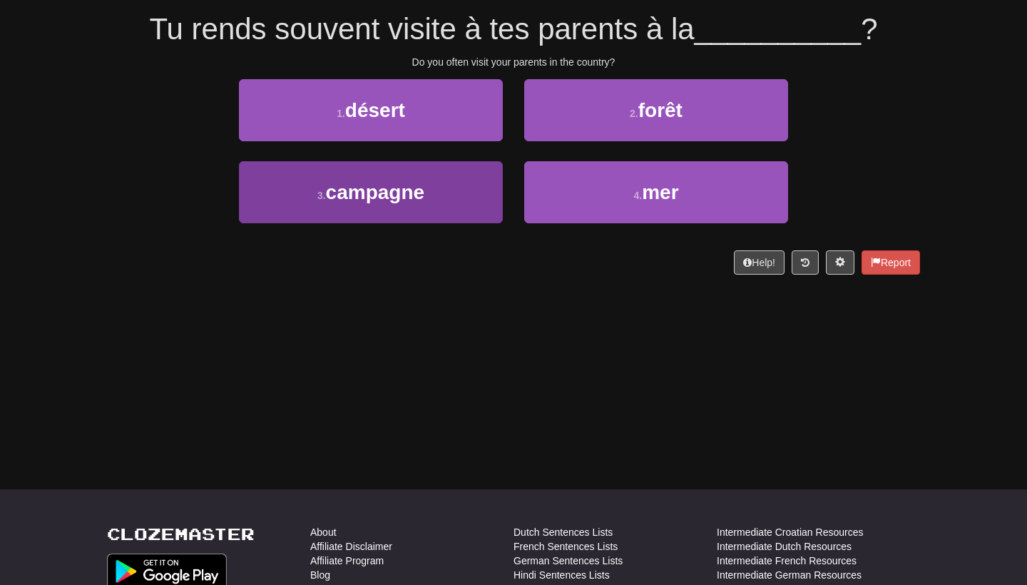
click at [421, 200] on span "campagne" at bounding box center [375, 192] width 99 height 22
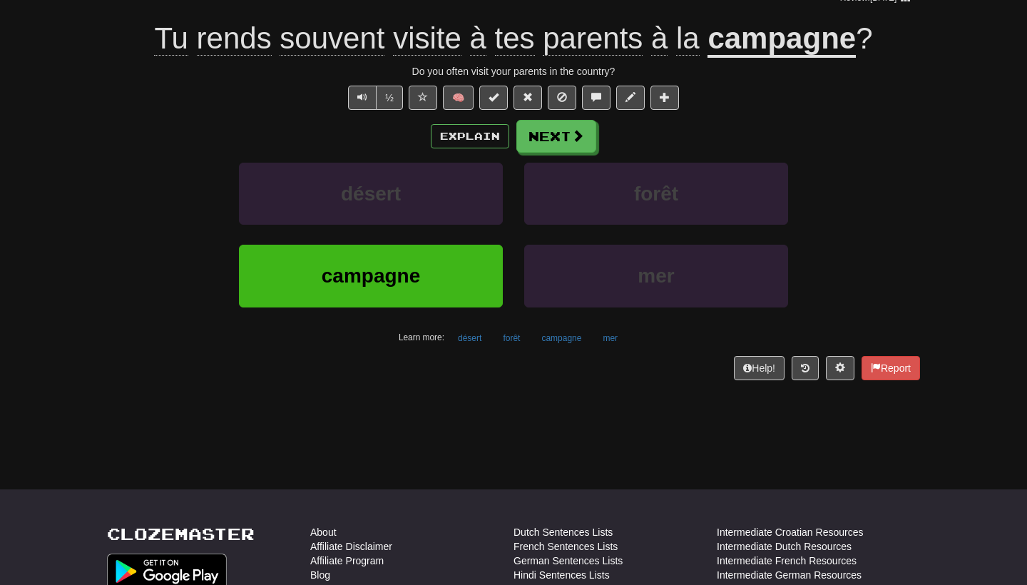
click at [245, 52] on span "rends" at bounding box center [234, 38] width 75 height 34
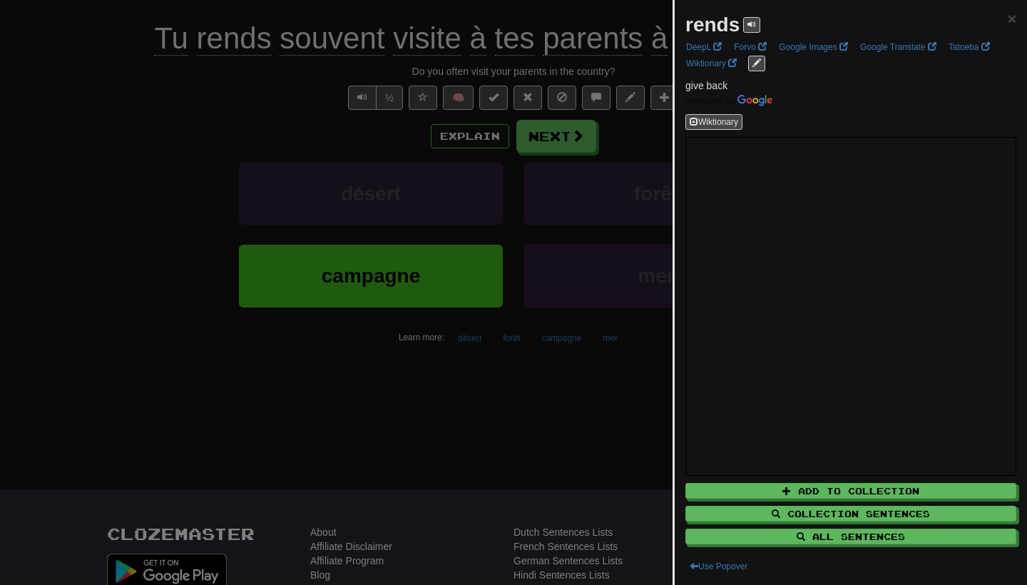
click at [640, 324] on div at bounding box center [513, 292] width 1027 height 585
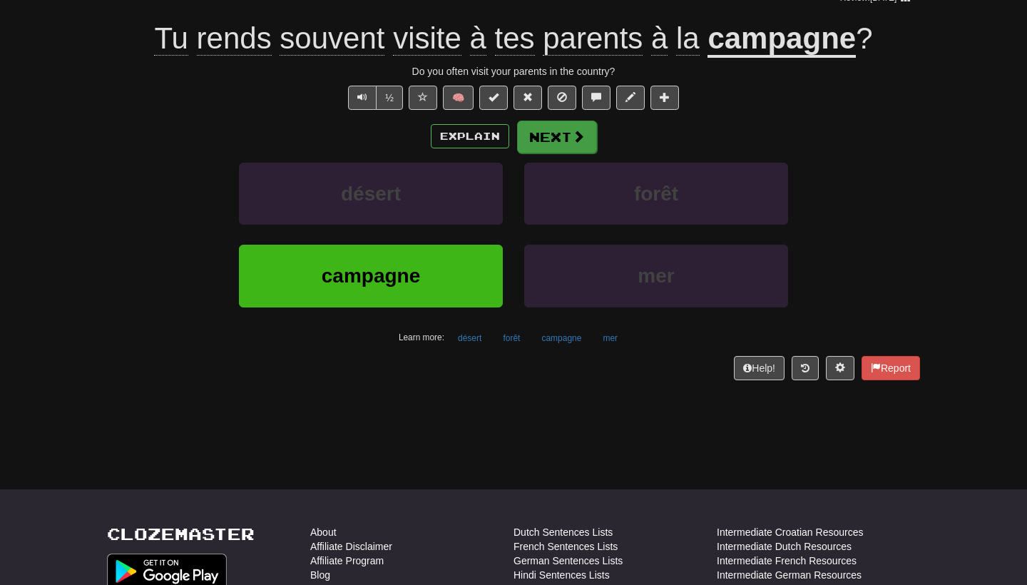
click at [550, 123] on button "Next" at bounding box center [557, 136] width 80 height 33
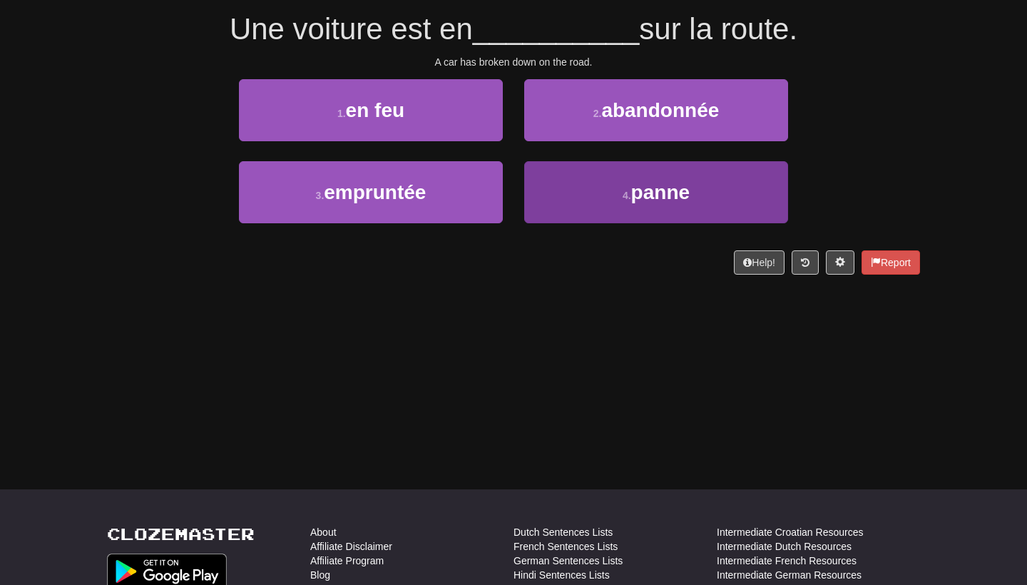
click at [581, 174] on button "4 . panne" at bounding box center [656, 192] width 264 height 62
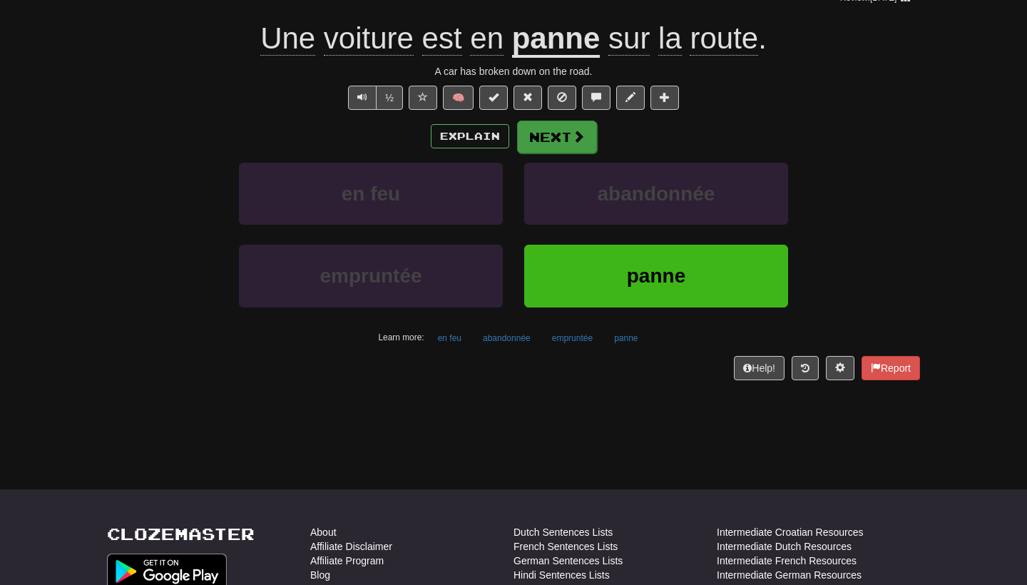
click at [535, 138] on button "Next" at bounding box center [557, 136] width 80 height 33
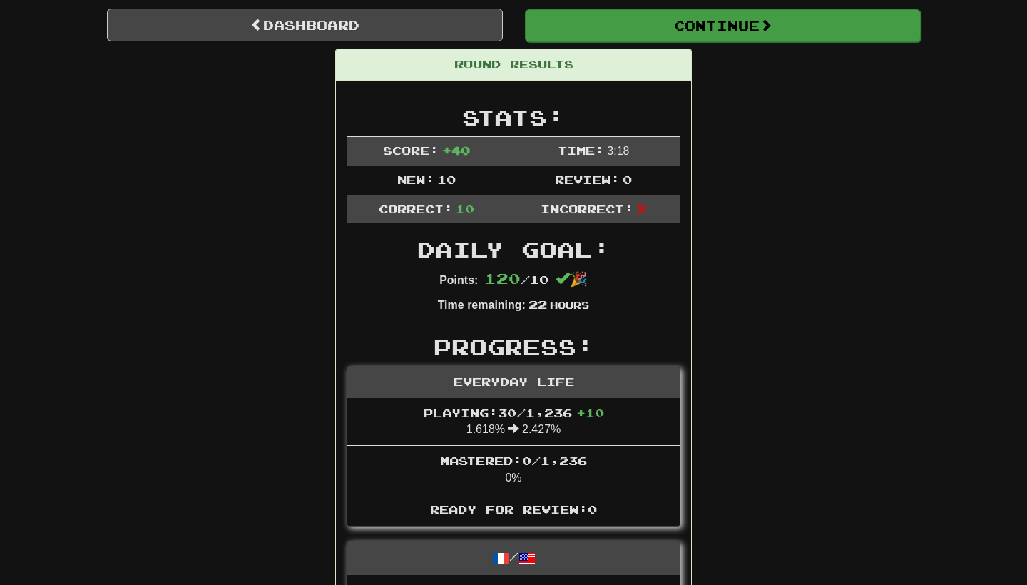
click at [627, 22] on button "Continue" at bounding box center [723, 25] width 396 height 33
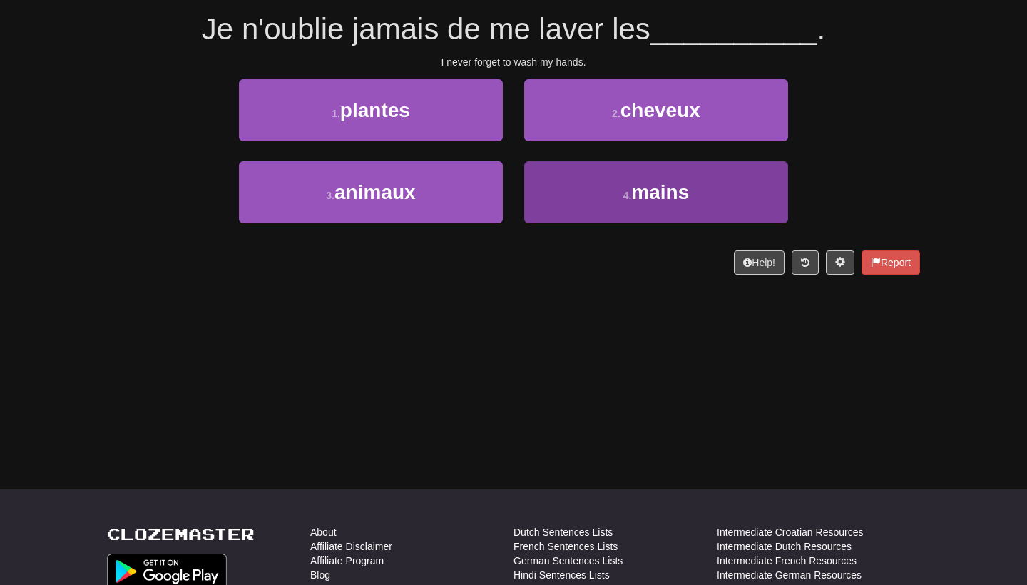
click at [617, 177] on button "4 . mains" at bounding box center [656, 192] width 264 height 62
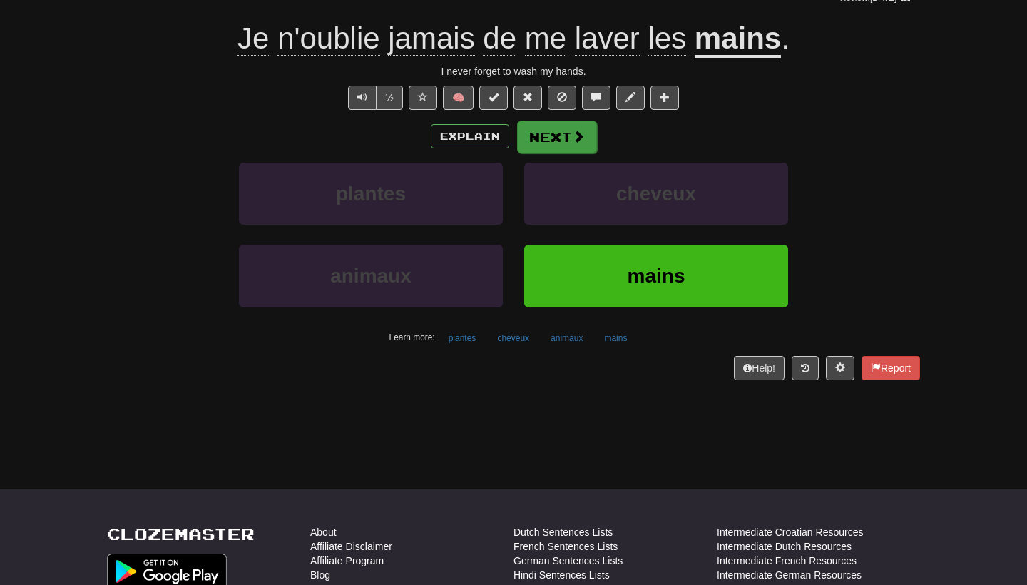
click at [581, 134] on span at bounding box center [578, 136] width 13 height 13
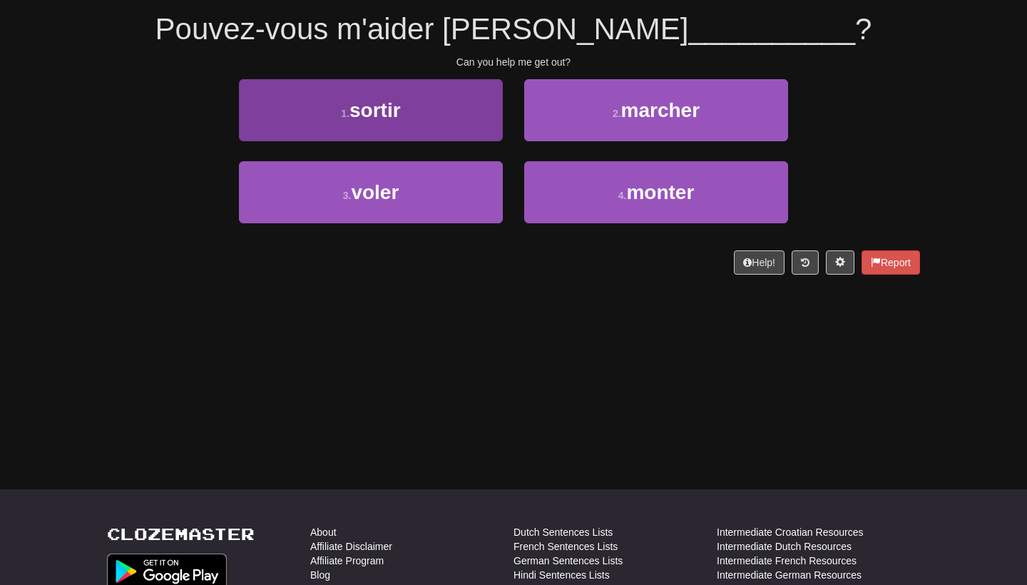
click at [454, 120] on button "1 . sortir" at bounding box center [371, 110] width 264 height 62
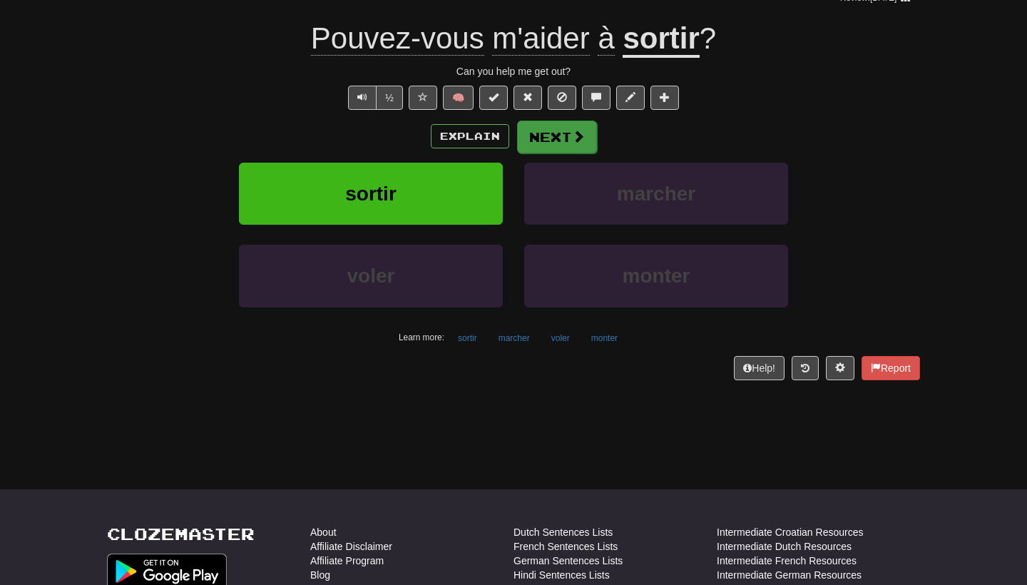
click at [529, 142] on button "Next" at bounding box center [557, 136] width 80 height 33
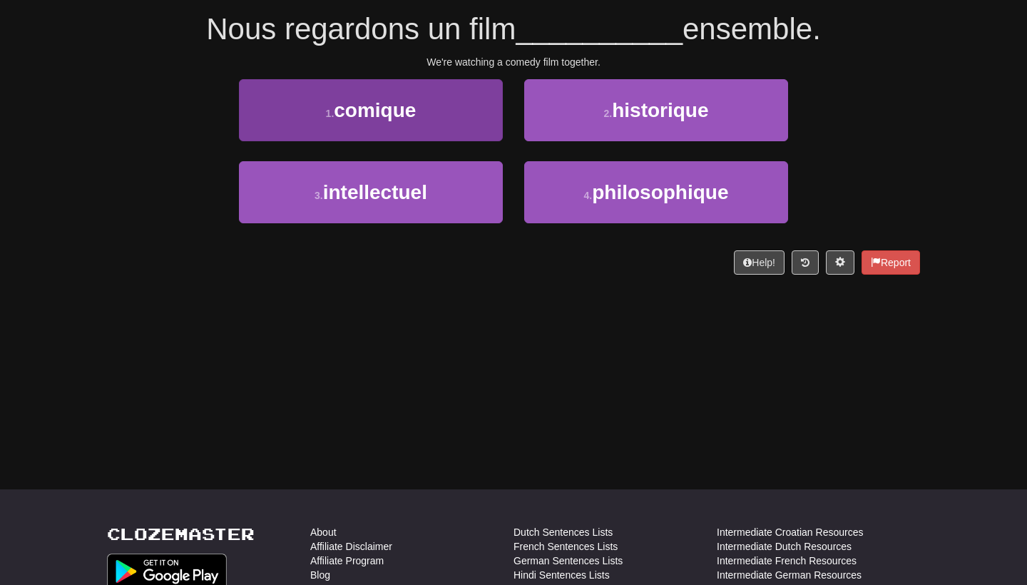
click at [470, 96] on button "1 . comique" at bounding box center [371, 110] width 264 height 62
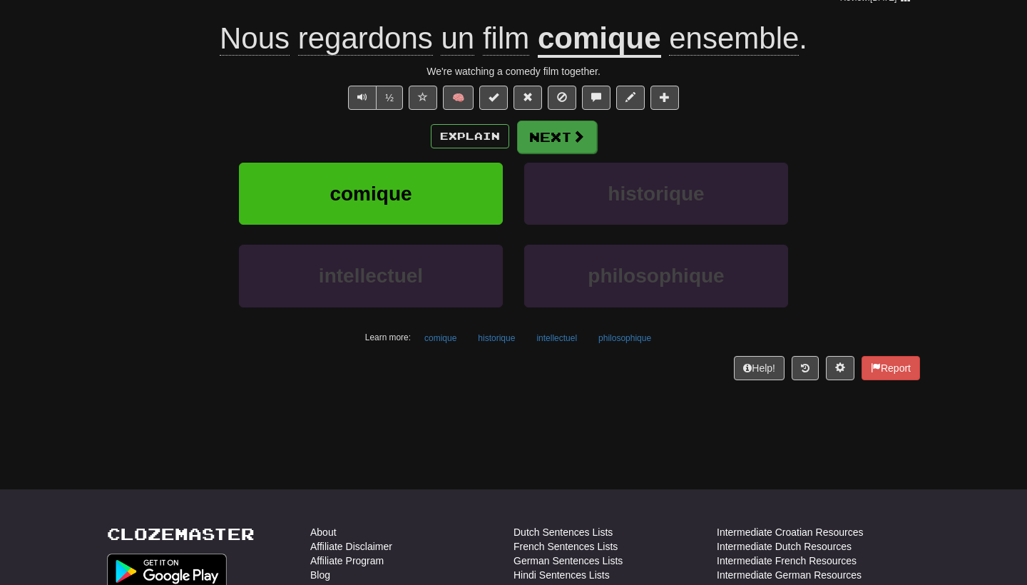
click at [526, 132] on button "Next" at bounding box center [557, 136] width 80 height 33
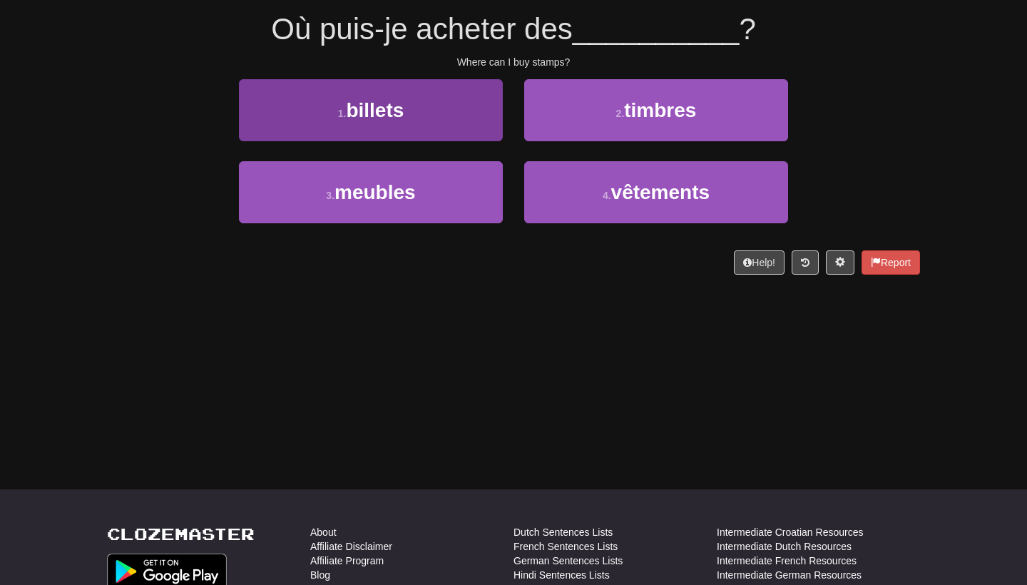
click at [477, 112] on button "1 . billets" at bounding box center [371, 110] width 264 height 62
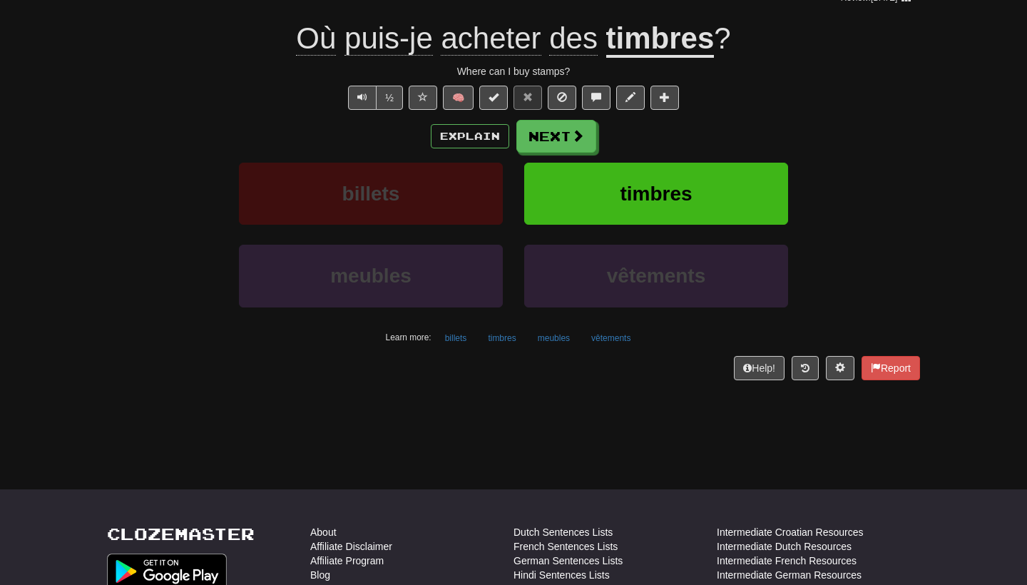
click at [665, 40] on u "timbres" at bounding box center [660, 39] width 108 height 36
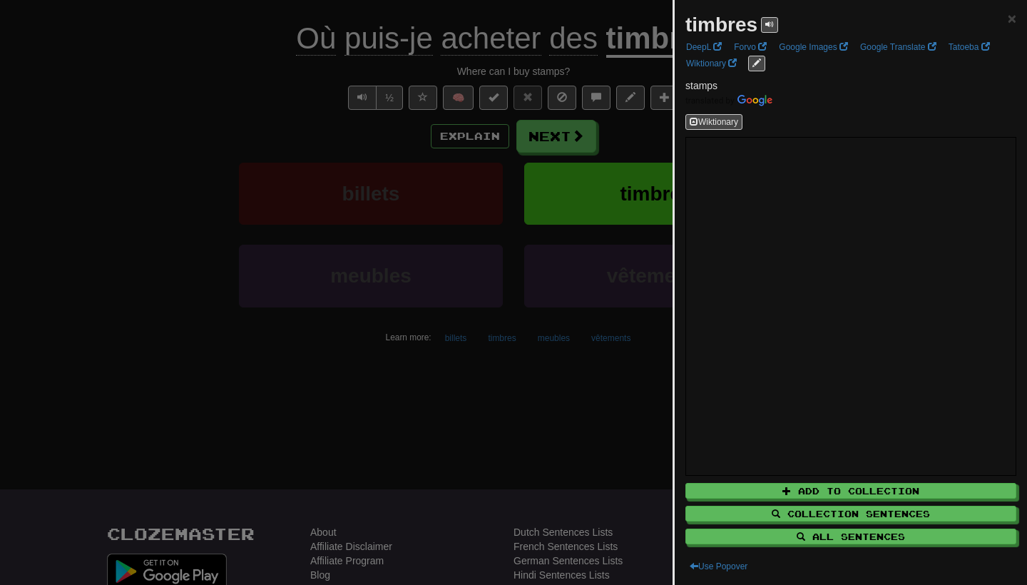
click at [622, 355] on div at bounding box center [513, 292] width 1027 height 585
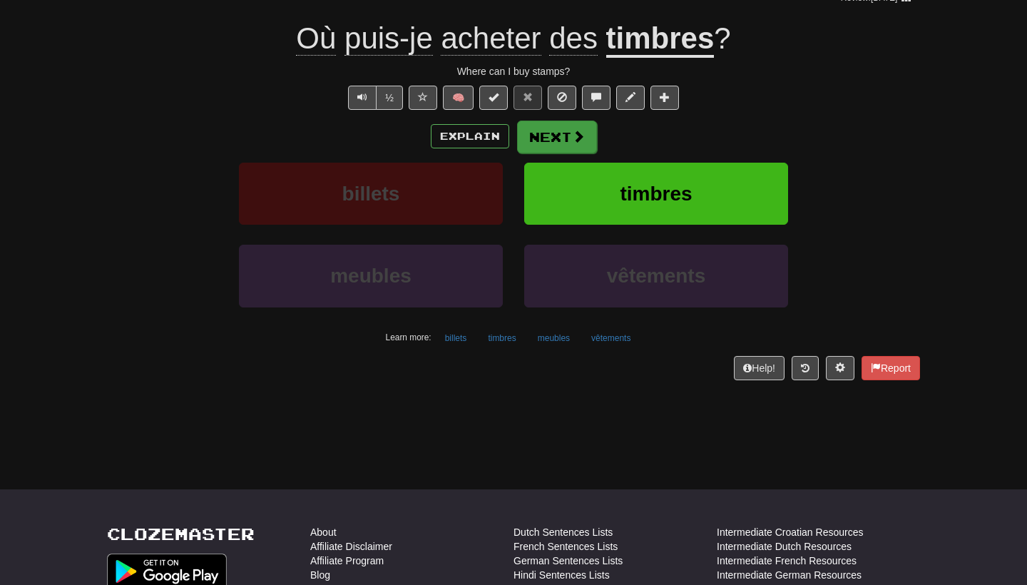
click at [563, 123] on button "Next" at bounding box center [557, 136] width 80 height 33
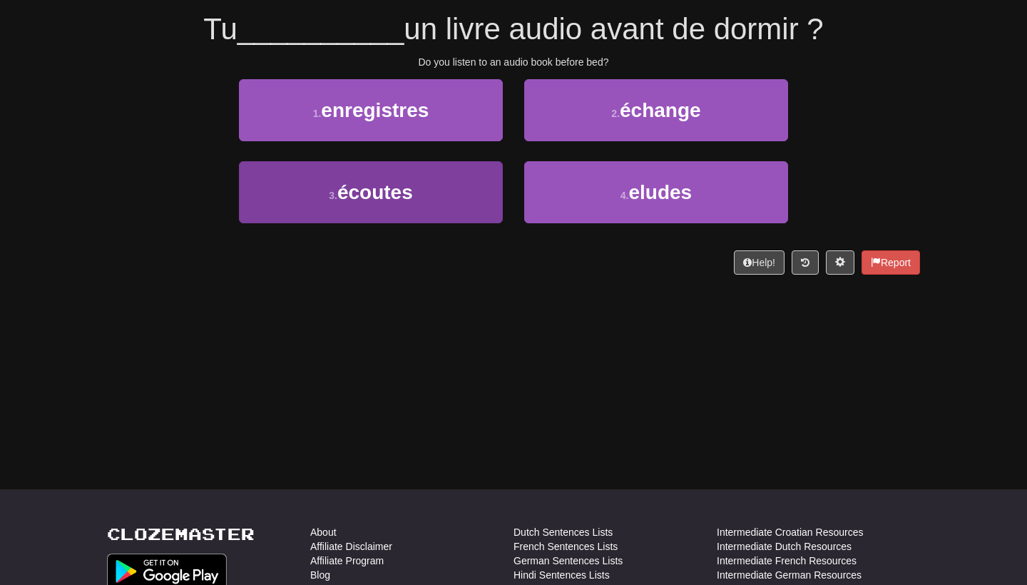
click at [448, 178] on button "3 . écoutes" at bounding box center [371, 192] width 264 height 62
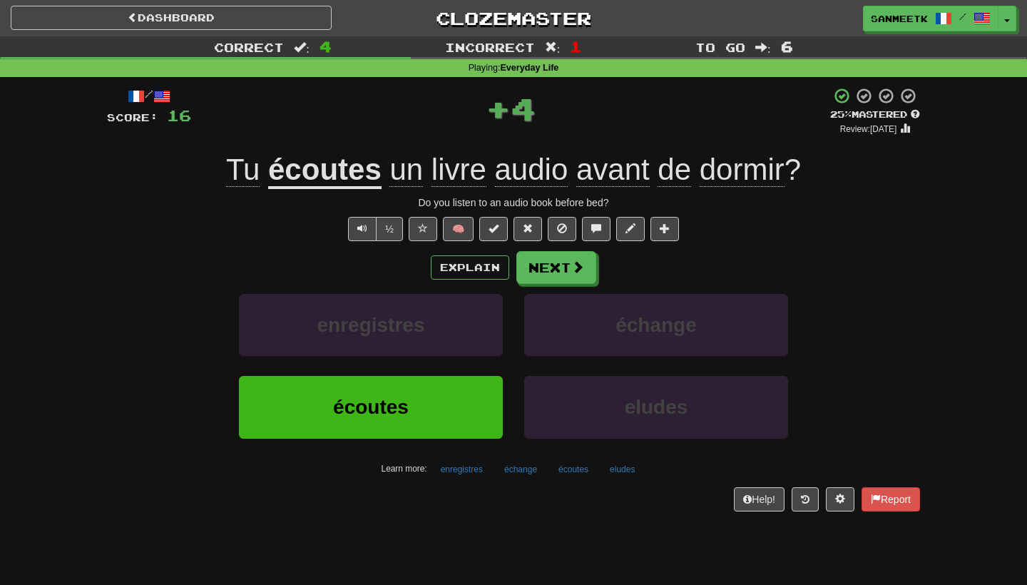
scroll to position [0, 0]
click at [243, 24] on link "Dashboard" at bounding box center [171, 18] width 321 height 24
